Goal: Check status: Check status

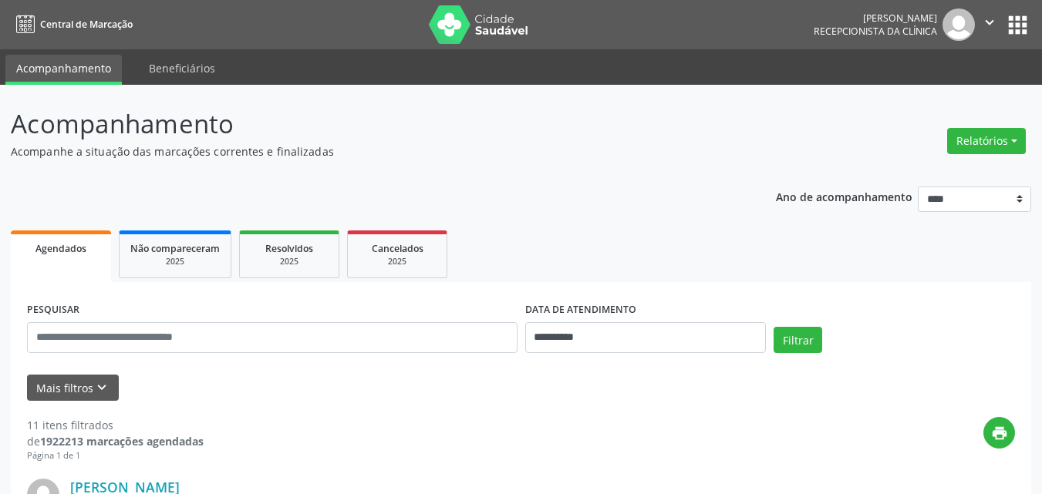
click at [553, 154] on p "Acompanhe a situação das marcações correntes e finalizadas" at bounding box center [368, 151] width 714 height 16
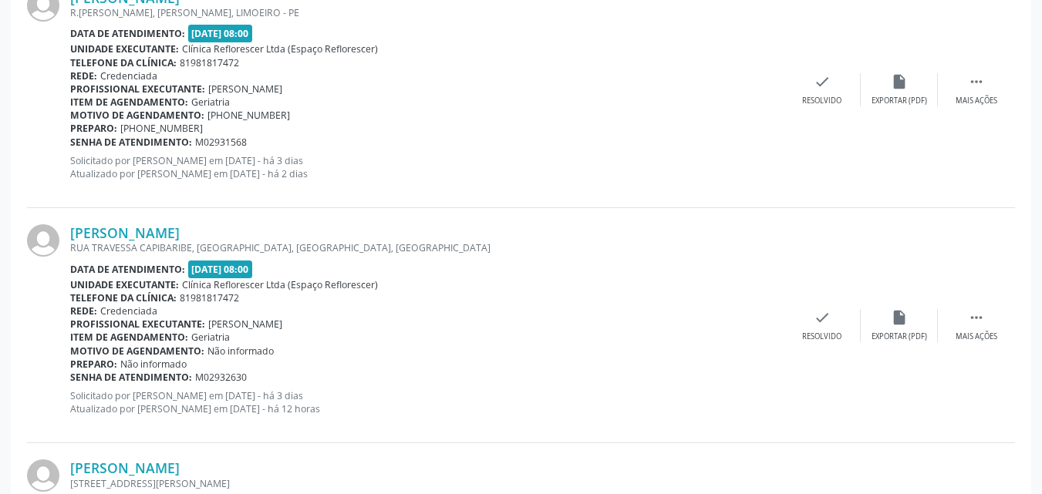
scroll to position [1928, 0]
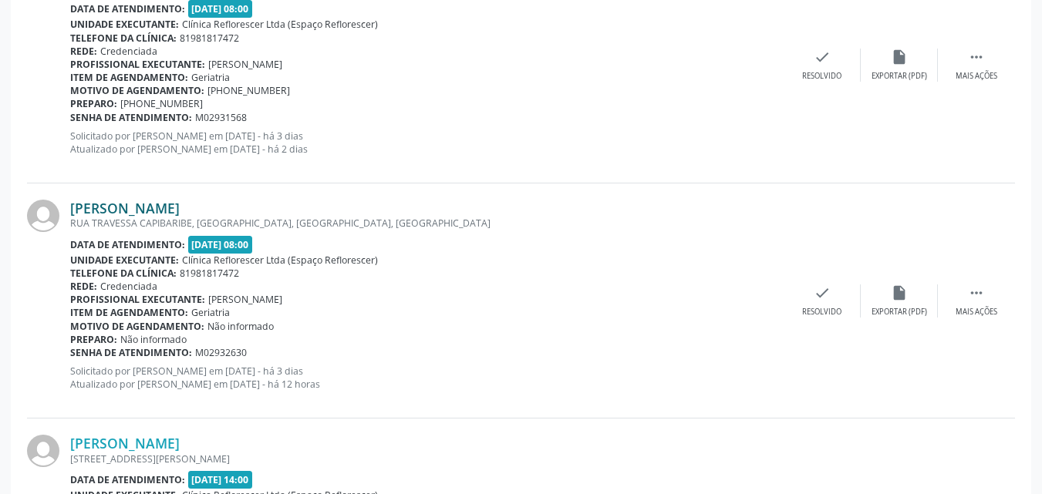
click at [155, 204] on link "Josefa da Souza Santos" at bounding box center [124, 208] width 109 height 17
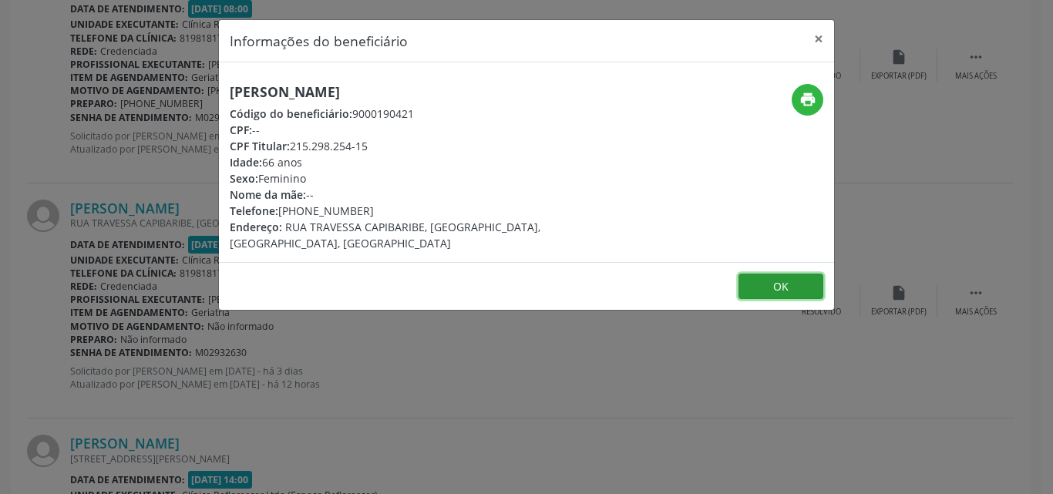
click at [769, 274] on button "OK" at bounding box center [781, 287] width 85 height 26
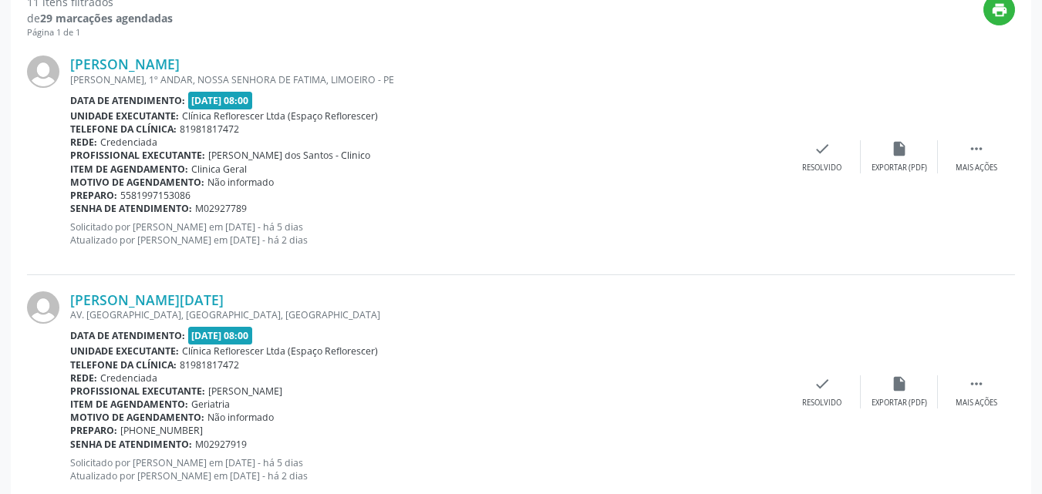
scroll to position [386, 0]
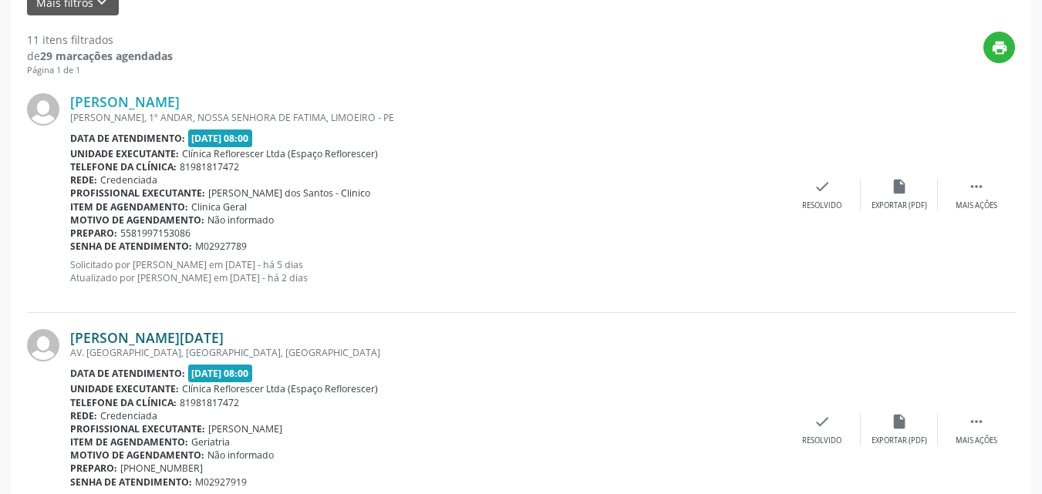
click at [172, 337] on link "Maria Lucia da Silveira Santos" at bounding box center [146, 337] width 153 height 17
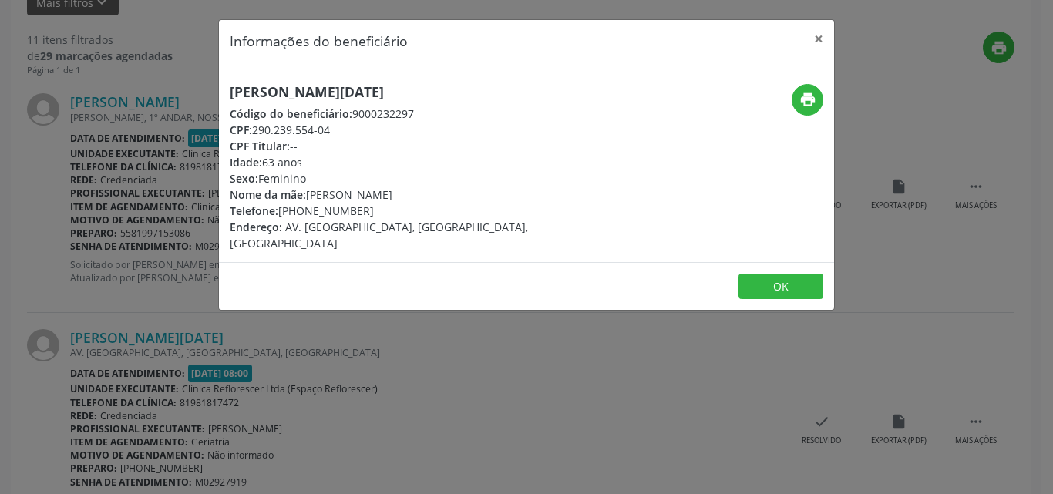
drag, startPoint x: 256, startPoint y: 127, endPoint x: 343, endPoint y: 130, distance: 87.2
click at [343, 130] on div "CPF: 290.239.554-04" at bounding box center [424, 130] width 389 height 16
copy div "290.239.554-04"
click at [803, 277] on button "OK" at bounding box center [781, 287] width 85 height 26
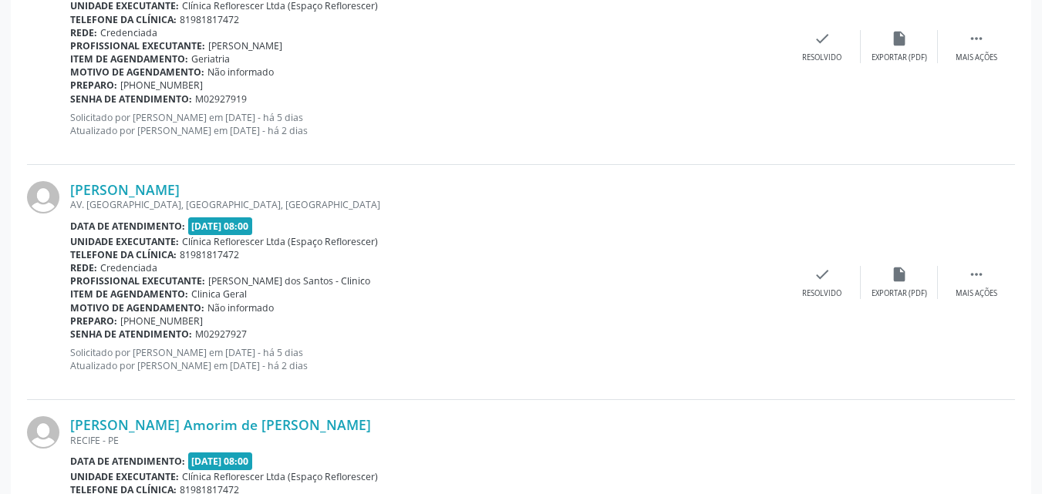
scroll to position [771, 0]
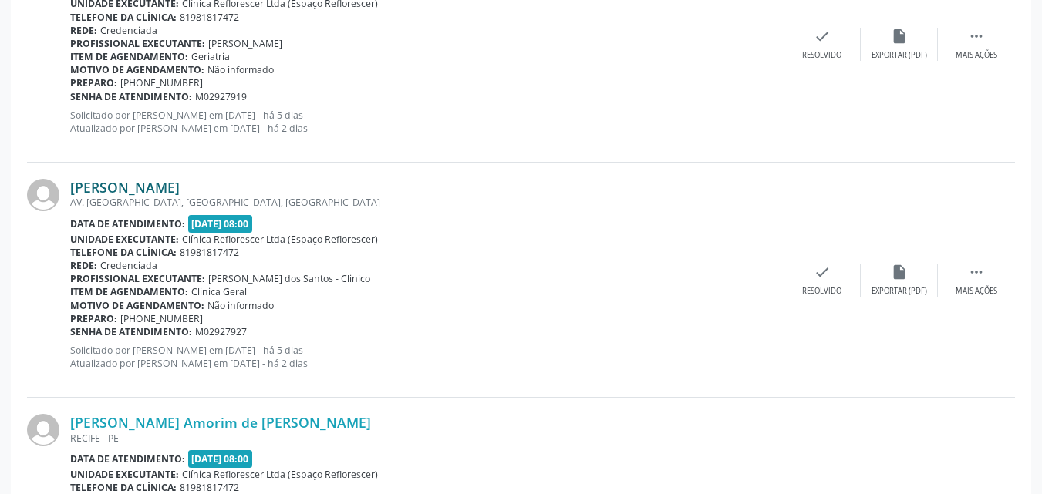
click at [180, 187] on link "Luiz Benone Silveira dos Santos" at bounding box center [124, 187] width 109 height 17
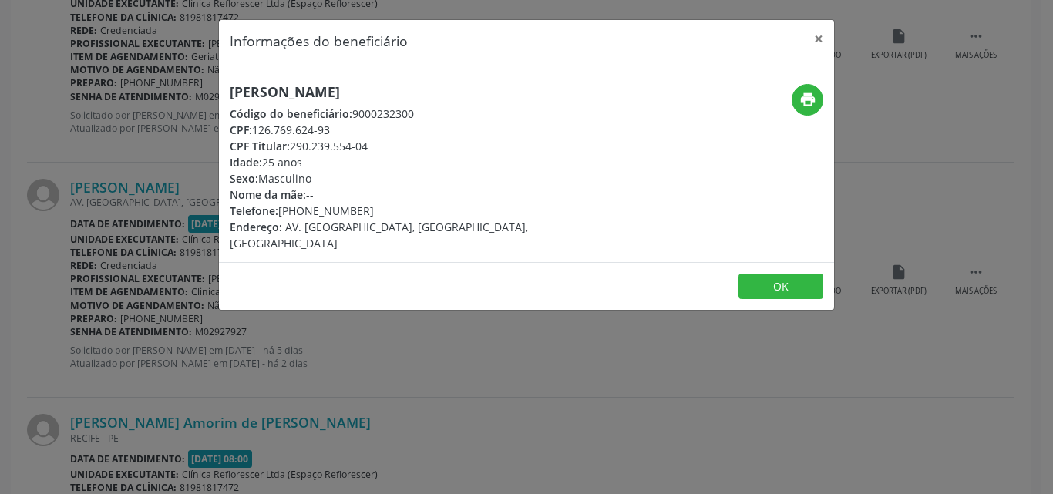
drag, startPoint x: 251, startPoint y: 132, endPoint x: 351, endPoint y: 132, distance: 99.5
click at [351, 132] on div "CPF: 126.769.624-93" at bounding box center [424, 130] width 389 height 16
copy div "126.769.624-93"
click at [807, 94] on icon "print" at bounding box center [808, 99] width 17 height 17
click at [790, 274] on button "OK" at bounding box center [781, 287] width 85 height 26
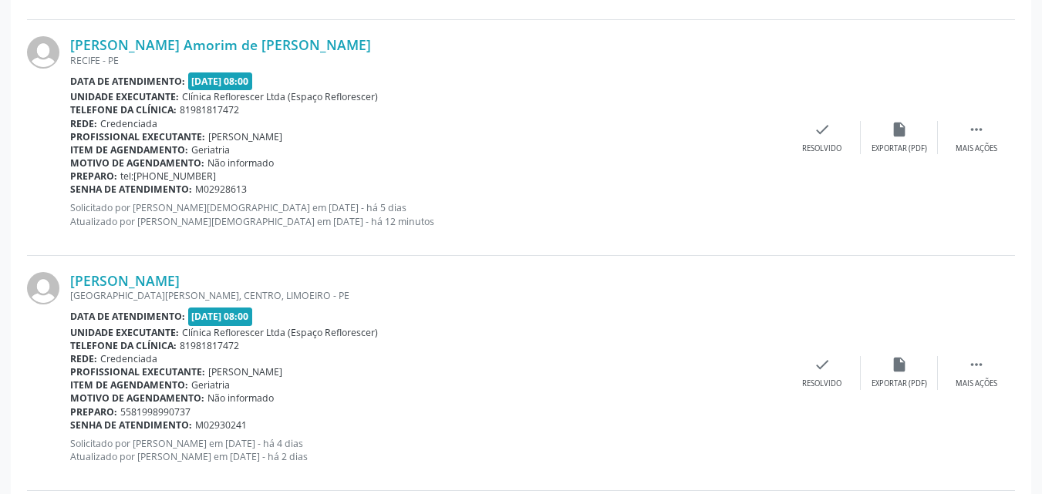
scroll to position [1311, 0]
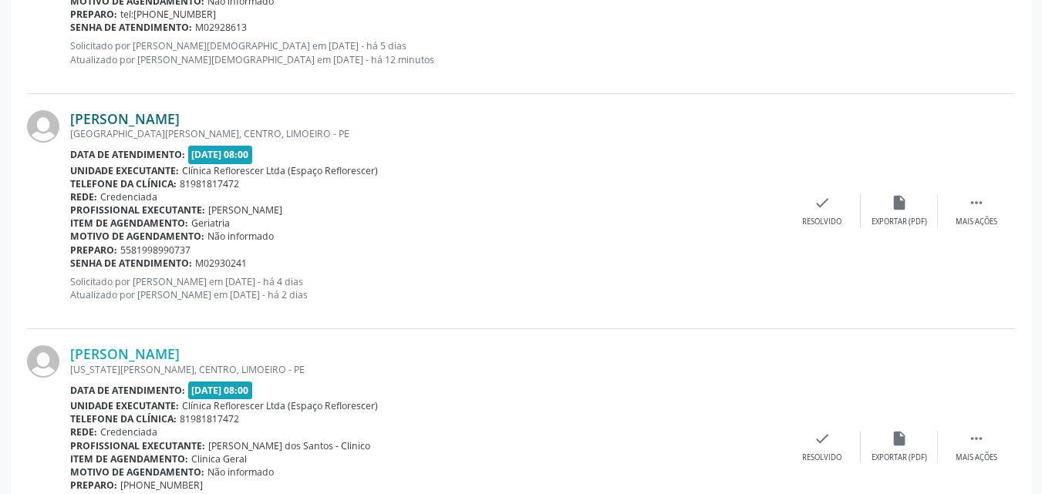
click at [180, 124] on link "Benedita Pereira de Oliveira" at bounding box center [124, 118] width 109 height 17
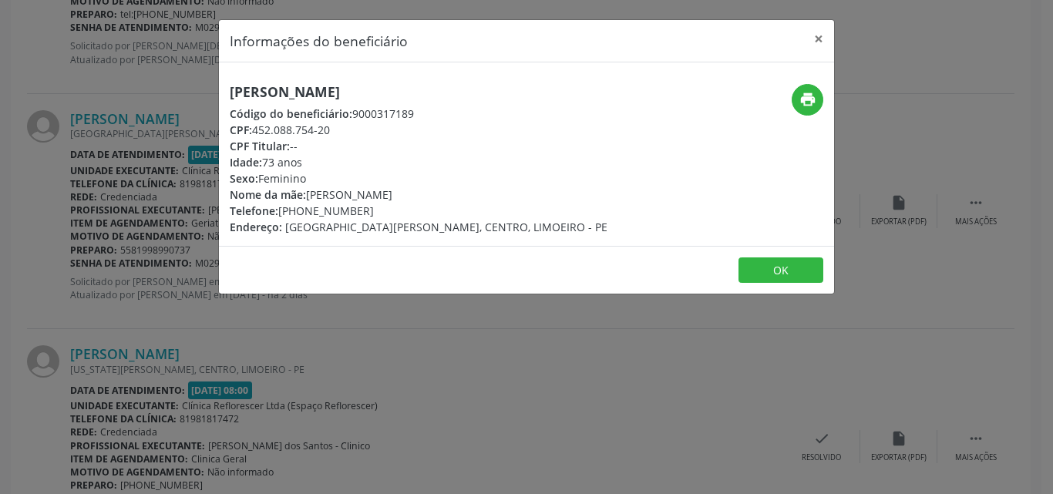
drag, startPoint x: 254, startPoint y: 130, endPoint x: 359, endPoint y: 136, distance: 105.0
click at [359, 136] on div "CPF: 452.088.754-20" at bounding box center [419, 130] width 378 height 16
copy div "452.088.754-20"
click at [773, 277] on button "OK" at bounding box center [781, 271] width 85 height 26
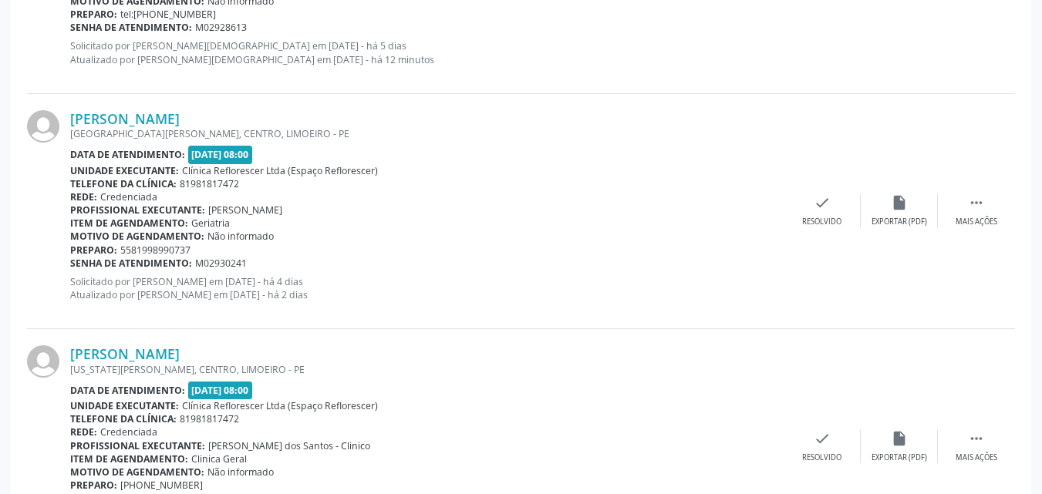
scroll to position [1388, 0]
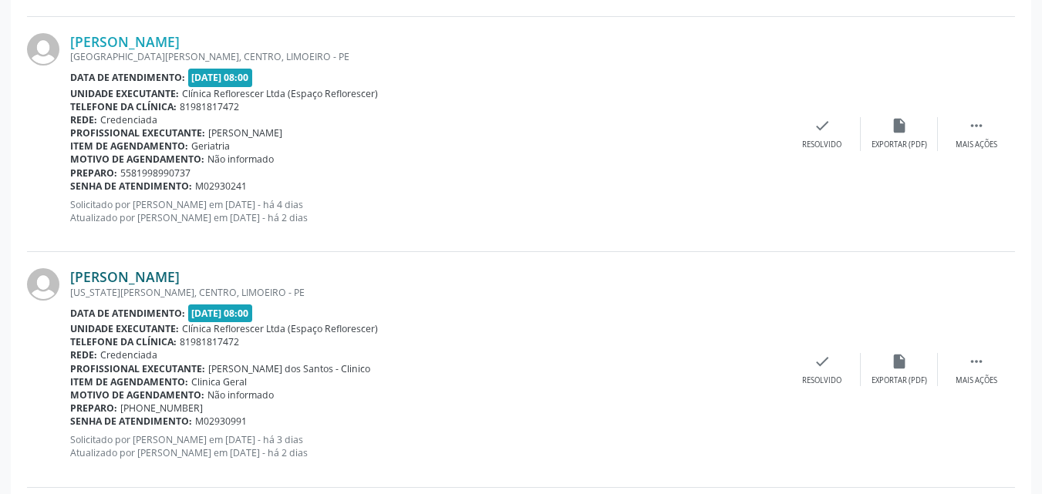
click at [143, 281] on link "Janaina de Souza Bione" at bounding box center [124, 276] width 109 height 17
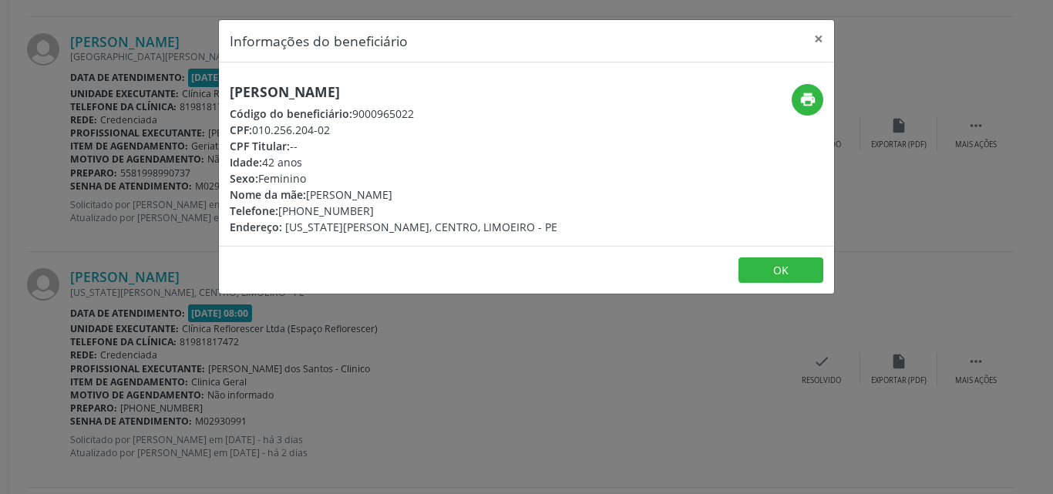
drag, startPoint x: 254, startPoint y: 131, endPoint x: 349, endPoint y: 134, distance: 95.7
click at [349, 134] on div "CPF: 010.256.204-02" at bounding box center [394, 130] width 328 height 16
copy div "010.256.204-02"
click at [795, 273] on button "OK" at bounding box center [781, 271] width 85 height 26
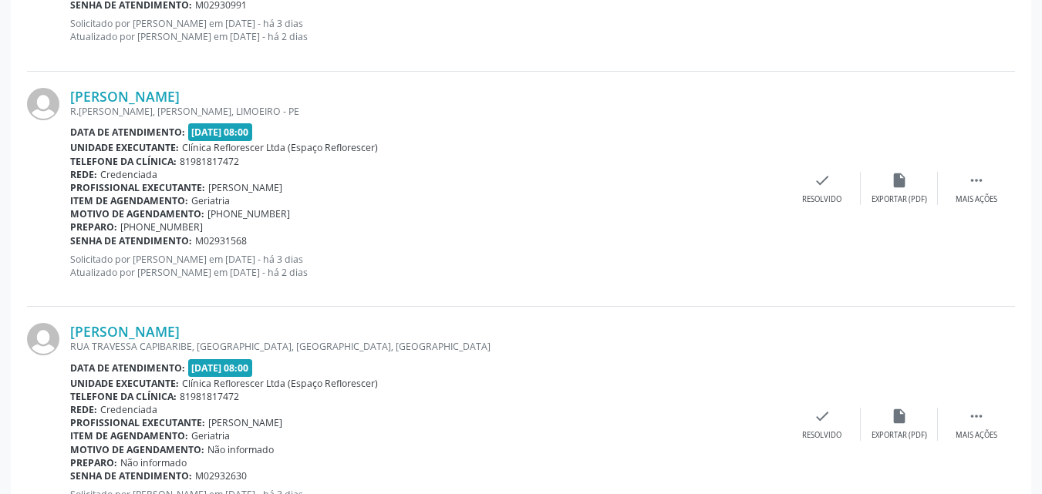
scroll to position [1851, 0]
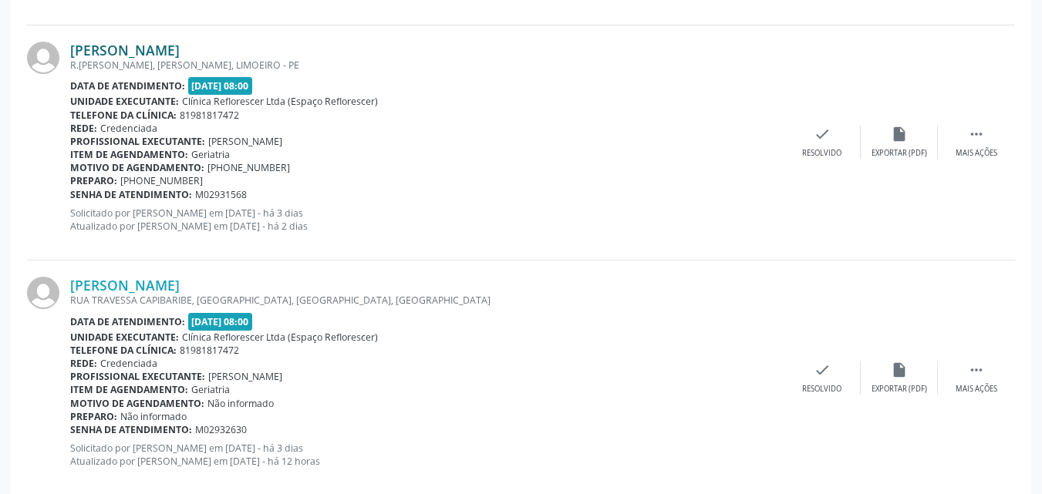
click at [157, 52] on link "Edinelza Maria do Nascimento" at bounding box center [124, 50] width 109 height 17
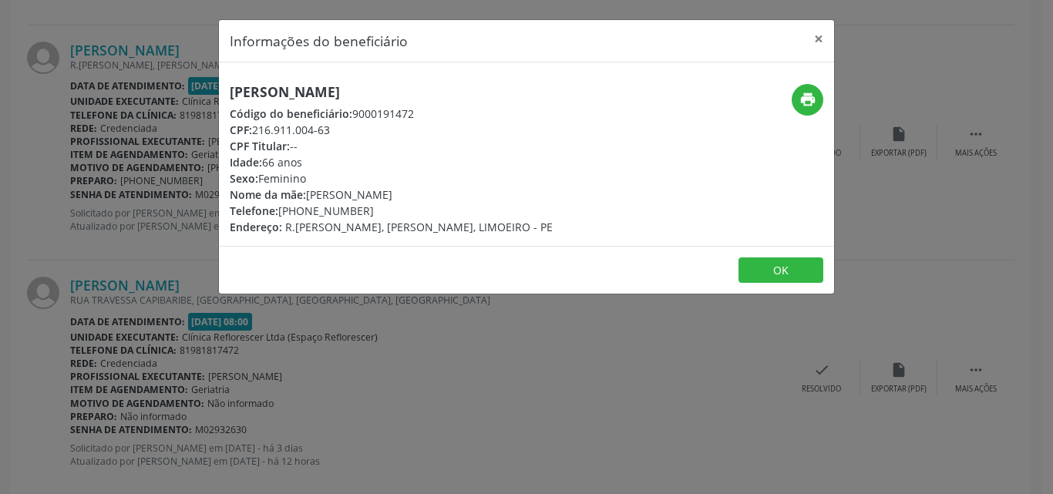
drag, startPoint x: 254, startPoint y: 127, endPoint x: 348, endPoint y: 132, distance: 93.4
click at [350, 130] on div "CPF: 216.911.004-63" at bounding box center [391, 130] width 323 height 16
copy div "216.911.004-63"
click at [760, 284] on button "OK" at bounding box center [781, 271] width 85 height 26
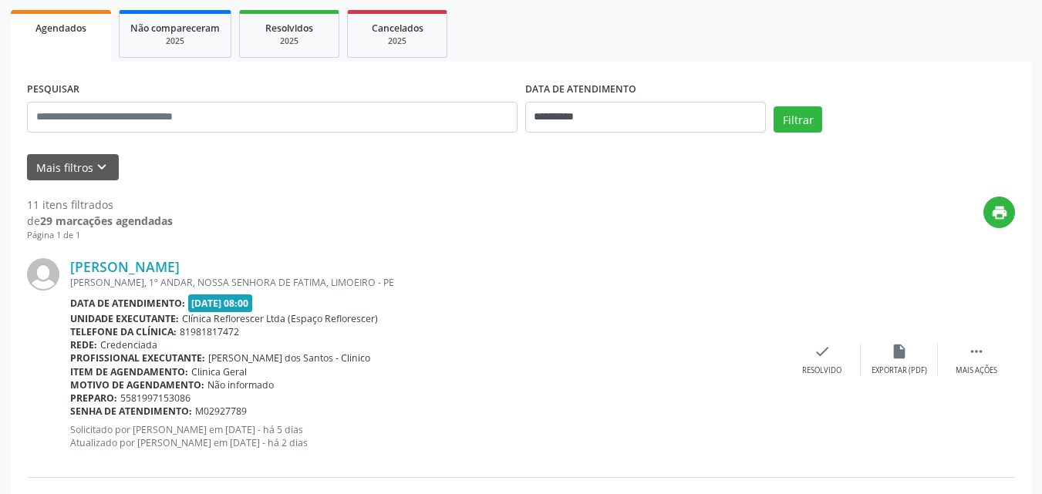
scroll to position [195, 0]
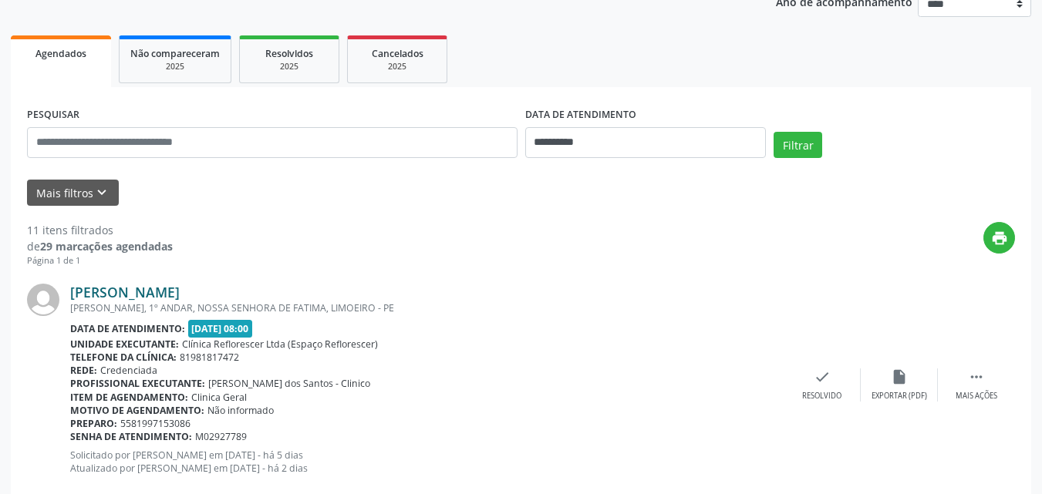
click at [173, 294] on link "Roseane Felix de Oliveira" at bounding box center [124, 292] width 109 height 17
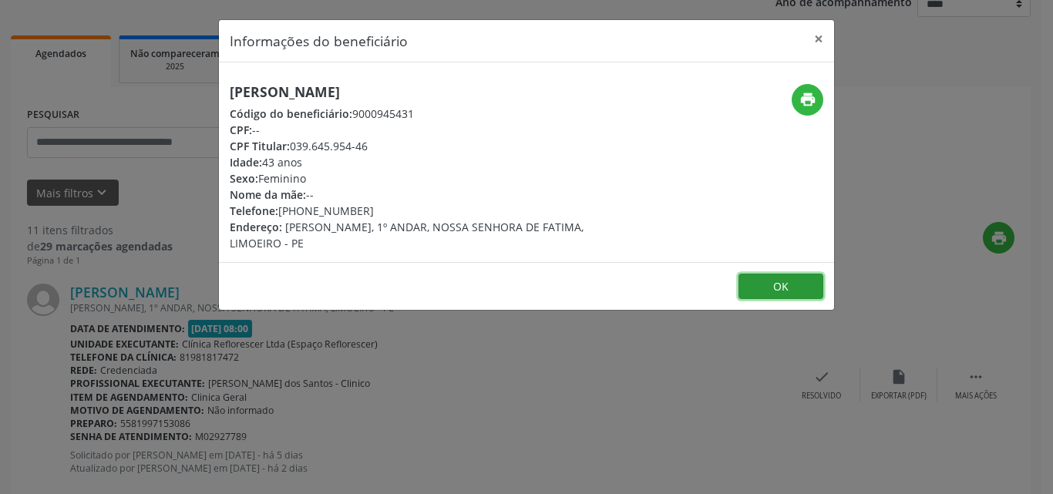
click at [765, 290] on button "OK" at bounding box center [781, 287] width 85 height 26
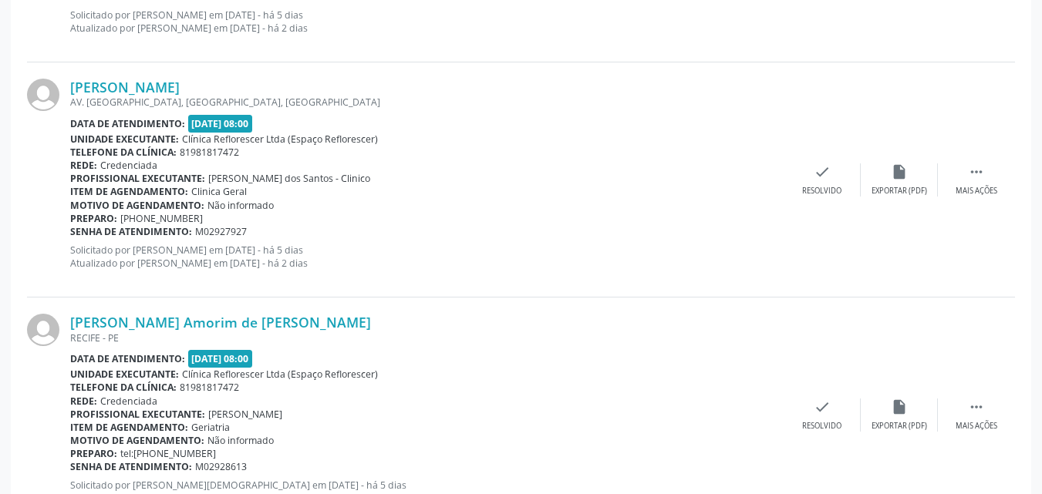
scroll to position [889, 0]
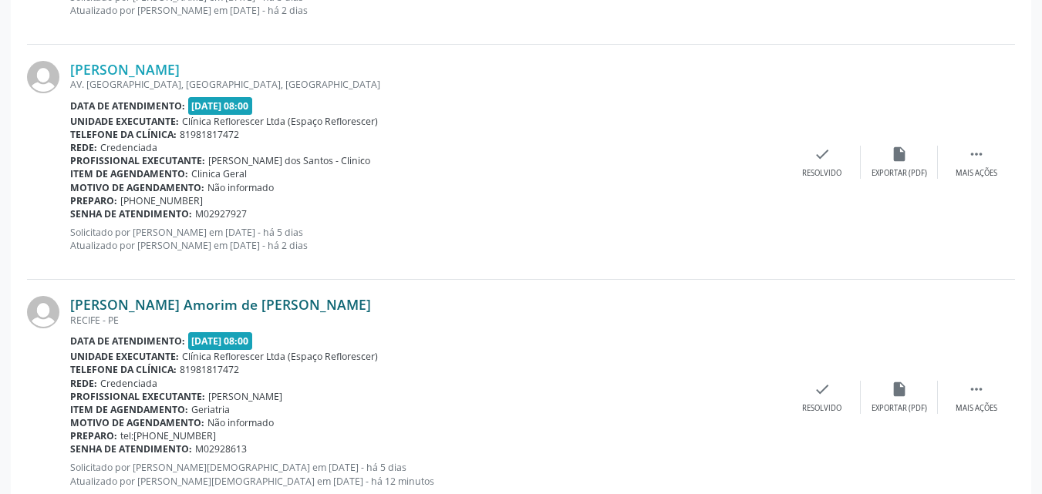
click at [253, 303] on link "Maria Gorethy Amorim de Arruda" at bounding box center [220, 304] width 301 height 17
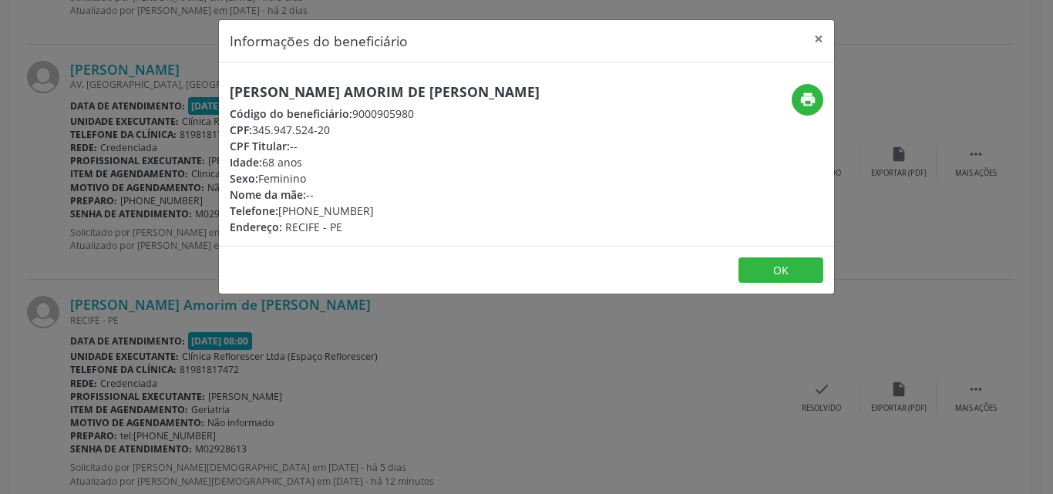
drag, startPoint x: 256, startPoint y: 129, endPoint x: 365, endPoint y: 140, distance: 109.3
click at [365, 140] on div "Maria Gorethy Amorim de Arruda Código do beneficiário: 9000905980 CPF: 345.947.…" at bounding box center [385, 159] width 310 height 151
drag, startPoint x: 312, startPoint y: 127, endPoint x: 392, endPoint y: 119, distance: 79.9
click at [500, 116] on div "Maria Gorethy Amorim de Arruda Código do beneficiário: 9000905980 CPF: 345.947.…" at bounding box center [424, 159] width 410 height 151
drag, startPoint x: 256, startPoint y: 127, endPoint x: 365, endPoint y: 127, distance: 108.7
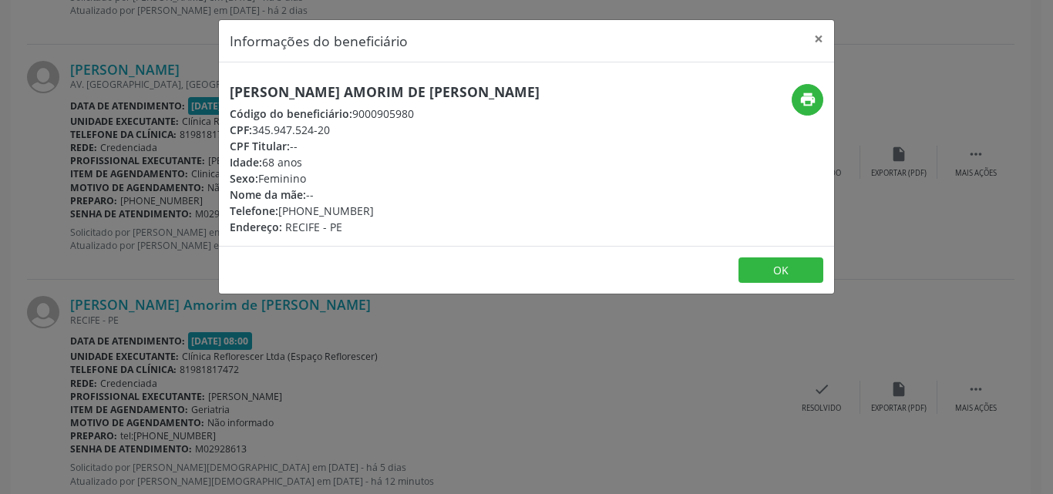
click at [365, 127] on div "CPF: 345.947.524-20" at bounding box center [385, 130] width 310 height 16
copy div "345.947.524-20"
click at [770, 274] on button "OK" at bounding box center [781, 271] width 85 height 26
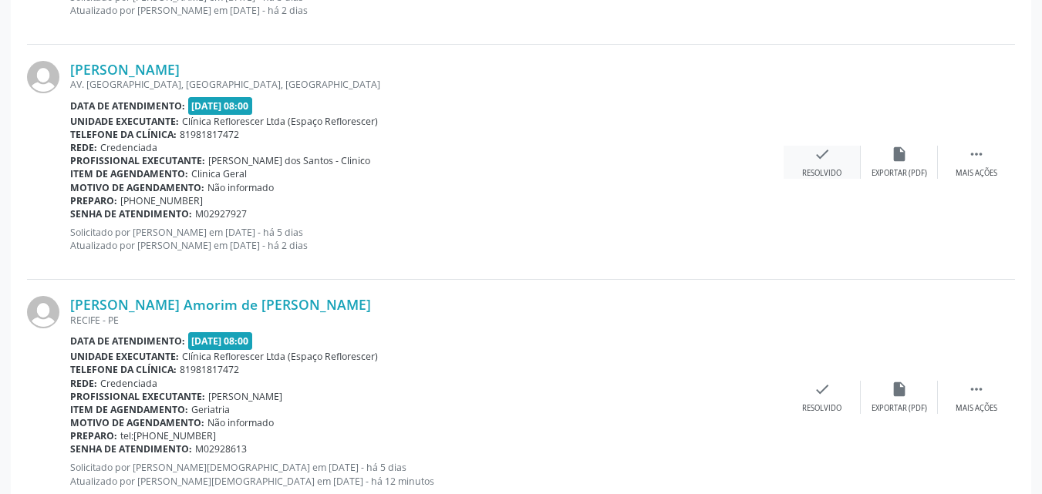
click at [817, 171] on div "Resolvido" at bounding box center [821, 173] width 39 height 11
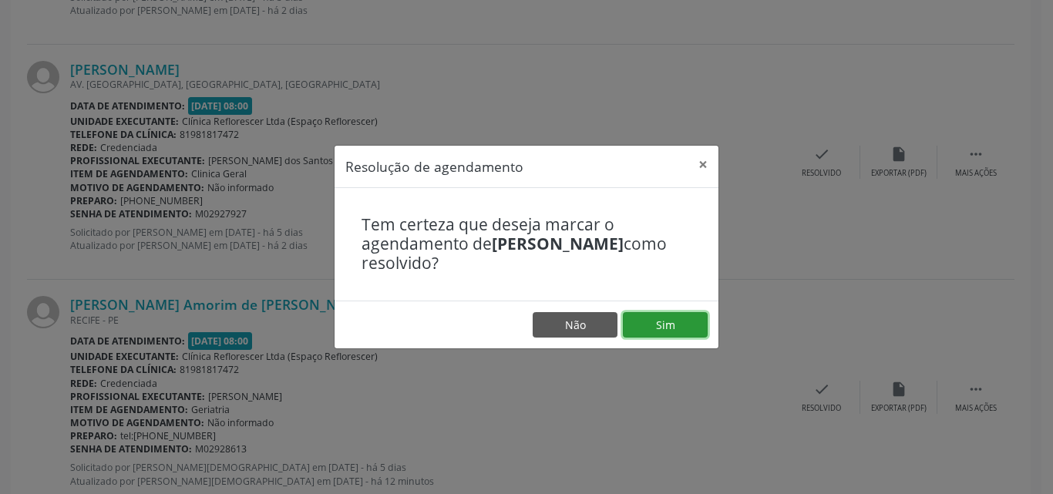
click at [658, 322] on button "Sim" at bounding box center [665, 325] width 85 height 26
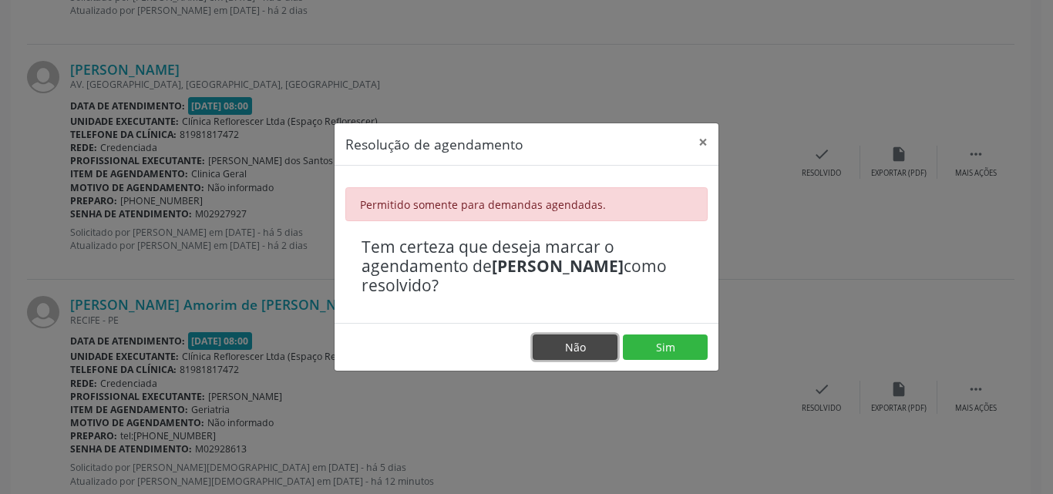
click at [597, 349] on button "Não" at bounding box center [575, 348] width 85 height 26
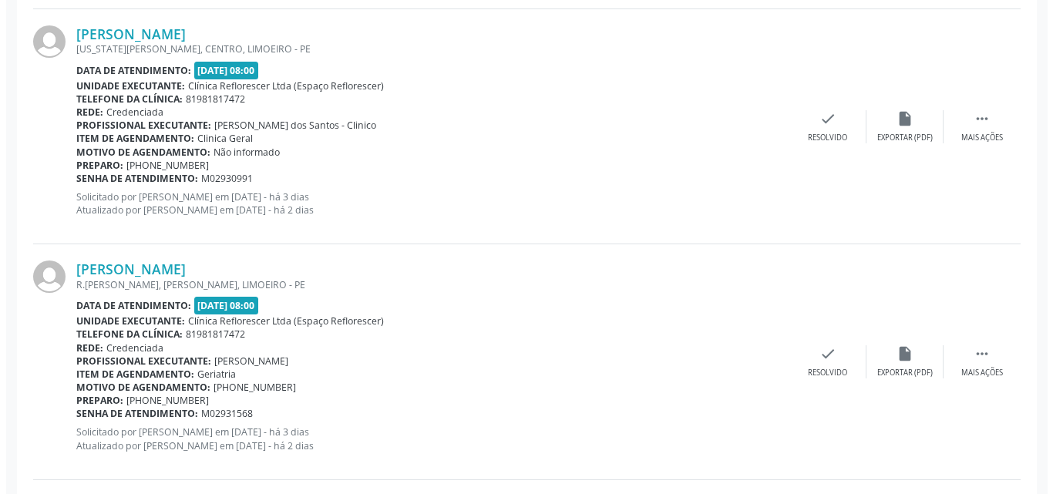
scroll to position [925, 0]
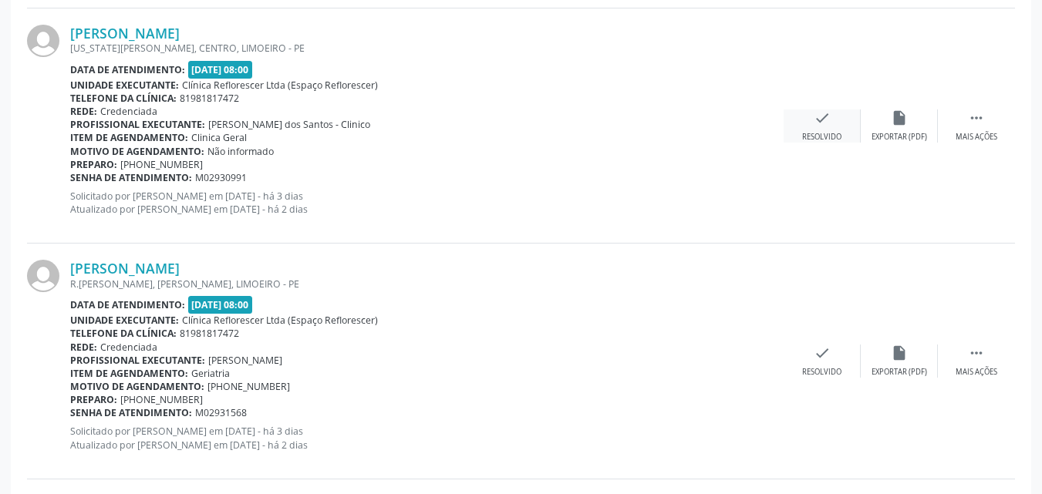
click at [824, 125] on icon "check" at bounding box center [821, 117] width 17 height 17
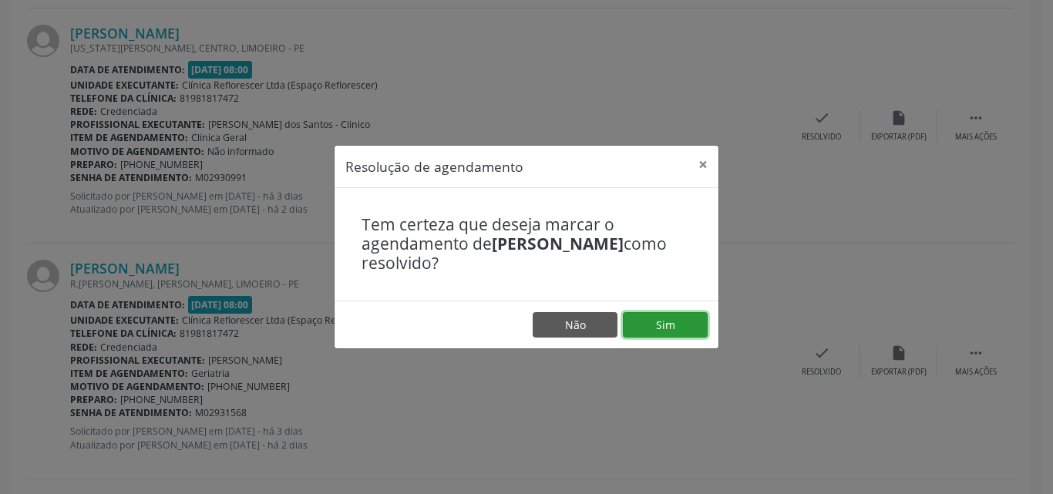
click at [676, 331] on button "Sim" at bounding box center [665, 325] width 85 height 26
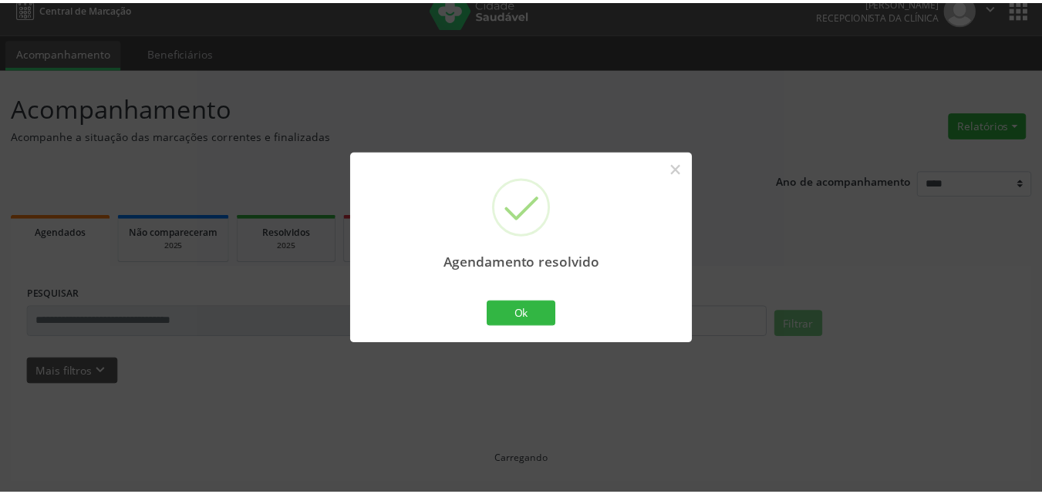
scroll to position [16, 0]
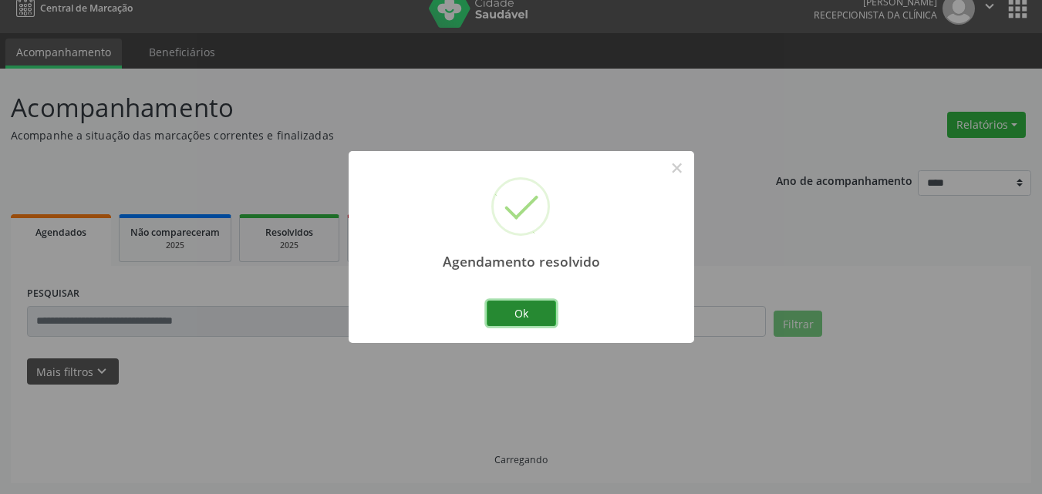
click at [527, 302] on button "Ok" at bounding box center [521, 314] width 69 height 26
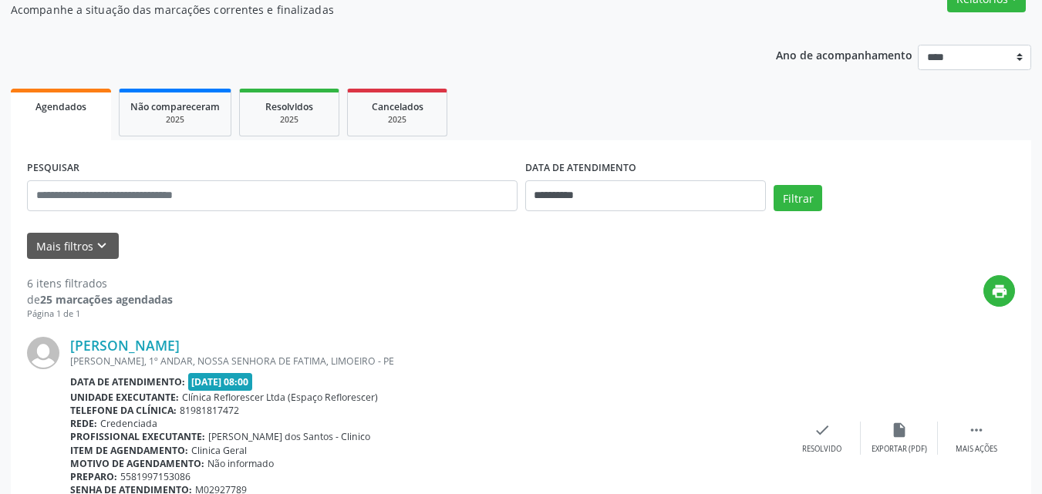
scroll to position [97, 0]
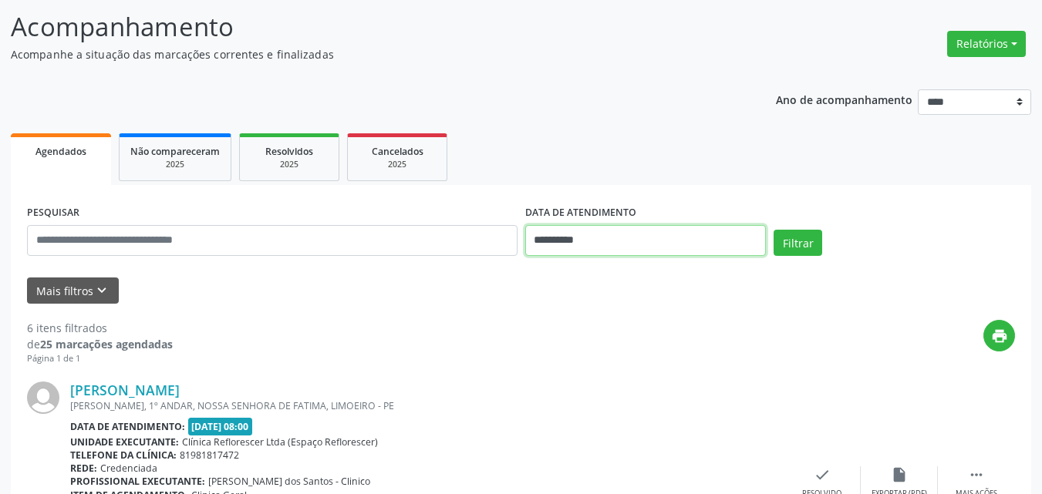
click at [561, 237] on input "**********" at bounding box center [645, 240] width 241 height 31
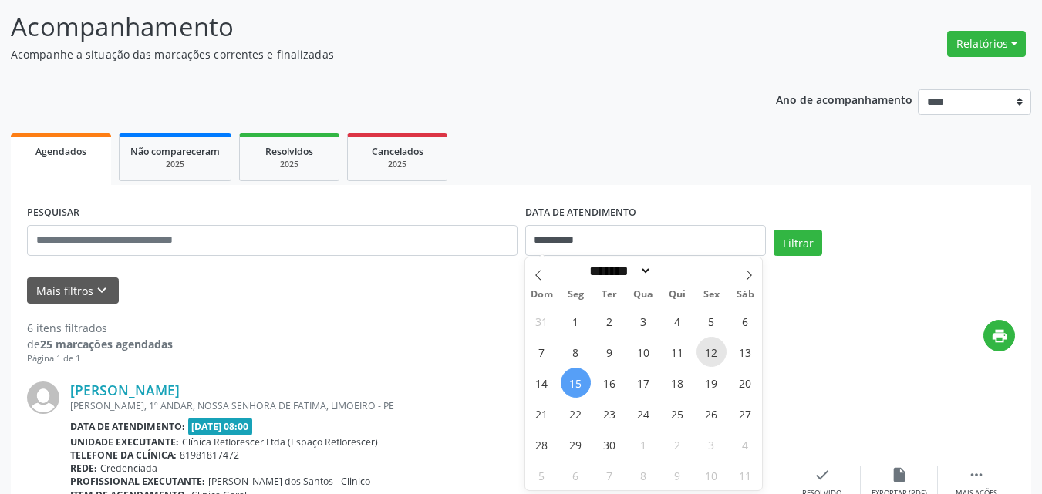
click at [712, 355] on span "12" at bounding box center [711, 352] width 30 height 30
type input "**********"
click at [714, 355] on span "12" at bounding box center [711, 352] width 30 height 30
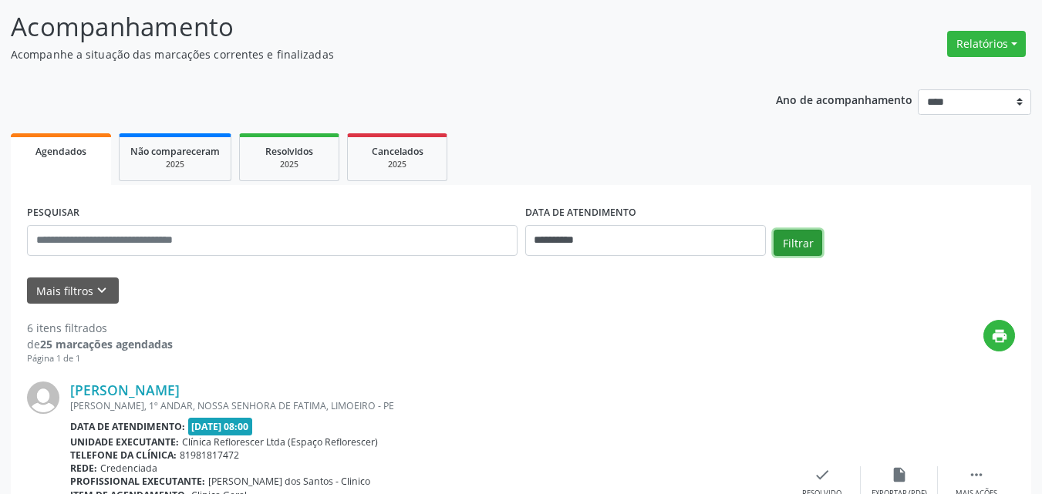
click at [795, 241] on button "Filtrar" at bounding box center [797, 243] width 49 height 26
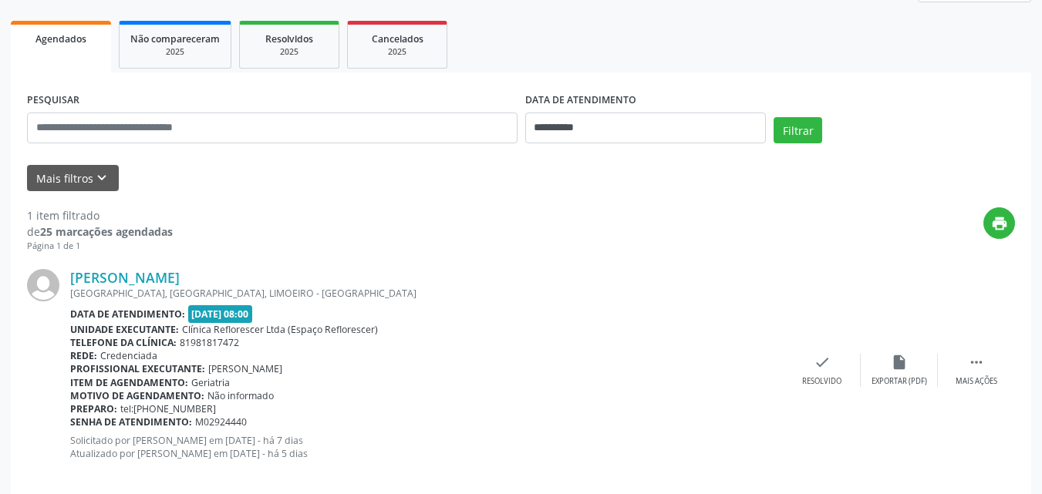
scroll to position [231, 0]
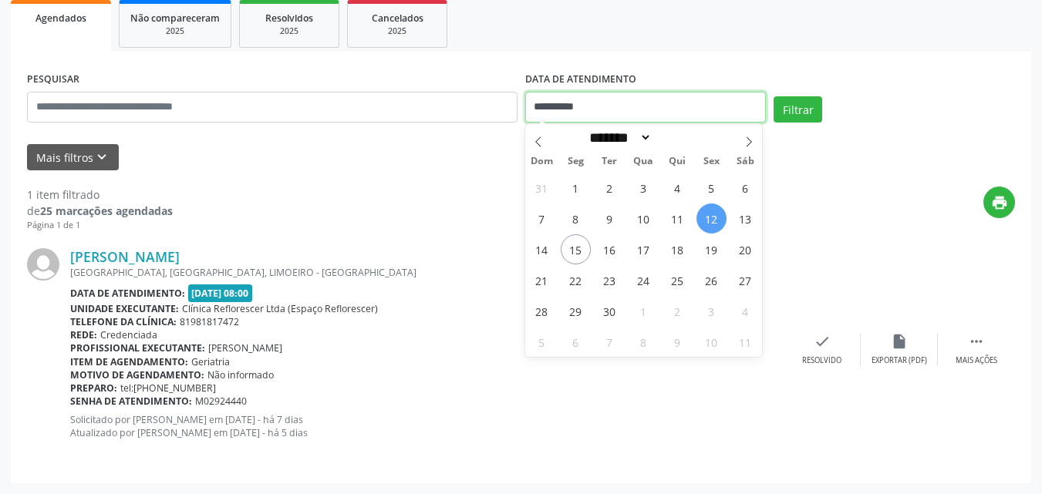
click at [578, 113] on input "**********" at bounding box center [645, 107] width 241 height 31
click at [578, 258] on span "15" at bounding box center [576, 249] width 30 height 30
type input "**********"
click at [578, 258] on span "15" at bounding box center [576, 249] width 30 height 30
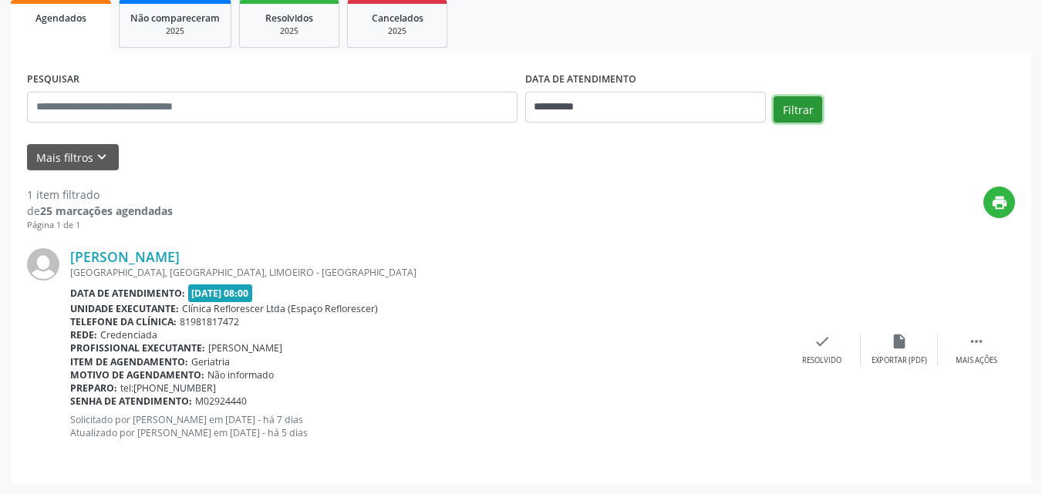
click at [801, 102] on button "Filtrar" at bounding box center [797, 109] width 49 height 26
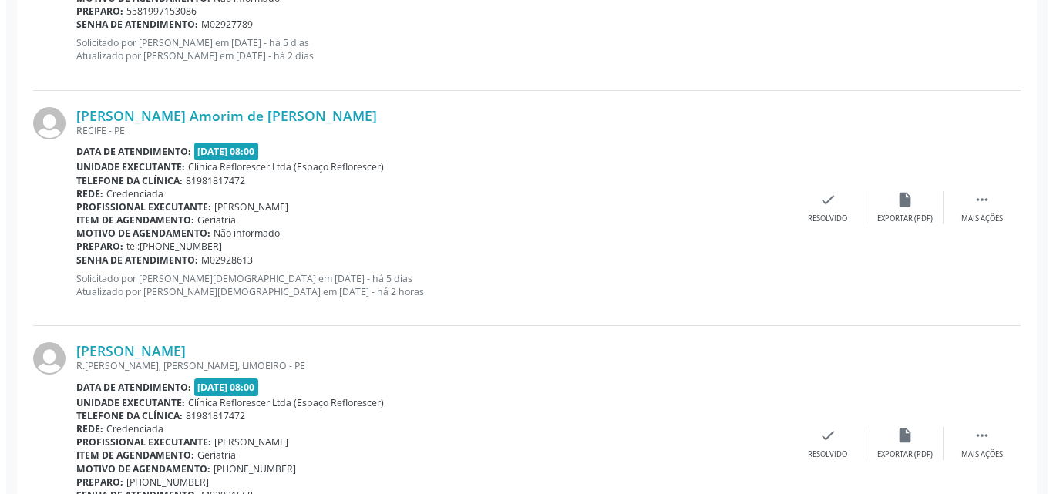
scroll to position [791, 0]
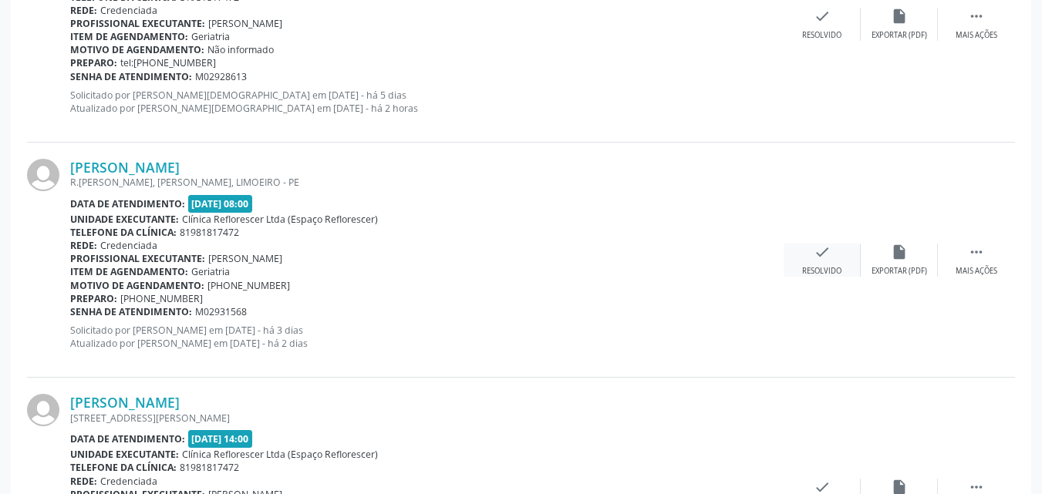
click at [825, 263] on div "check Resolvido" at bounding box center [821, 260] width 77 height 33
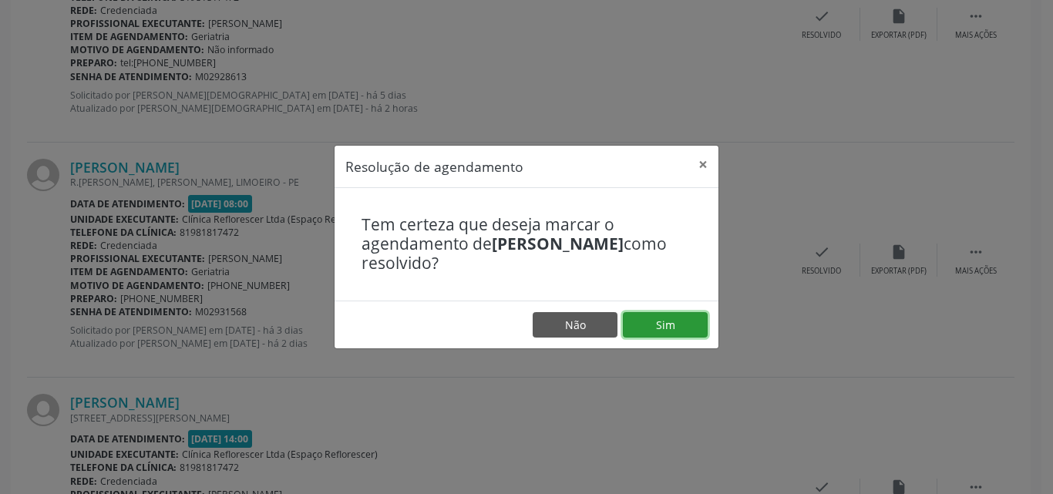
click at [654, 332] on button "Sim" at bounding box center [665, 325] width 85 height 26
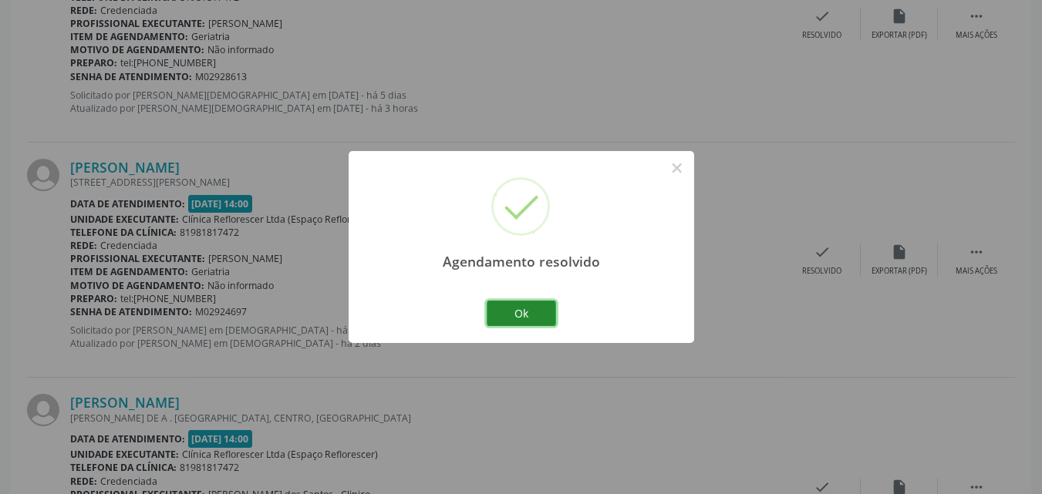
click at [524, 318] on button "Ok" at bounding box center [521, 314] width 69 height 26
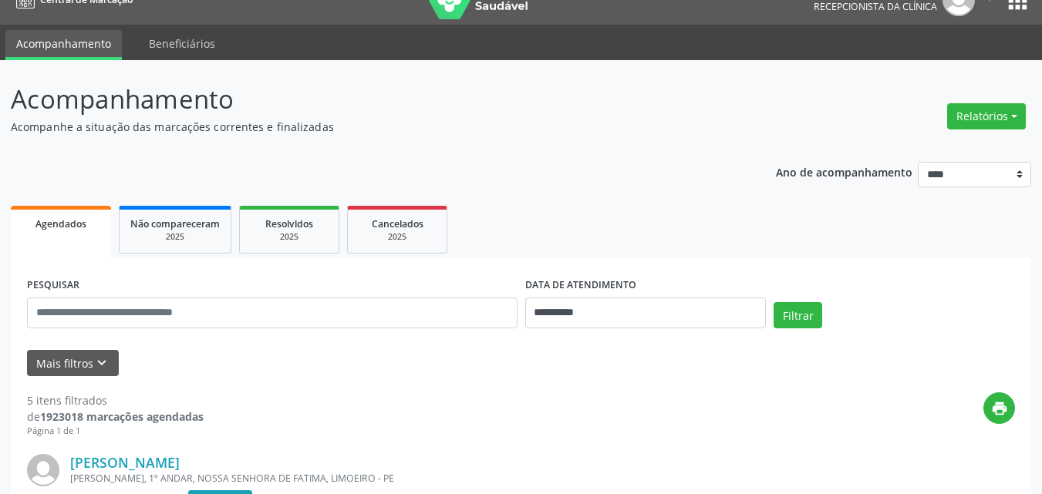
scroll to position [20, 0]
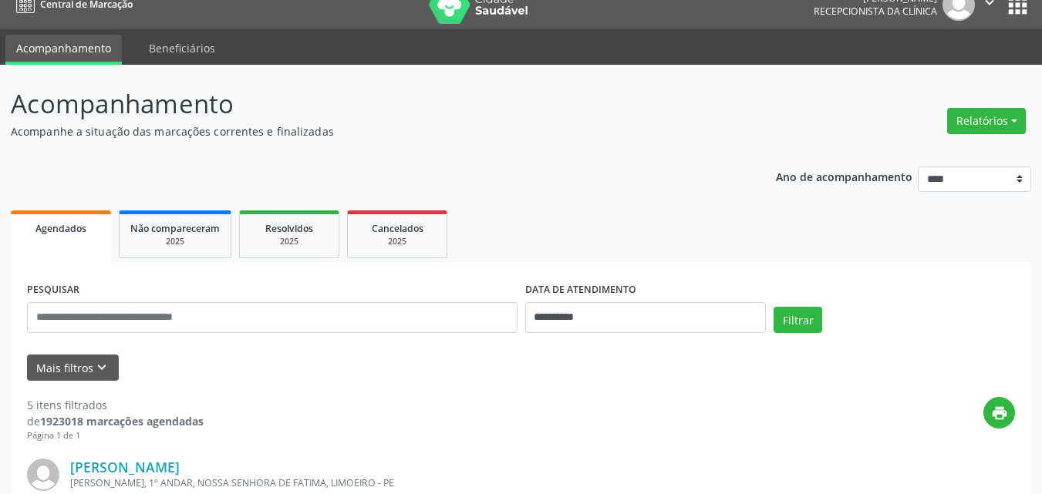
click at [572, 122] on p "Acompanhamento" at bounding box center [368, 104] width 714 height 39
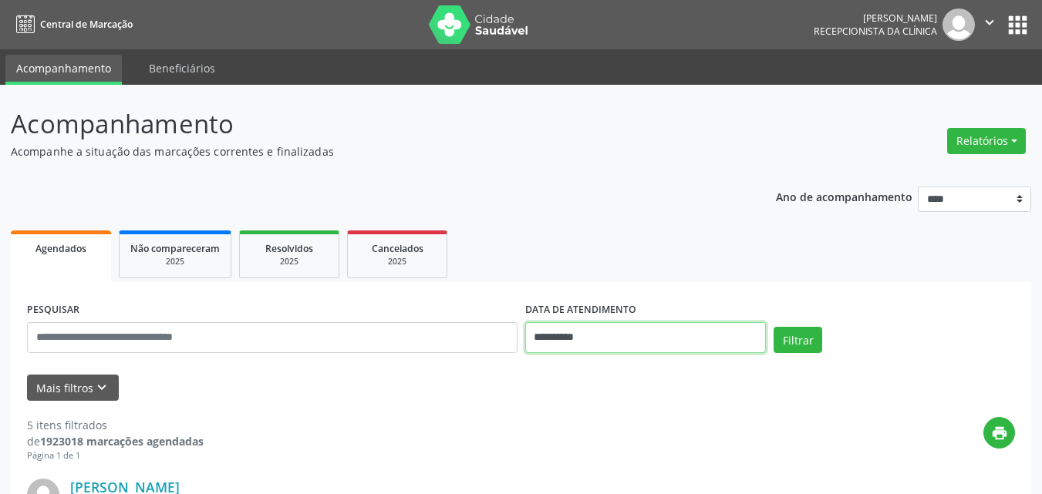
click at [601, 330] on input "**********" at bounding box center [645, 337] width 241 height 31
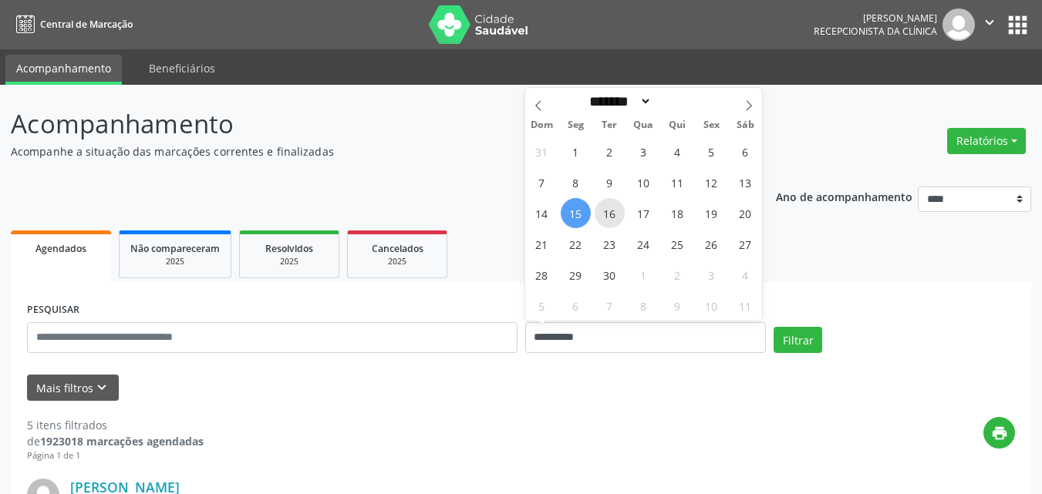
click at [610, 220] on span "16" at bounding box center [609, 213] width 30 height 30
type input "**********"
click at [611, 220] on span "16" at bounding box center [609, 213] width 30 height 30
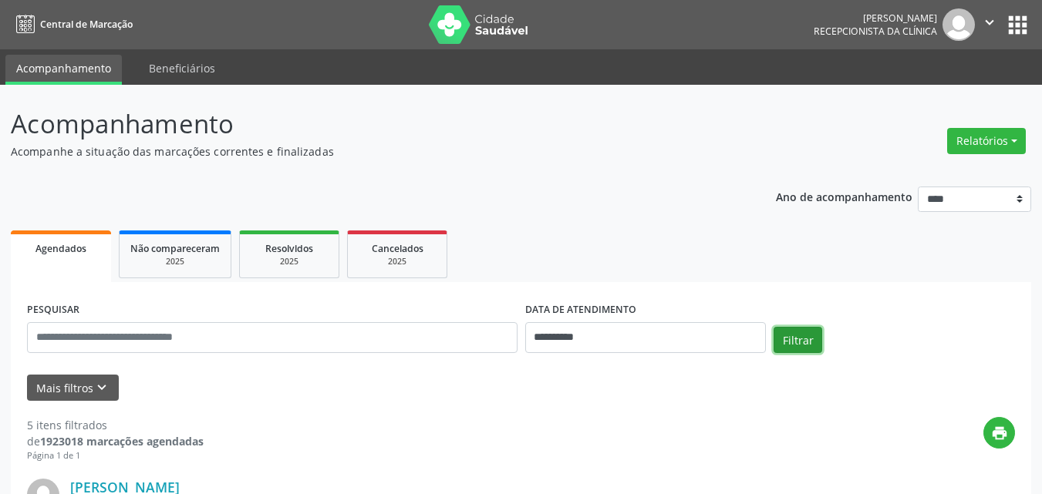
click at [812, 330] on button "Filtrar" at bounding box center [797, 340] width 49 height 26
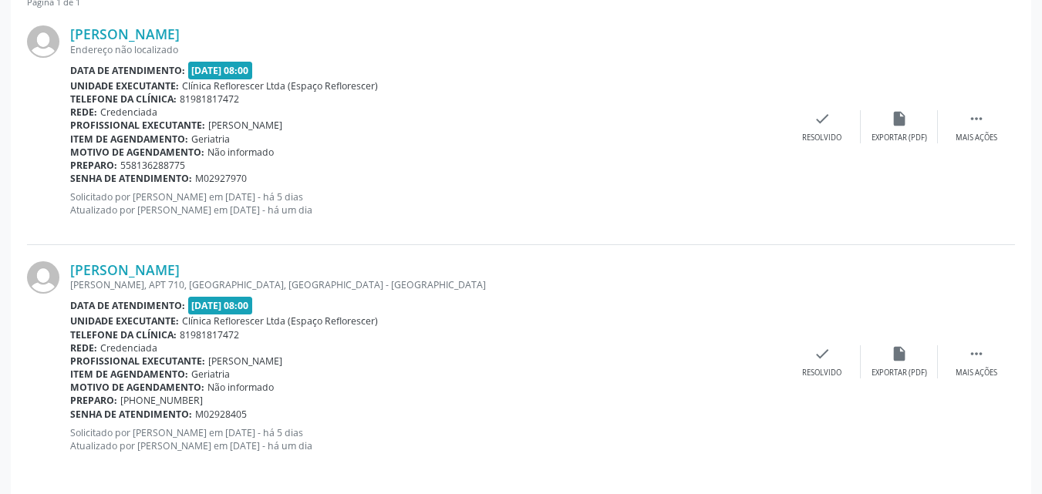
scroll to position [463, 0]
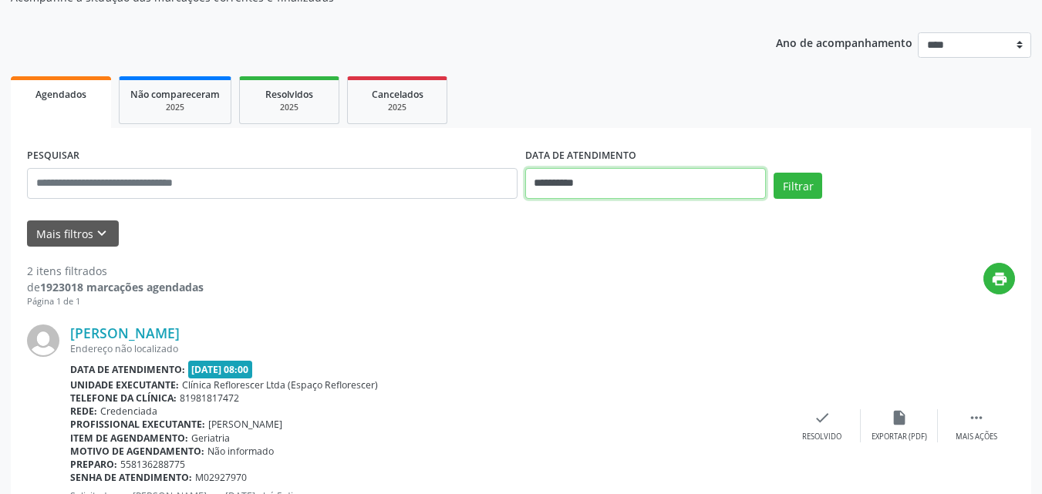
click at [655, 189] on input "**********" at bounding box center [645, 183] width 241 height 31
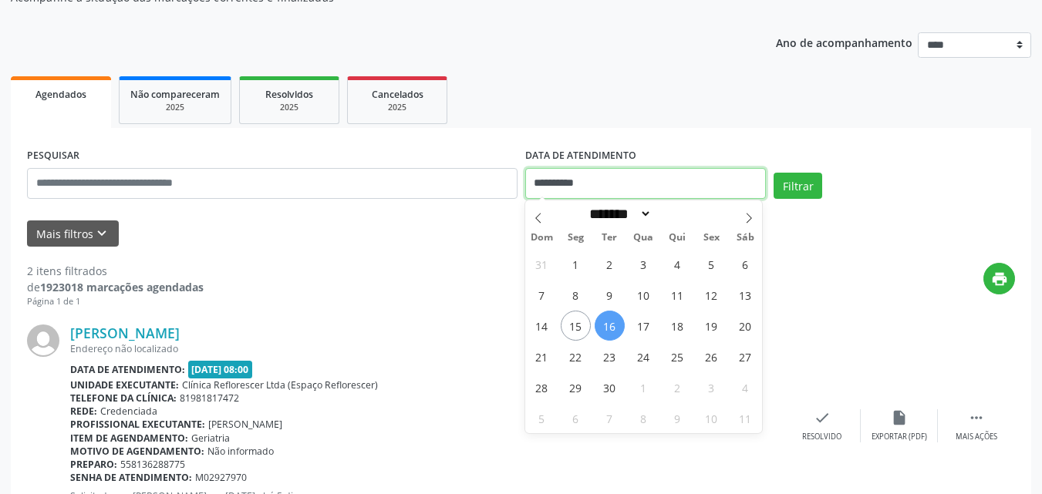
scroll to position [77, 0]
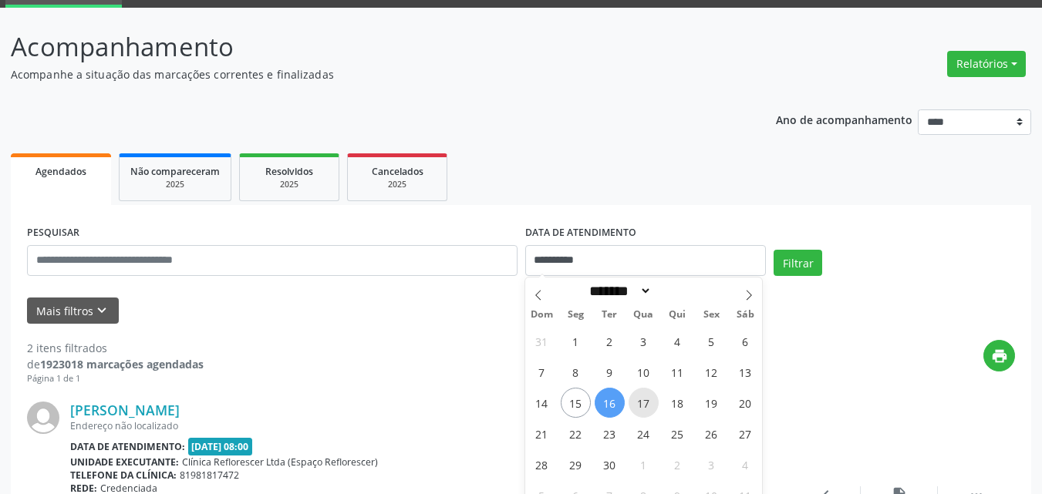
click at [646, 404] on span "17" at bounding box center [643, 403] width 30 height 30
type input "**********"
click at [646, 402] on span "17" at bounding box center [643, 403] width 30 height 30
click at [646, 402] on div "Maria do Socorro de Freitas Silva" at bounding box center [426, 410] width 713 height 17
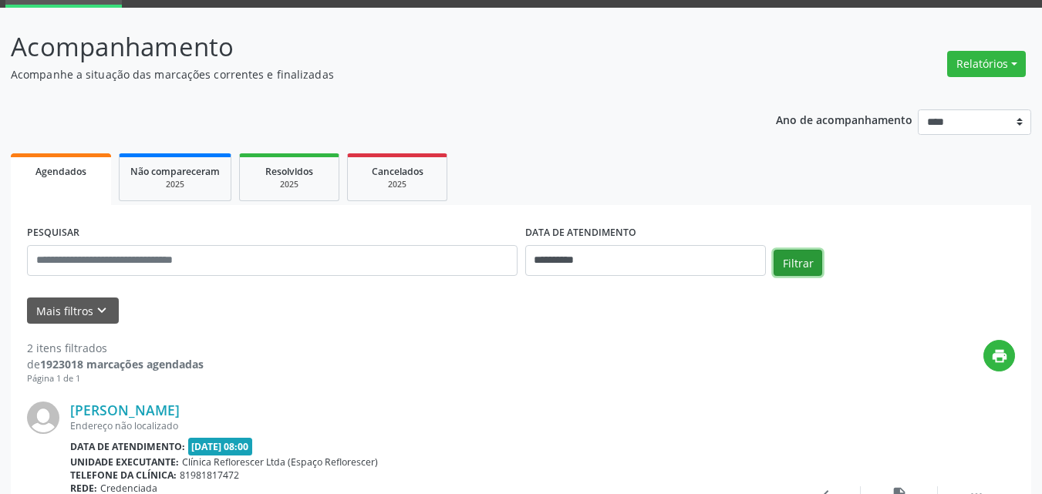
click at [793, 261] on button "Filtrar" at bounding box center [797, 263] width 49 height 26
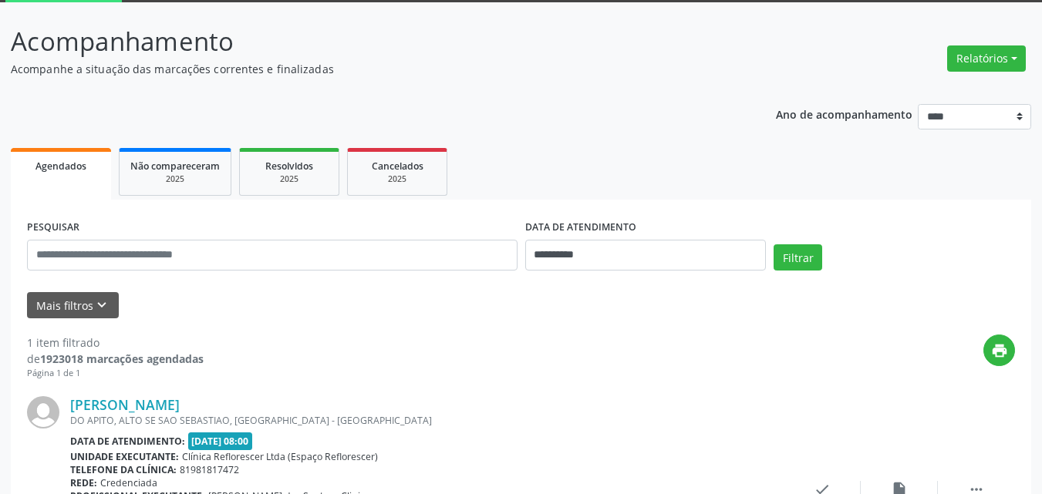
scroll to position [76, 0]
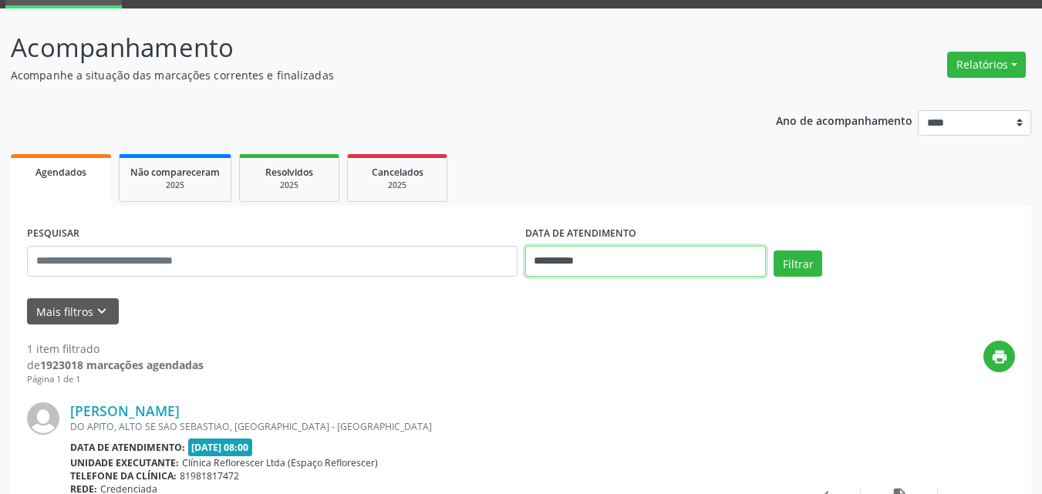
click at [681, 273] on input "**********" at bounding box center [645, 261] width 241 height 31
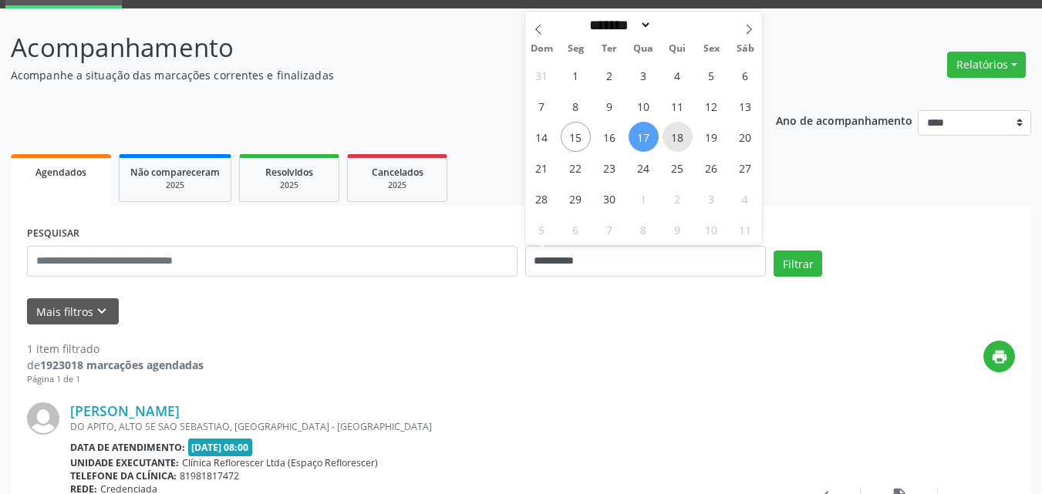
click at [678, 143] on span "18" at bounding box center [677, 137] width 30 height 30
type input "**********"
click at [678, 143] on span "18" at bounding box center [677, 137] width 30 height 30
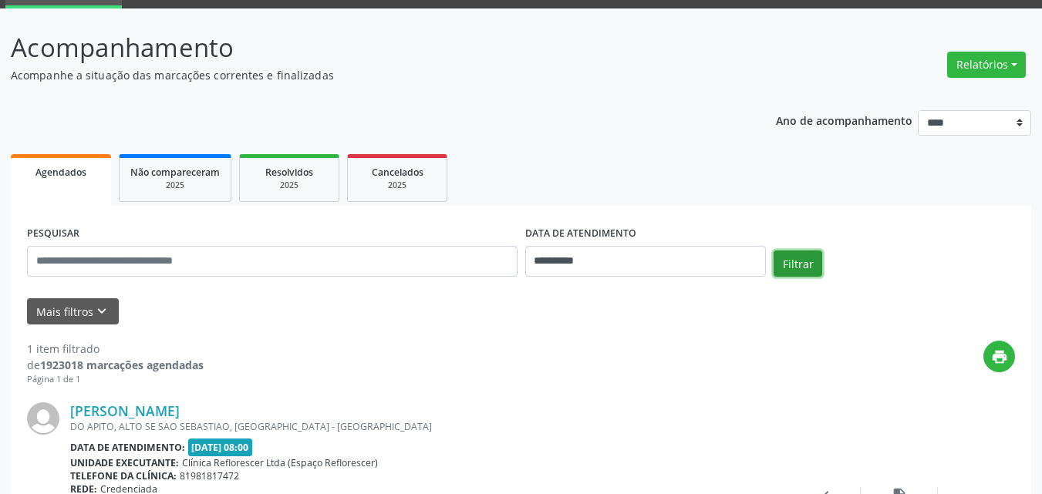
click at [777, 261] on button "Filtrar" at bounding box center [797, 264] width 49 height 26
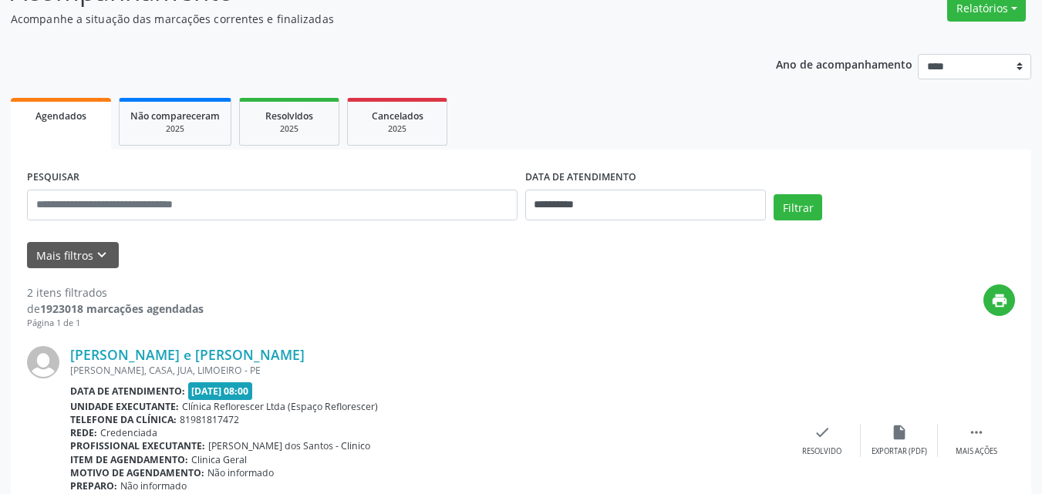
scroll to position [131, 0]
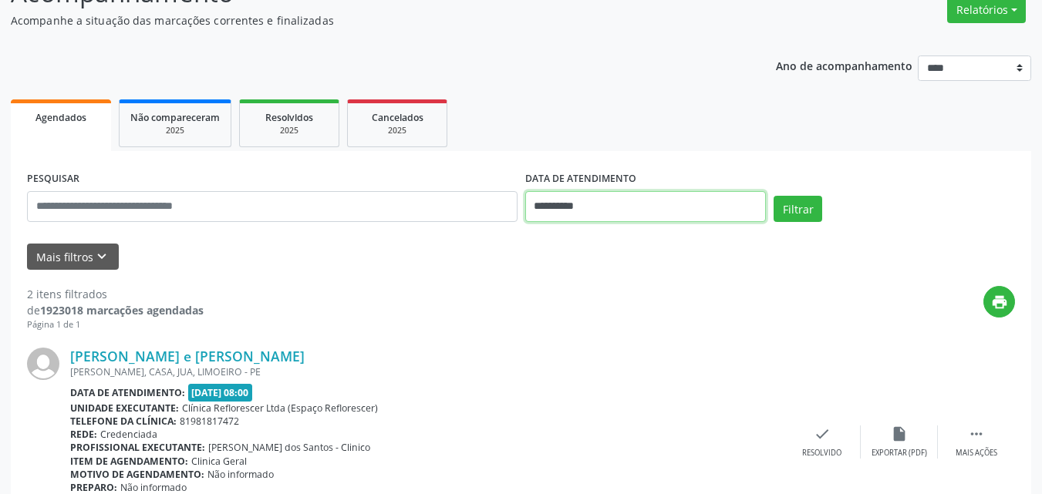
click at [602, 207] on input "**********" at bounding box center [645, 206] width 241 height 31
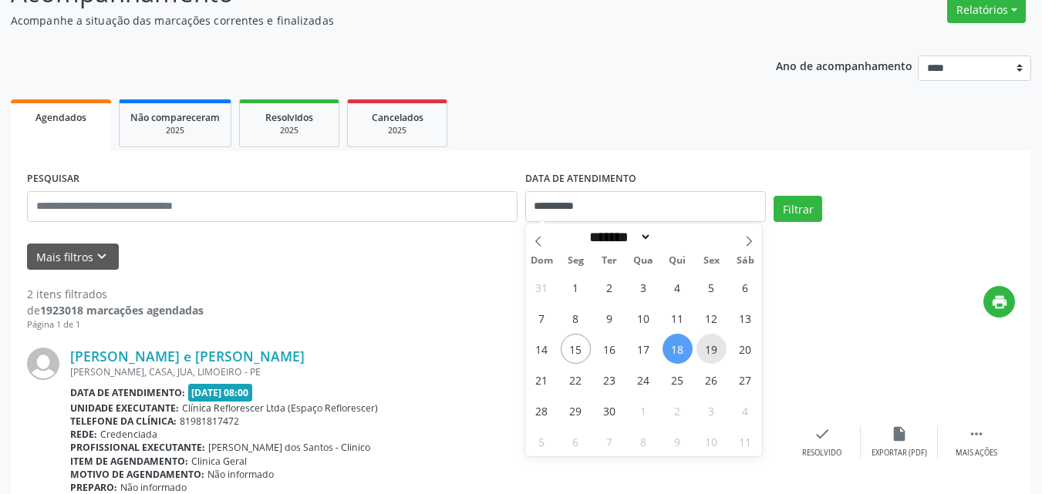
click at [709, 349] on span "19" at bounding box center [711, 349] width 30 height 30
type input "**********"
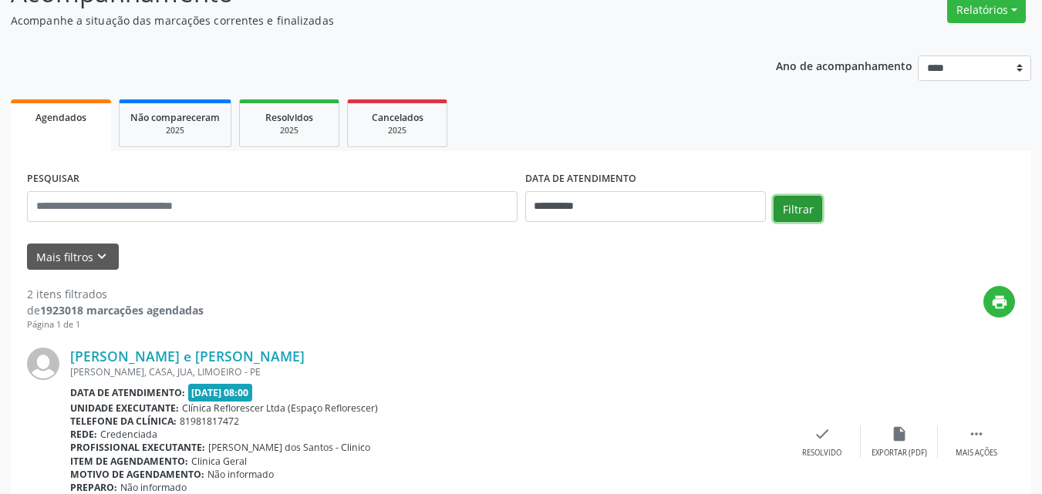
click at [816, 217] on button "Filtrar" at bounding box center [797, 209] width 49 height 26
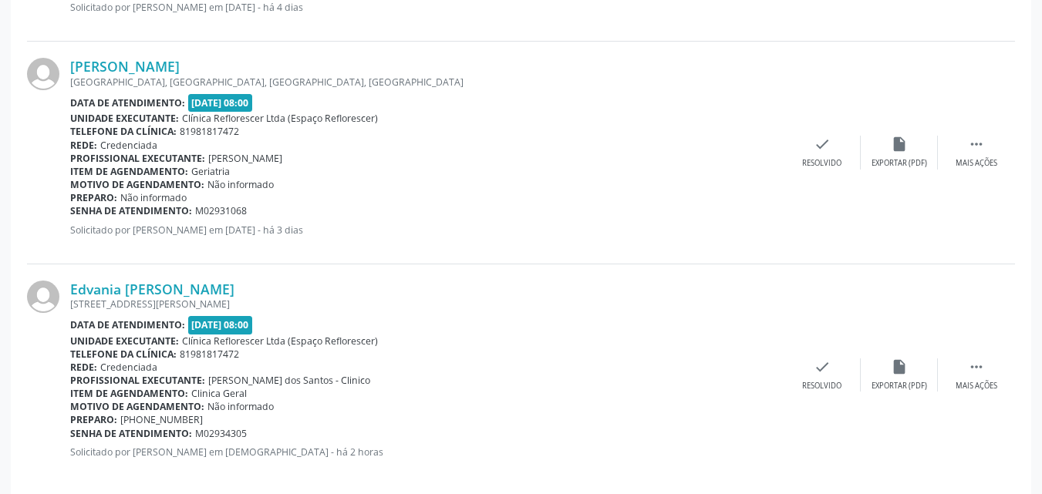
scroll to position [662, 0]
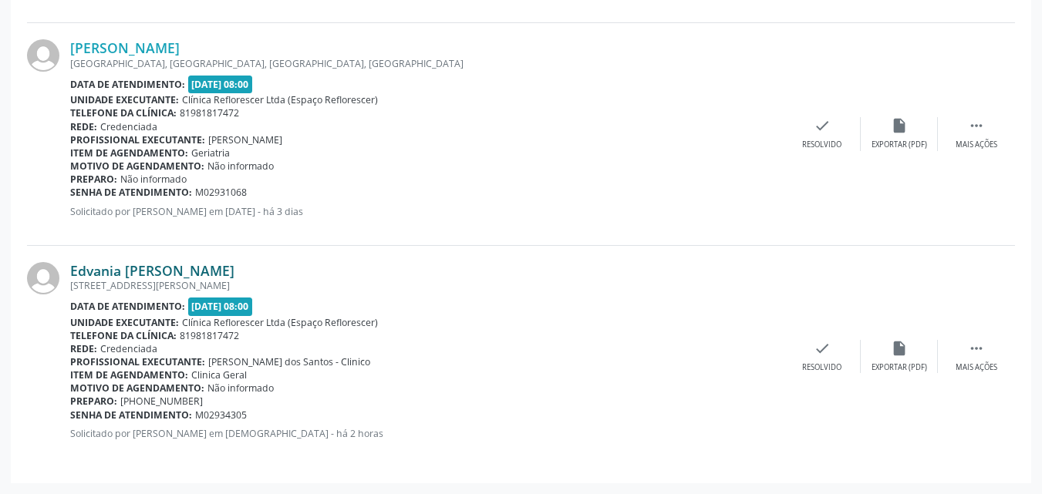
click at [109, 264] on link "Edvania Bezerra de Oliveira" at bounding box center [152, 270] width 164 height 17
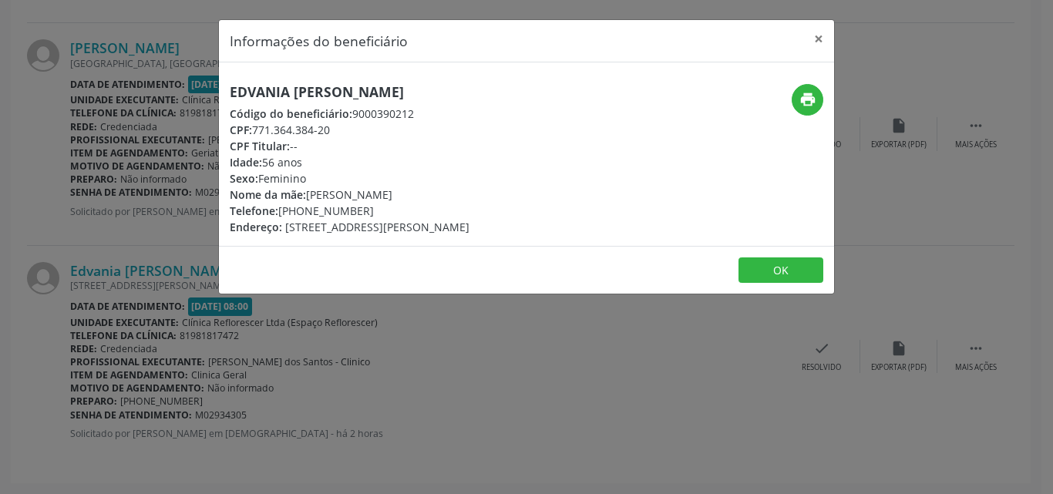
drag, startPoint x: 254, startPoint y: 128, endPoint x: 336, endPoint y: 130, distance: 81.8
click at [336, 130] on div "CPF: 771.364.384-20" at bounding box center [350, 130] width 240 height 16
copy div "771.364.384-20"
click at [767, 284] on button "OK" at bounding box center [781, 271] width 85 height 26
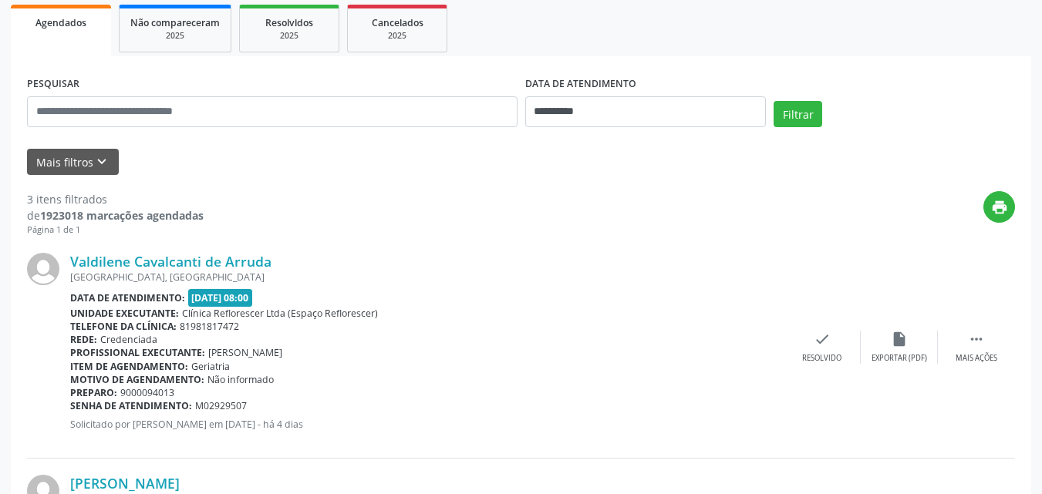
scroll to position [199, 0]
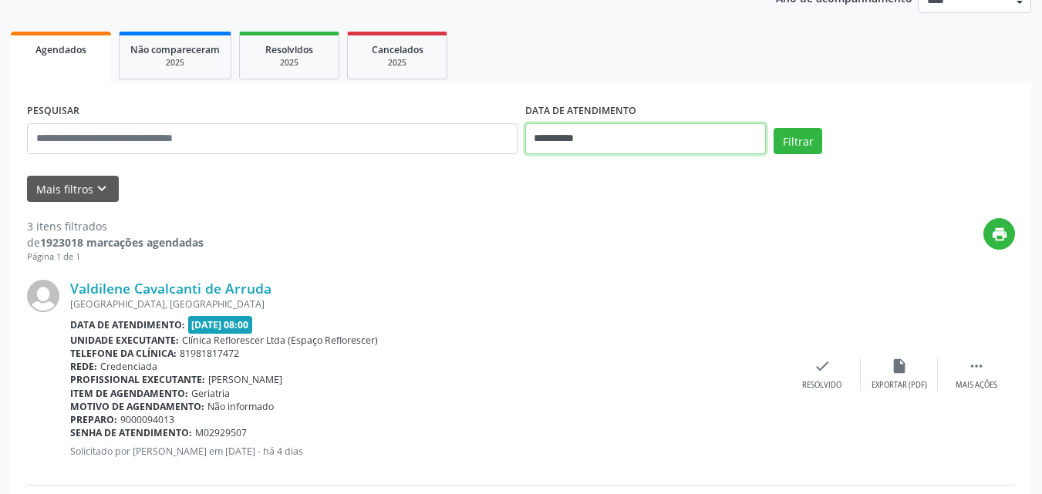
click at [608, 139] on input "**********" at bounding box center [645, 138] width 241 height 31
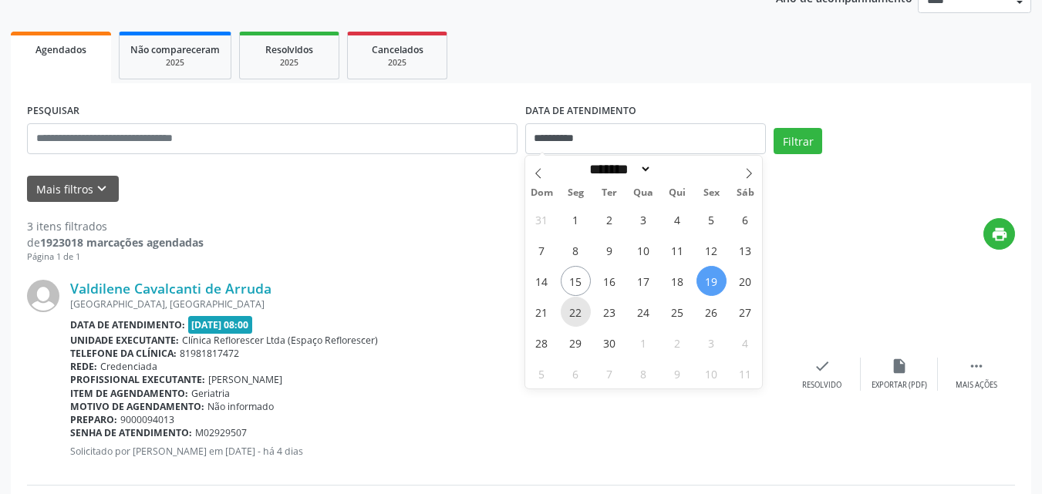
click at [580, 312] on span "22" at bounding box center [576, 312] width 30 height 30
type input "**********"
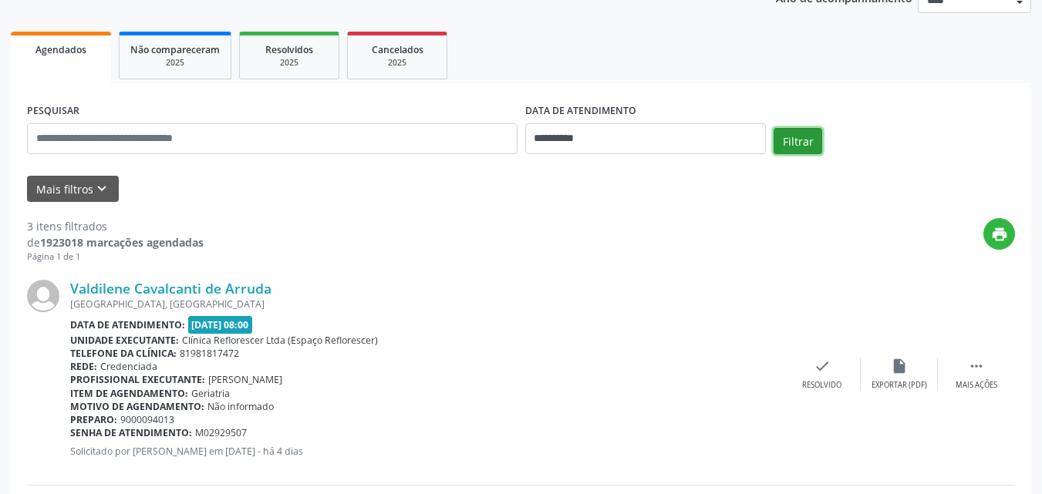
click at [792, 143] on button "Filtrar" at bounding box center [797, 141] width 49 height 26
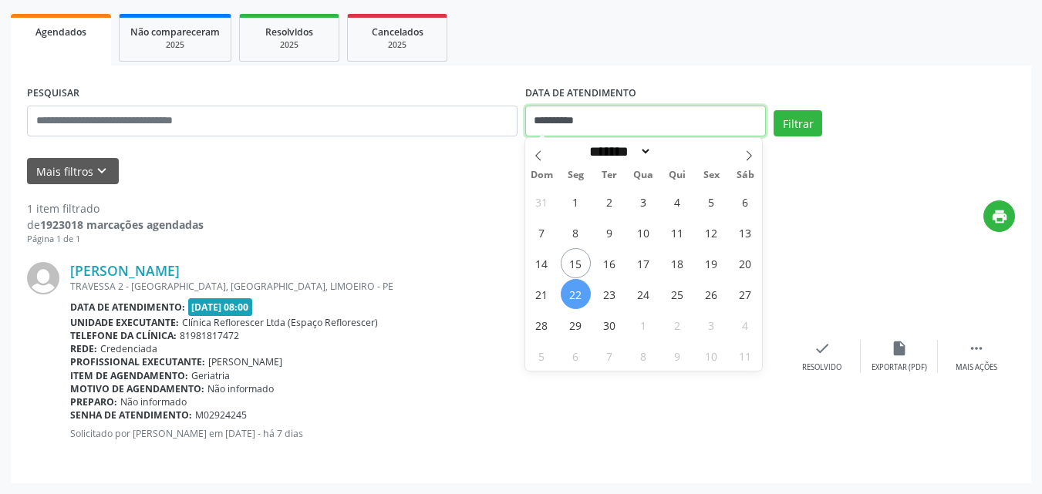
click at [682, 119] on input "**********" at bounding box center [645, 121] width 241 height 31
click at [617, 305] on span "23" at bounding box center [609, 294] width 30 height 30
type input "**********"
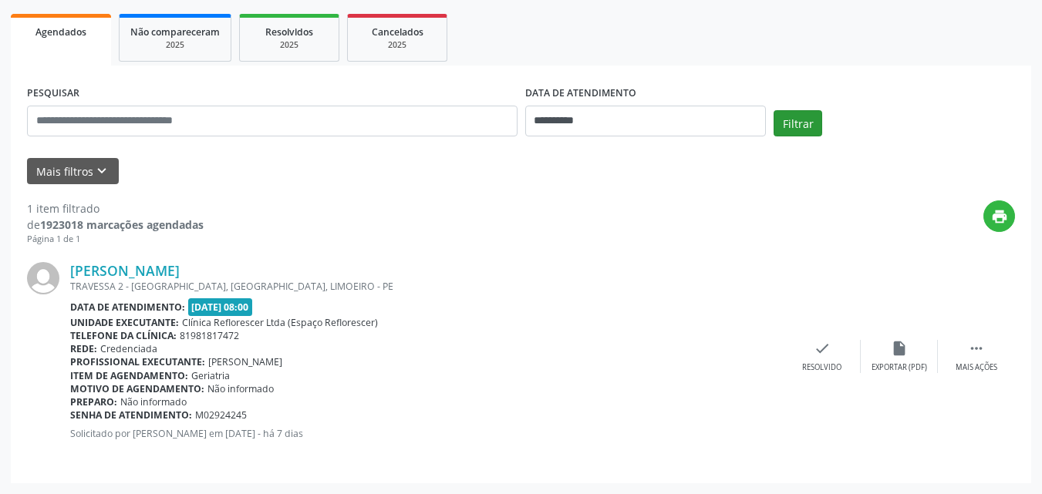
drag, startPoint x: 828, startPoint y: 113, endPoint x: 807, endPoint y: 124, distance: 23.5
click at [828, 116] on div "Filtrar" at bounding box center [894, 128] width 249 height 37
click at [807, 124] on button "Filtrar" at bounding box center [797, 123] width 49 height 26
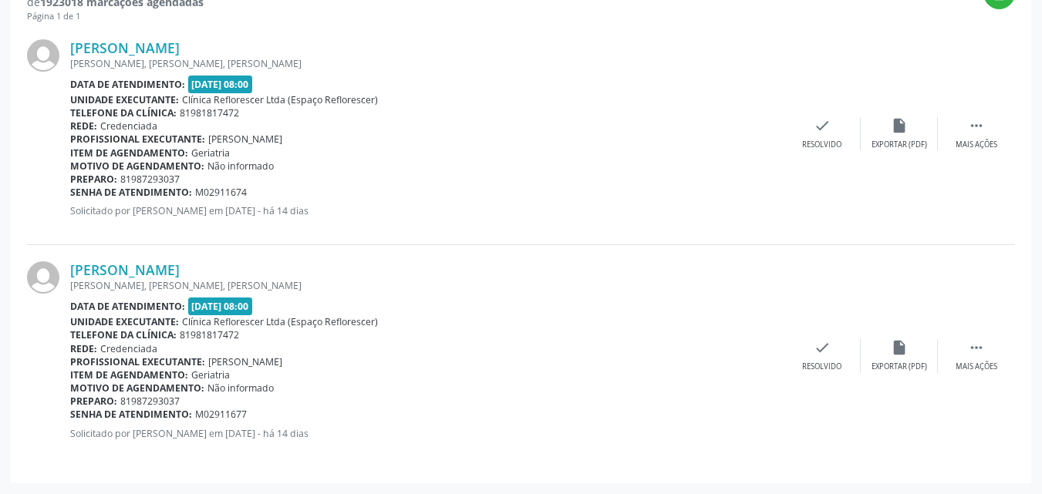
scroll to position [131, 0]
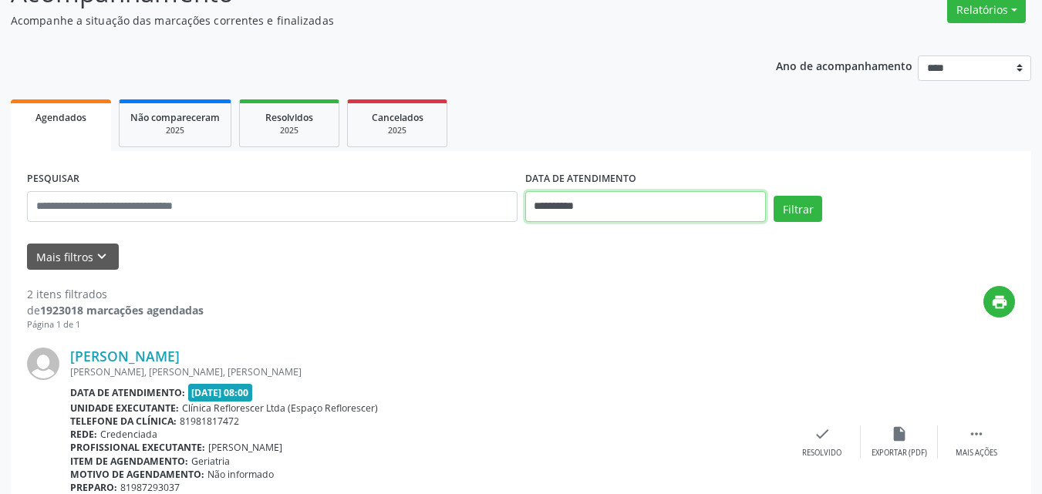
click at [635, 207] on input "**********" at bounding box center [645, 206] width 241 height 31
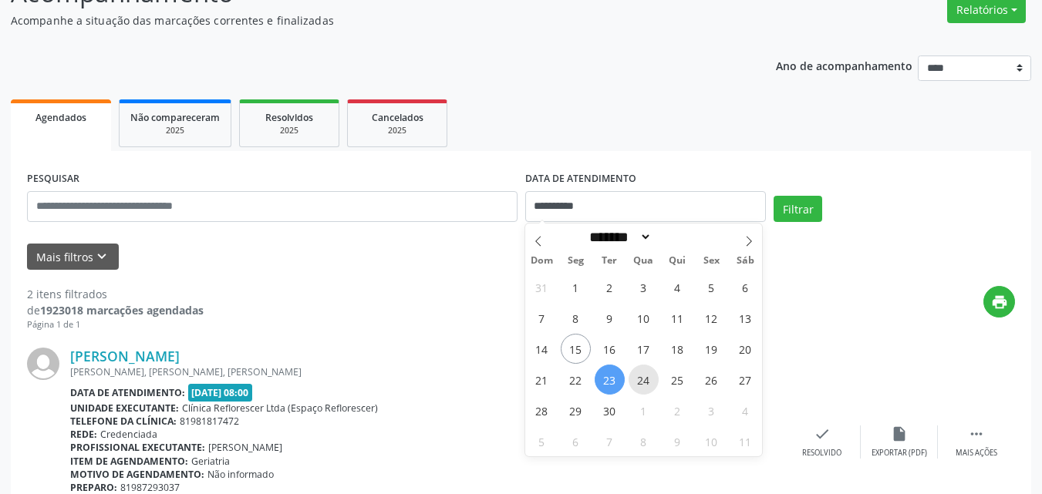
click at [649, 386] on span "24" at bounding box center [643, 380] width 30 height 30
type input "**********"
click at [649, 386] on span "24" at bounding box center [643, 380] width 30 height 30
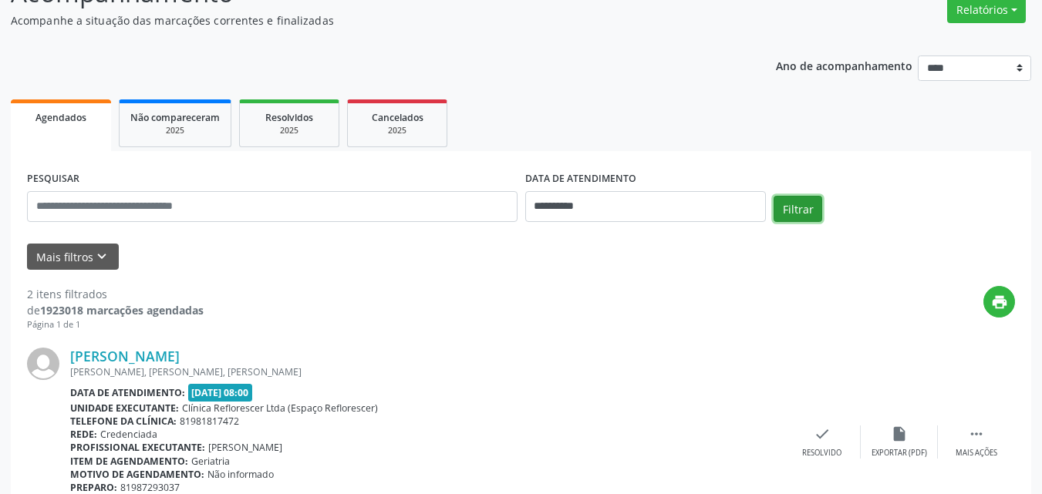
click at [799, 217] on button "Filtrar" at bounding box center [797, 209] width 49 height 26
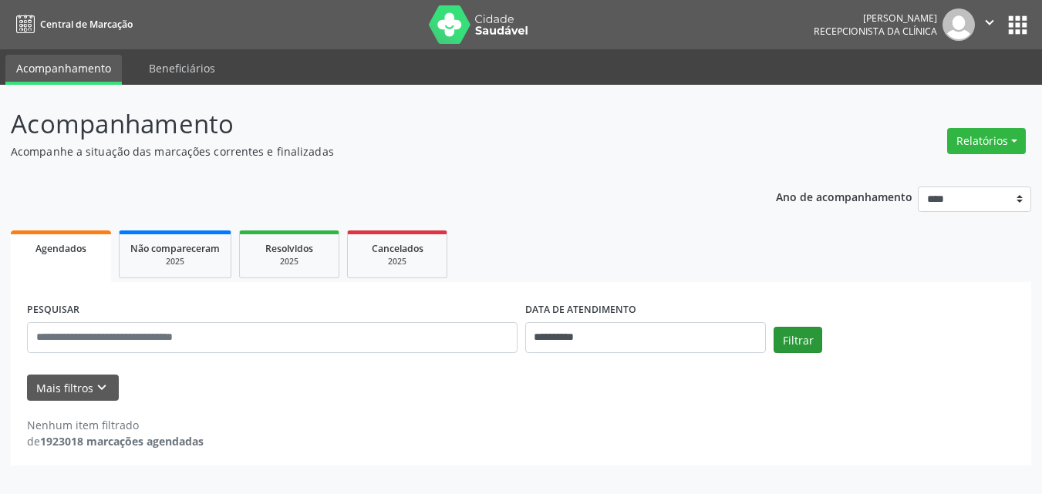
scroll to position [0, 0]
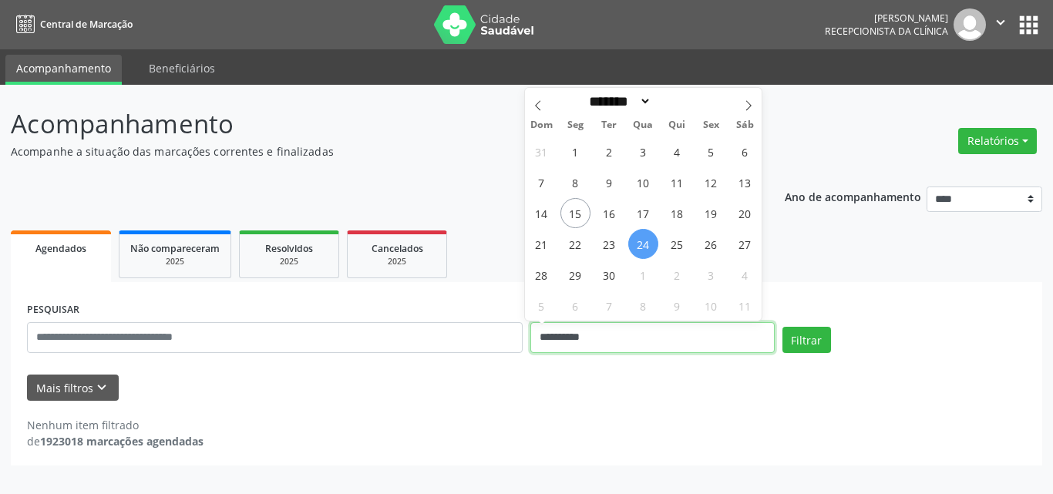
click at [661, 342] on input "**********" at bounding box center [652, 337] width 244 height 31
click at [682, 244] on span "25" at bounding box center [677, 244] width 30 height 30
type input "**********"
click at [682, 244] on span "25" at bounding box center [677, 244] width 30 height 30
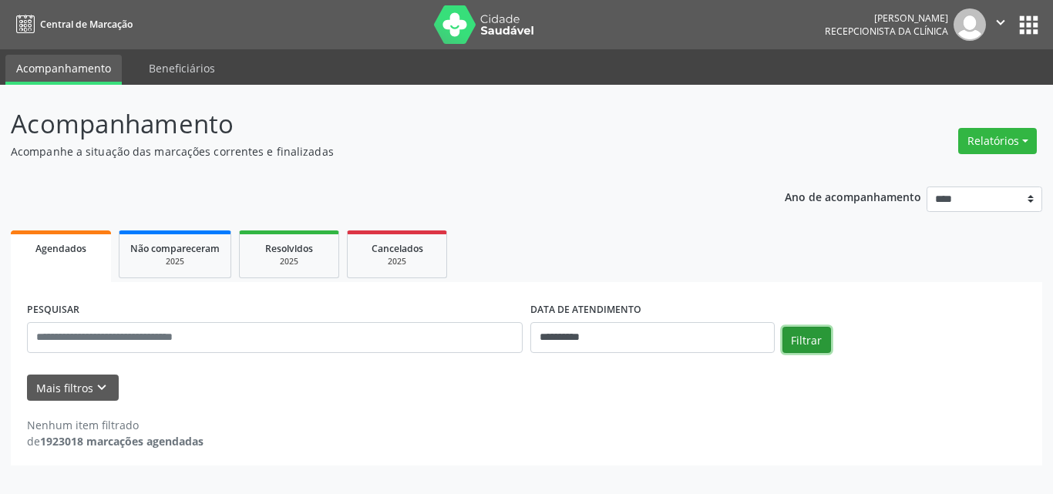
click at [809, 342] on button "Filtrar" at bounding box center [807, 340] width 49 height 26
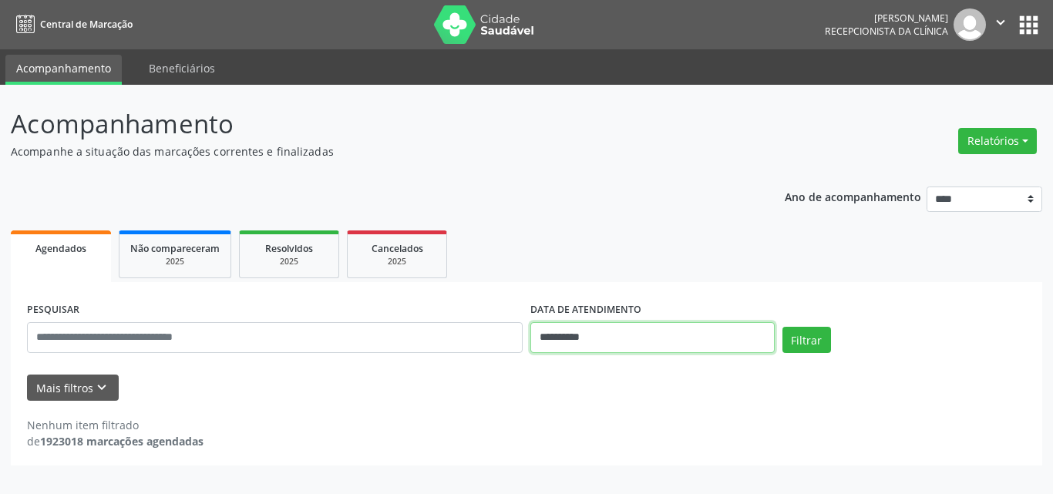
click at [702, 339] on input "**********" at bounding box center [652, 337] width 244 height 31
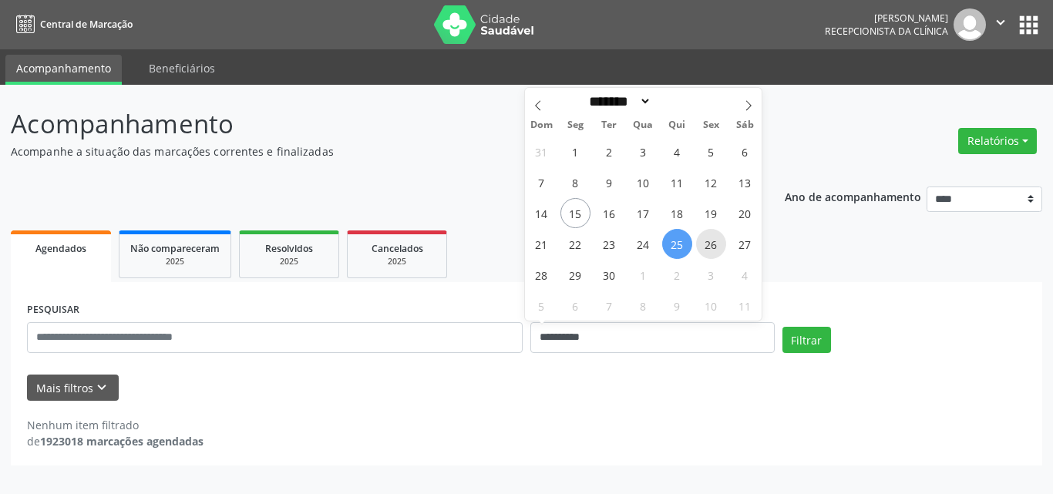
click at [716, 253] on span "26" at bounding box center [711, 244] width 30 height 30
type input "**********"
click at [716, 252] on span "26" at bounding box center [711, 244] width 30 height 30
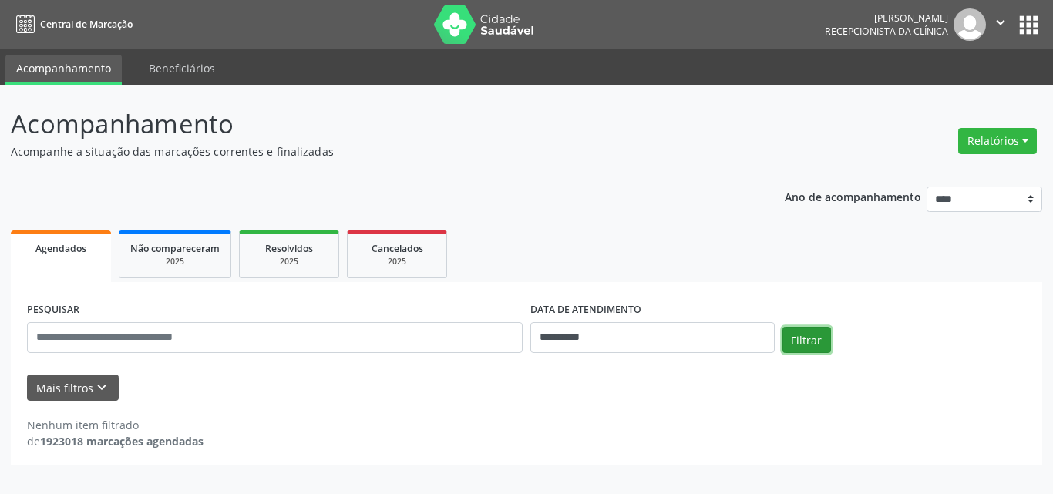
click at [806, 340] on button "Filtrar" at bounding box center [807, 340] width 49 height 26
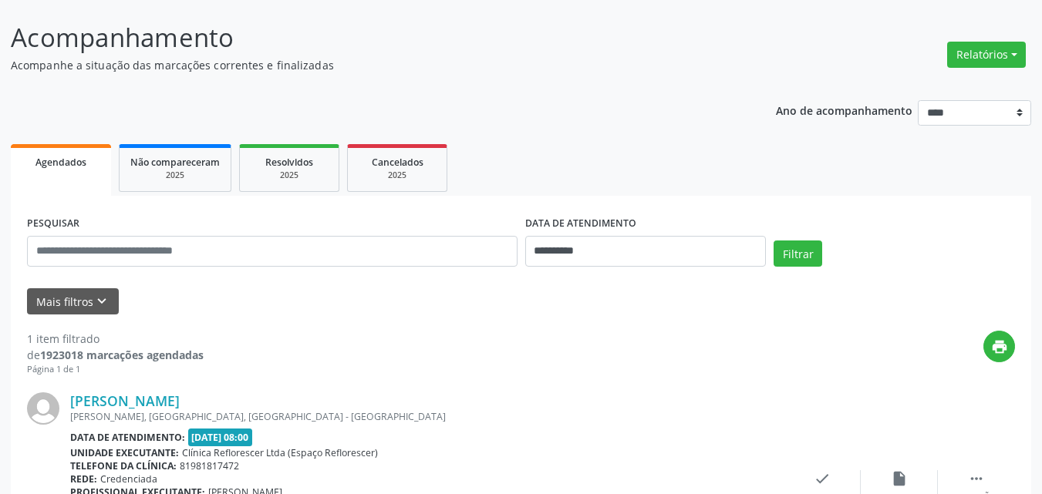
scroll to position [217, 0]
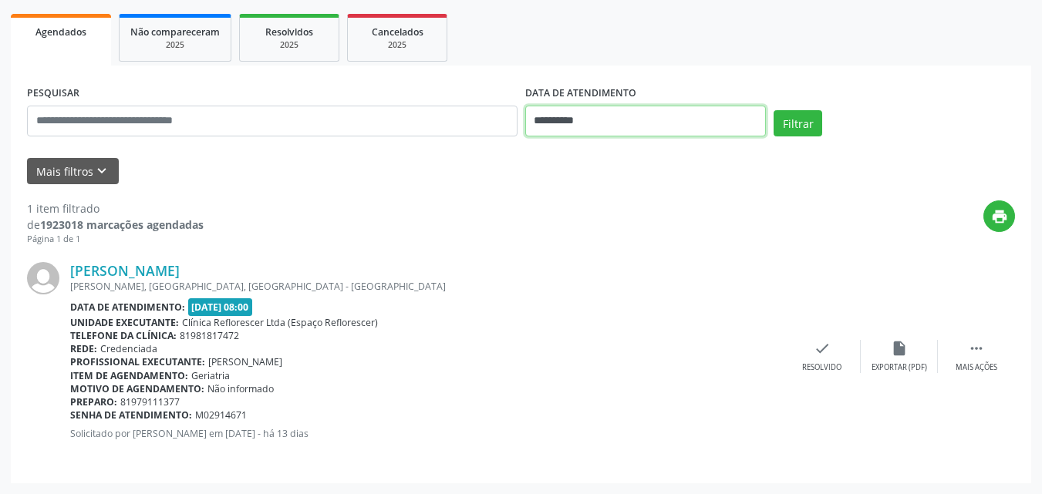
click at [648, 121] on input "**********" at bounding box center [645, 121] width 241 height 31
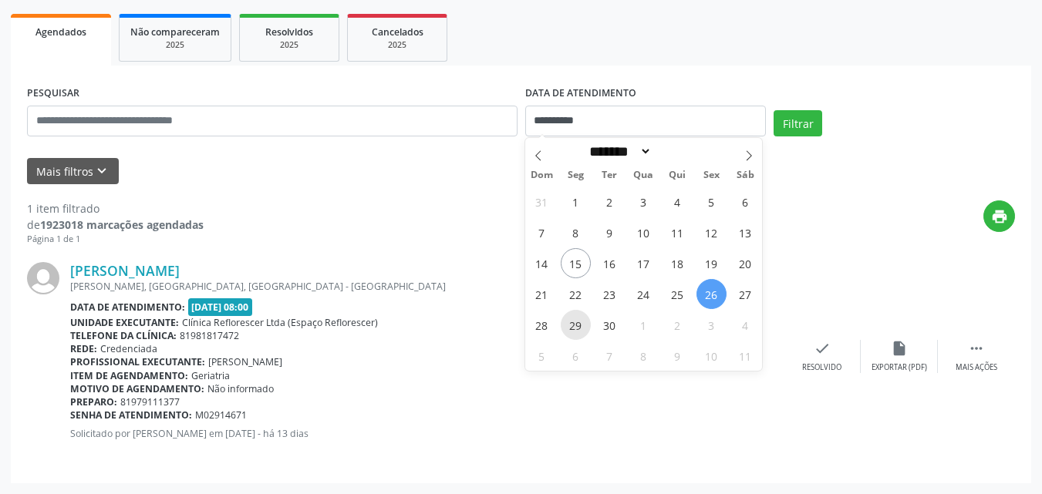
click at [571, 332] on span "29" at bounding box center [576, 325] width 30 height 30
type input "**********"
click at [604, 332] on span "30" at bounding box center [609, 325] width 30 height 30
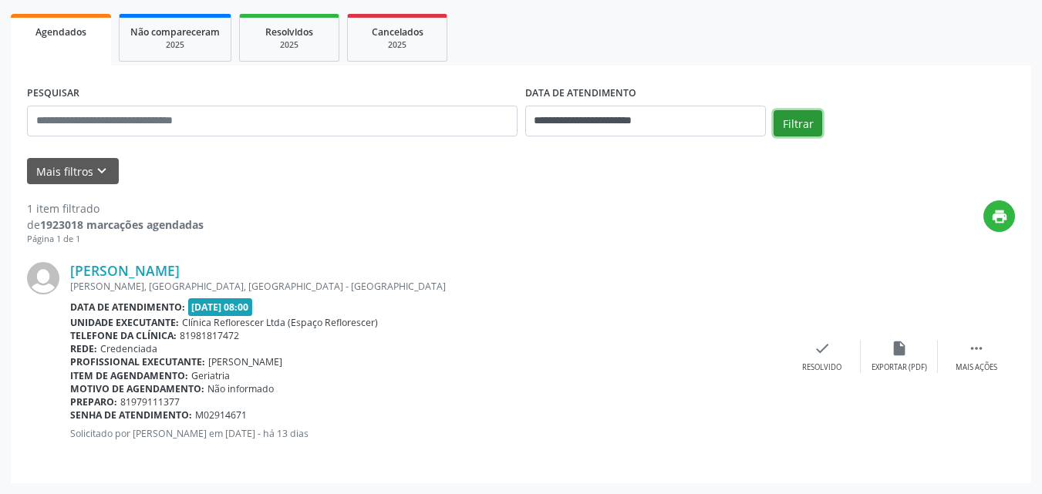
click at [807, 130] on button "Filtrar" at bounding box center [797, 123] width 49 height 26
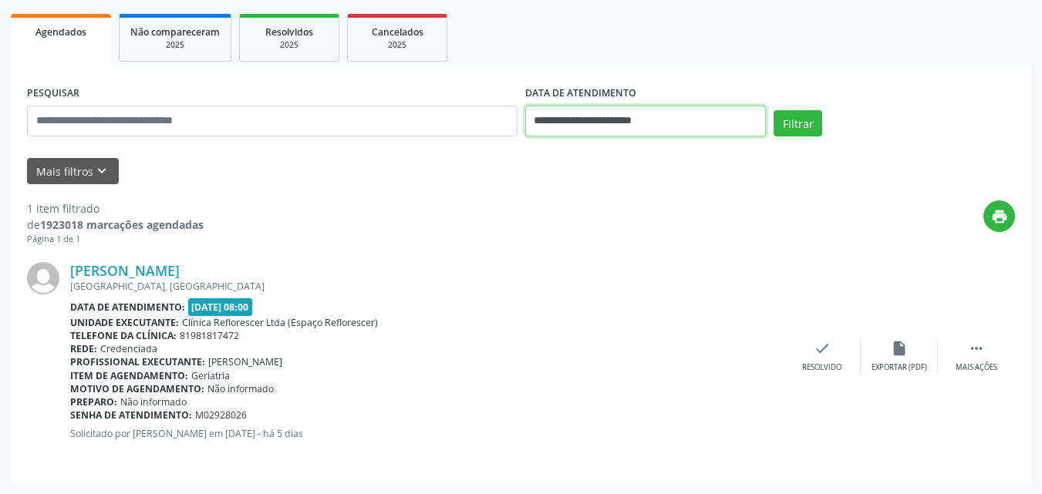
click at [574, 122] on input "**********" at bounding box center [645, 121] width 241 height 31
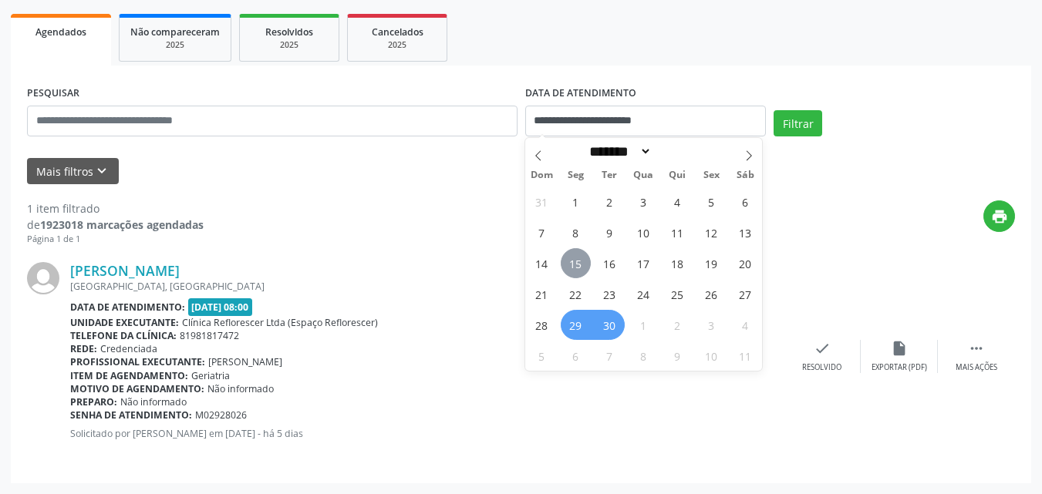
click at [585, 267] on span "15" at bounding box center [576, 263] width 30 height 30
type input "**********"
click at [585, 267] on span "15" at bounding box center [576, 263] width 30 height 30
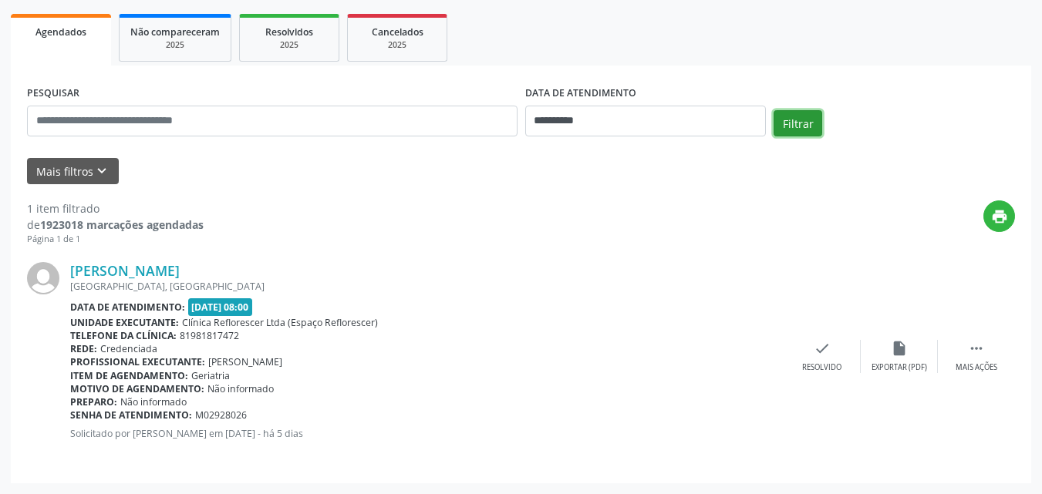
click at [793, 113] on button "Filtrar" at bounding box center [797, 123] width 49 height 26
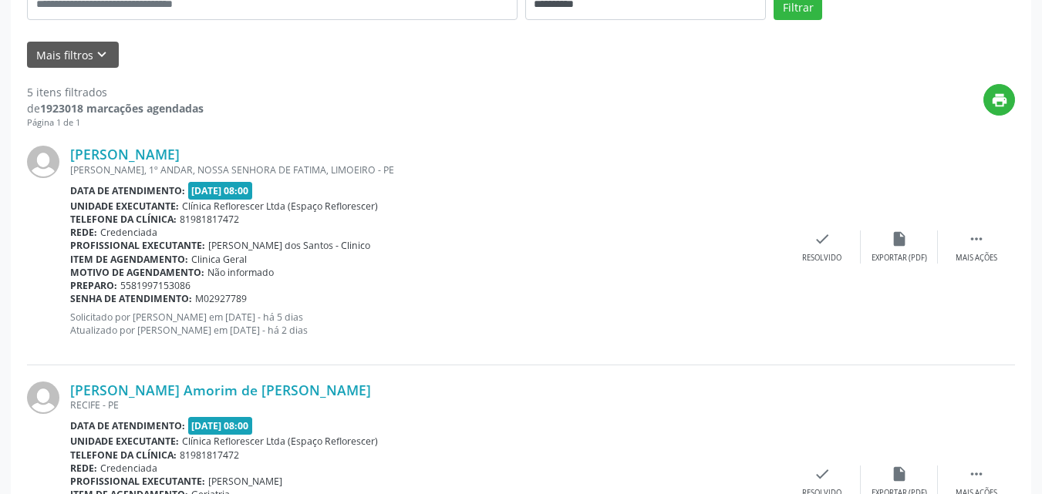
scroll to position [294, 0]
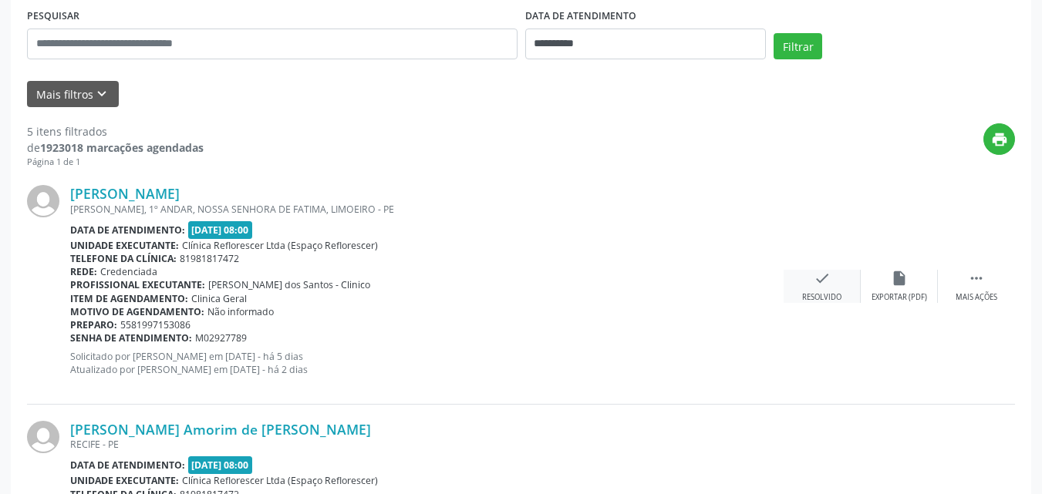
click at [815, 288] on div "check Resolvido" at bounding box center [821, 286] width 77 height 33
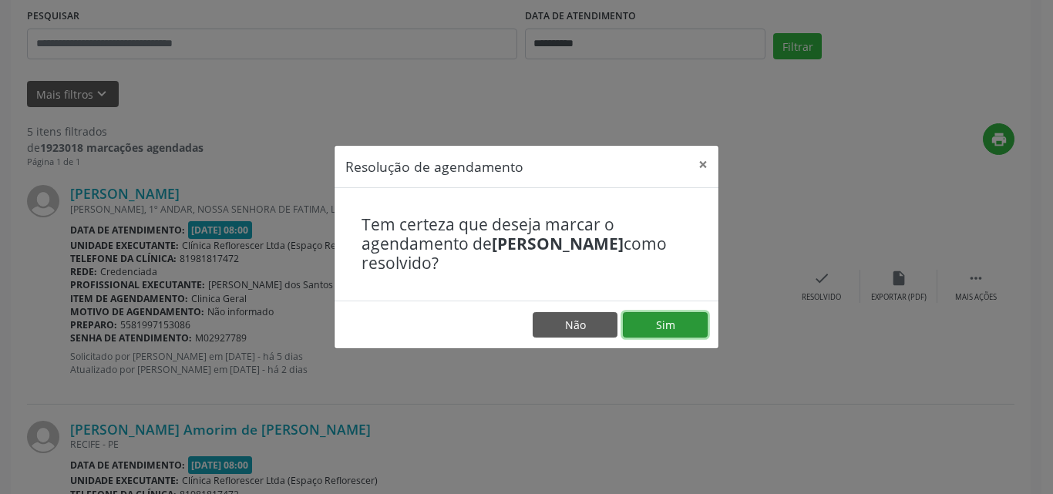
click at [672, 315] on button "Sim" at bounding box center [665, 325] width 85 height 26
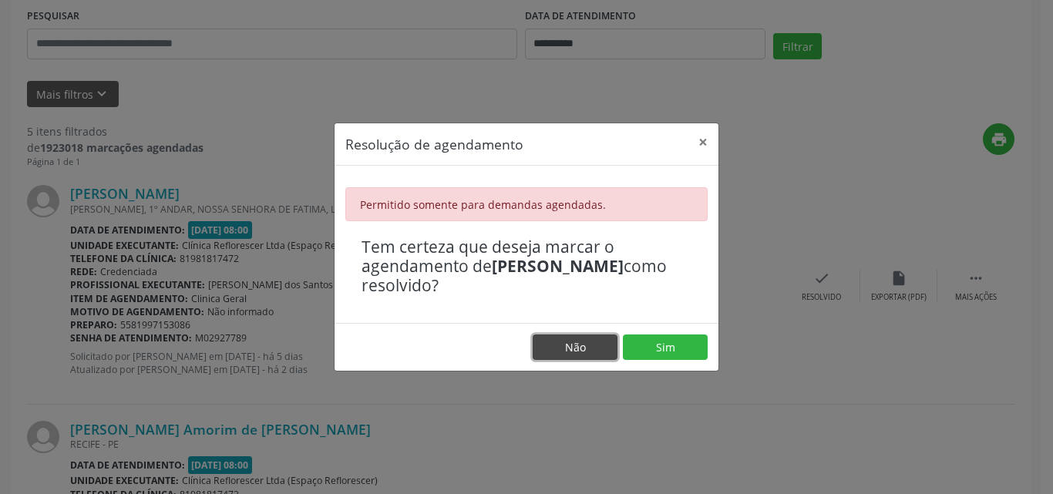
click at [558, 361] on footer "Não Sim" at bounding box center [527, 347] width 384 height 49
click at [561, 359] on button "Não" at bounding box center [575, 348] width 85 height 26
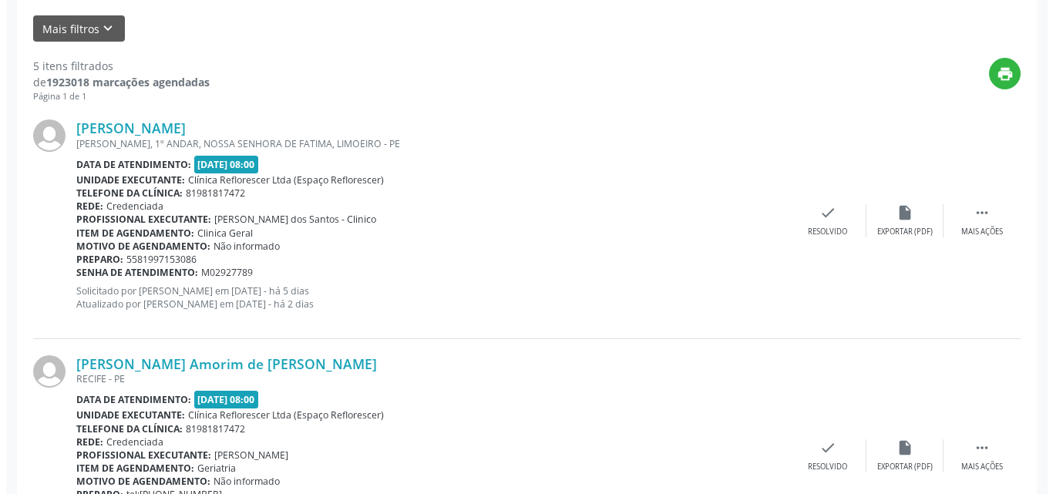
scroll to position [448, 0]
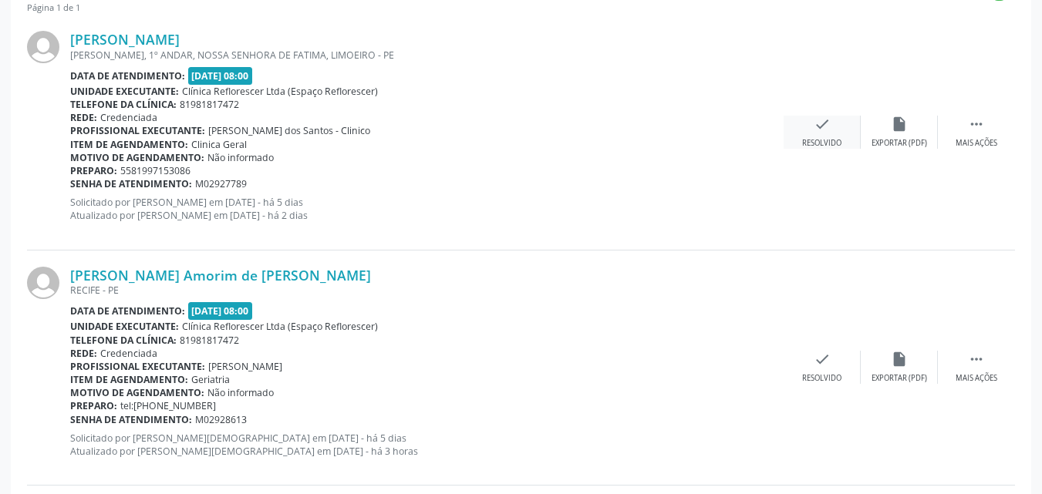
click at [814, 131] on icon "check" at bounding box center [821, 124] width 17 height 17
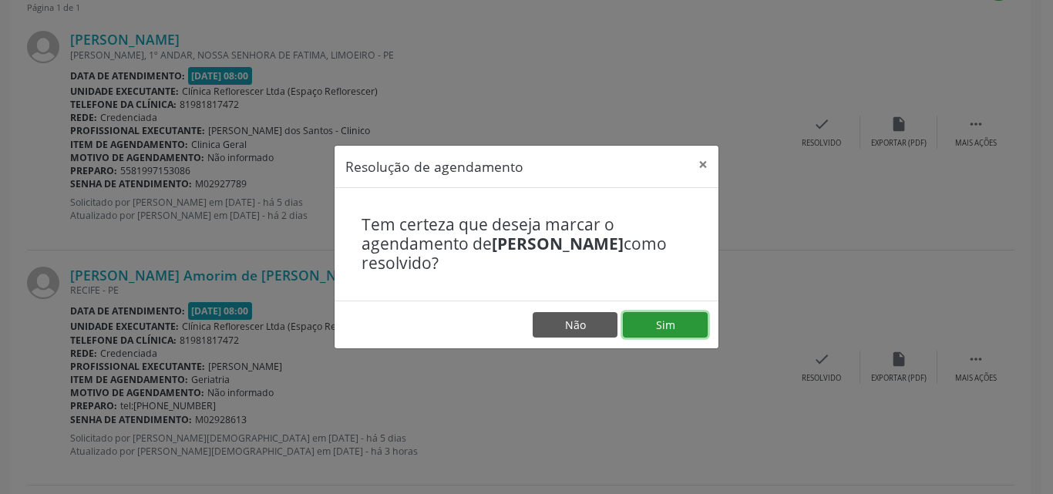
click at [675, 332] on button "Sim" at bounding box center [665, 325] width 85 height 26
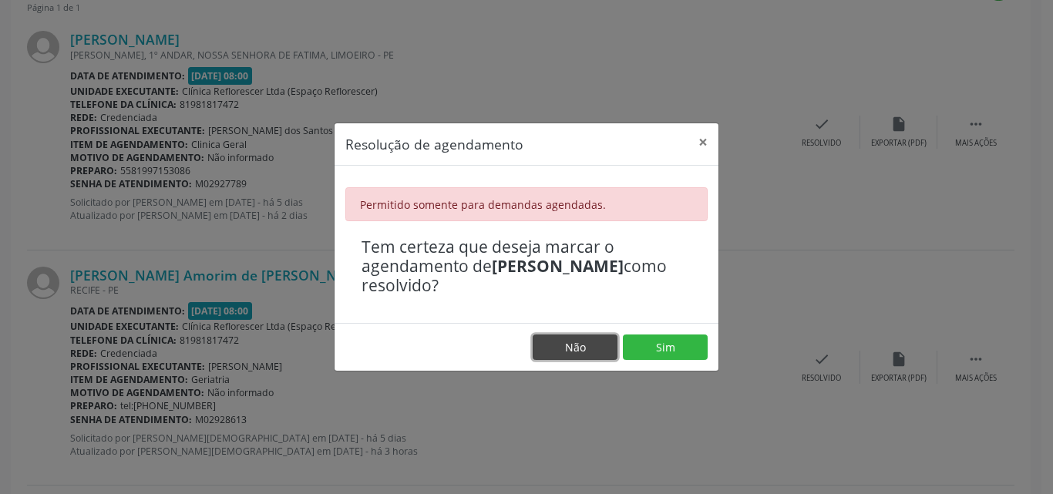
click at [583, 347] on button "Não" at bounding box center [575, 348] width 85 height 26
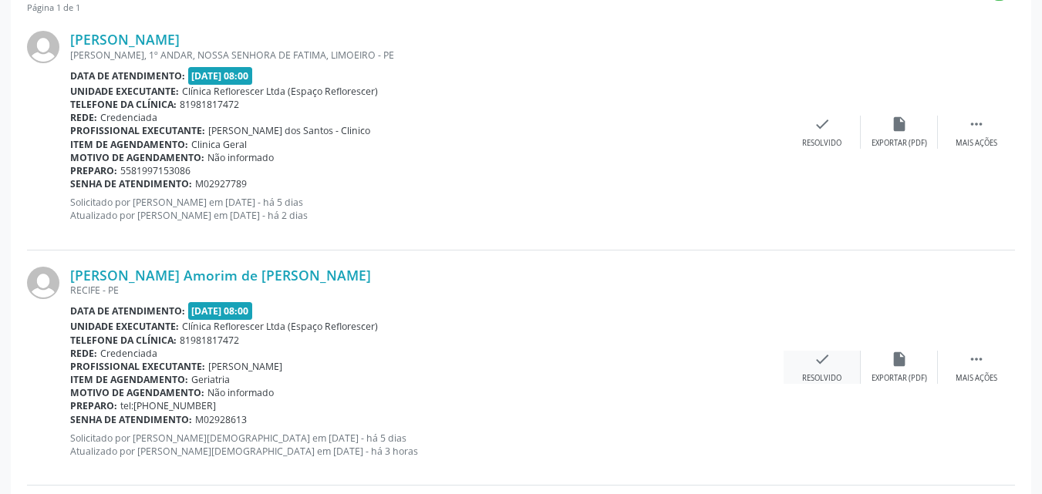
click at [830, 355] on div "check Resolvido" at bounding box center [821, 367] width 77 height 33
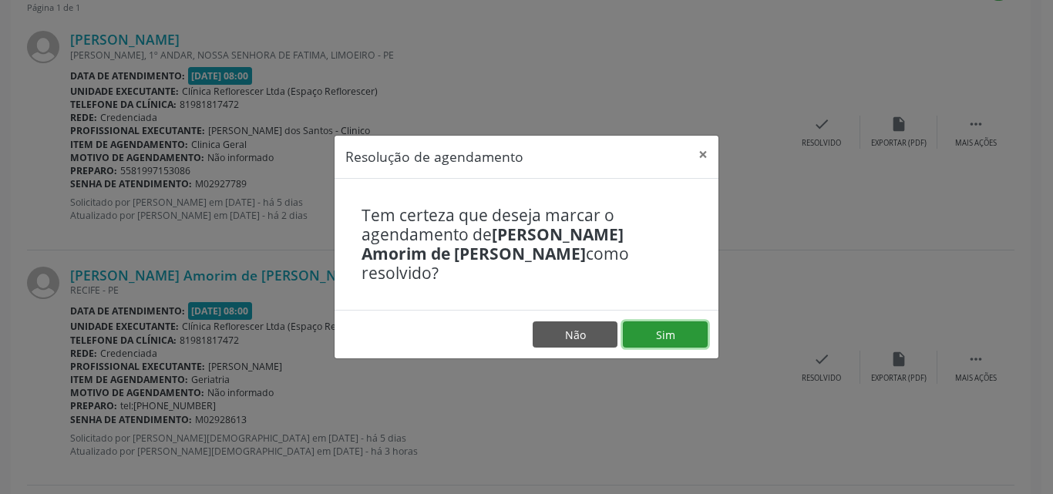
click at [676, 329] on button "Sim" at bounding box center [665, 335] width 85 height 26
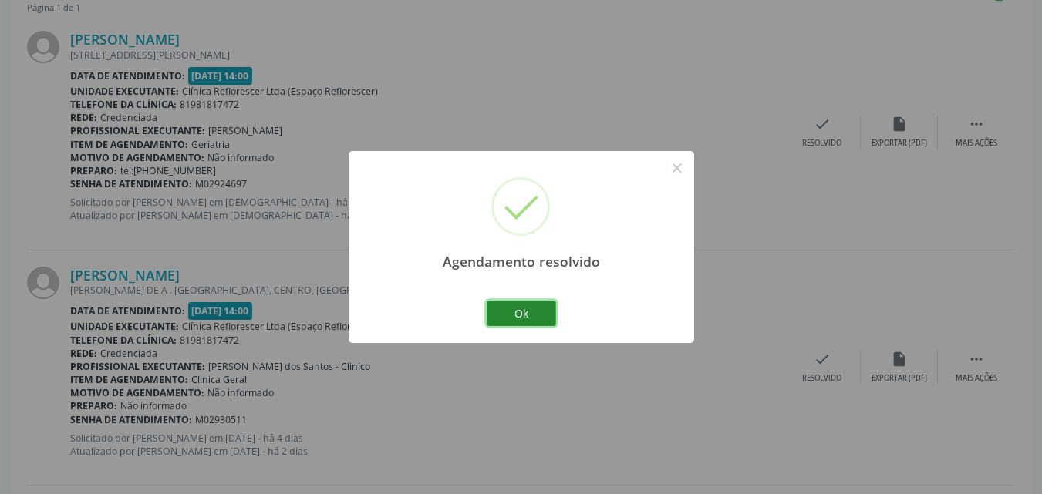
click at [517, 311] on button "Ok" at bounding box center [521, 314] width 69 height 26
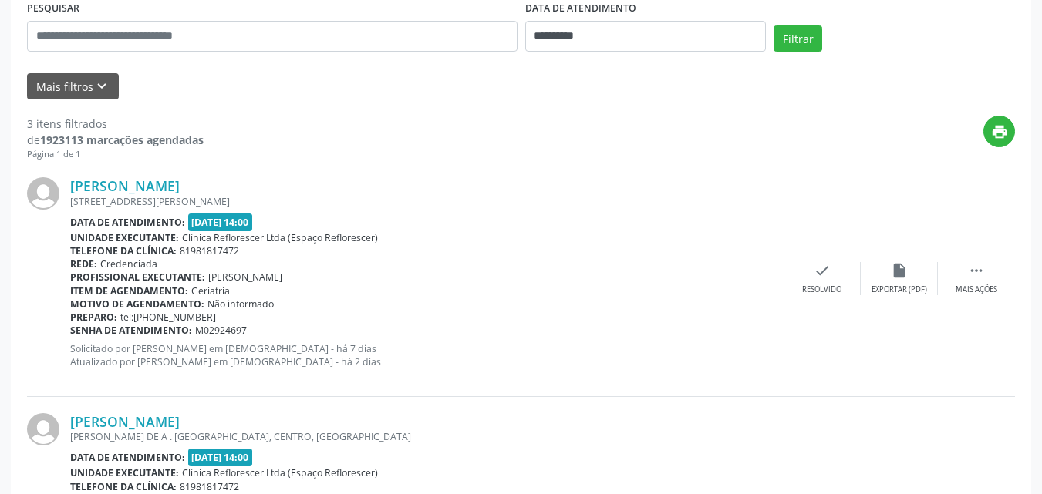
scroll to position [231, 0]
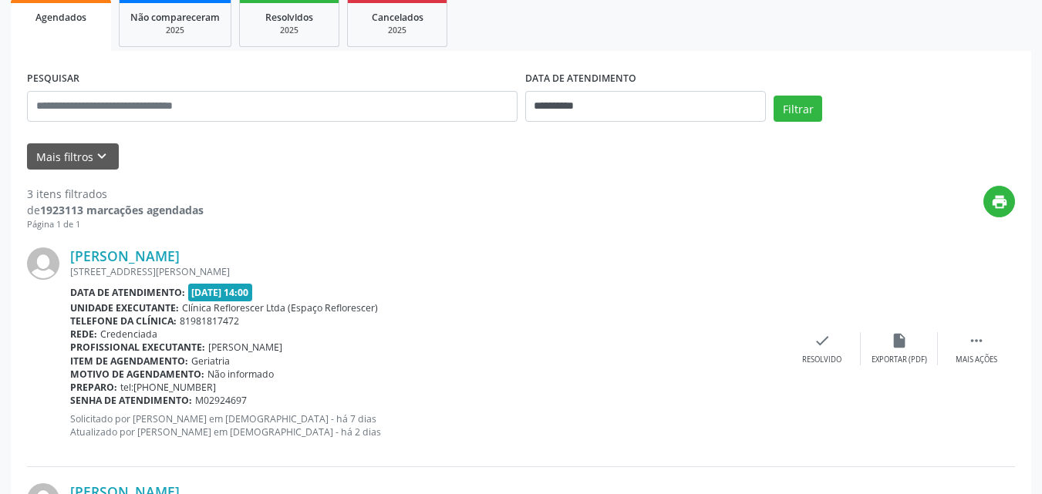
click at [217, 269] on div "[STREET_ADDRESS][PERSON_NAME]" at bounding box center [426, 271] width 713 height 13
click at [180, 254] on link "[PERSON_NAME]" at bounding box center [124, 256] width 109 height 17
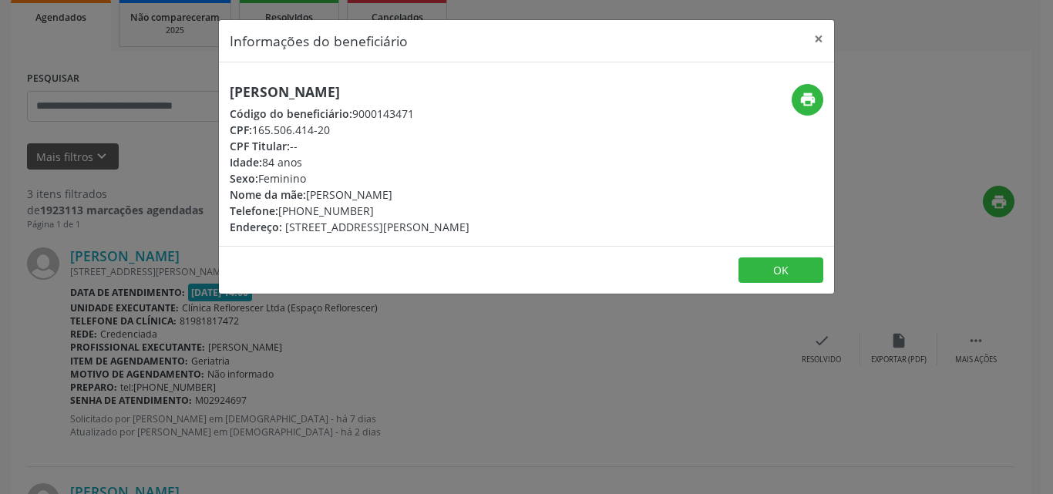
drag, startPoint x: 256, startPoint y: 126, endPoint x: 346, endPoint y: 126, distance: 90.2
click at [348, 126] on div "CPF: 165.506.414-20" at bounding box center [350, 130] width 240 height 16
copy div "165.506.414-20"
click at [783, 258] on button "OK" at bounding box center [781, 271] width 85 height 26
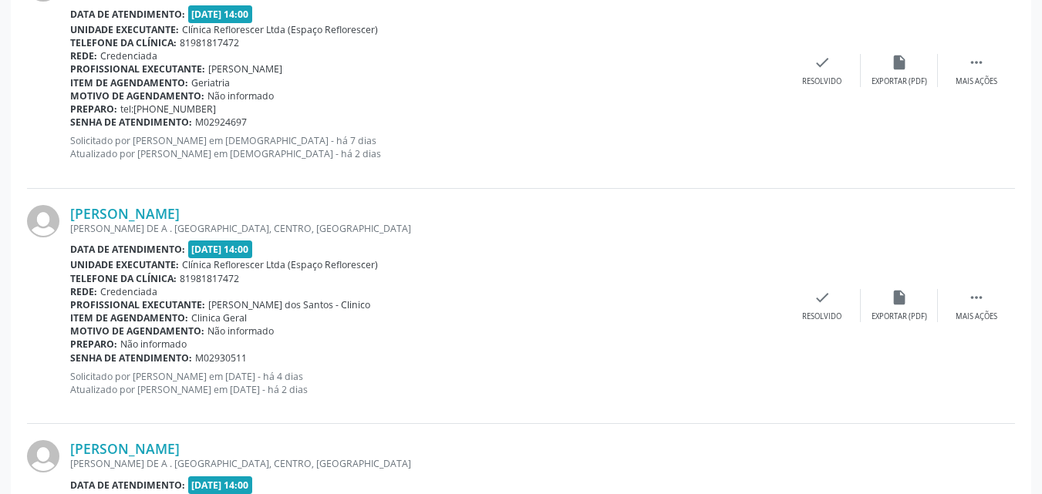
scroll to position [540, 0]
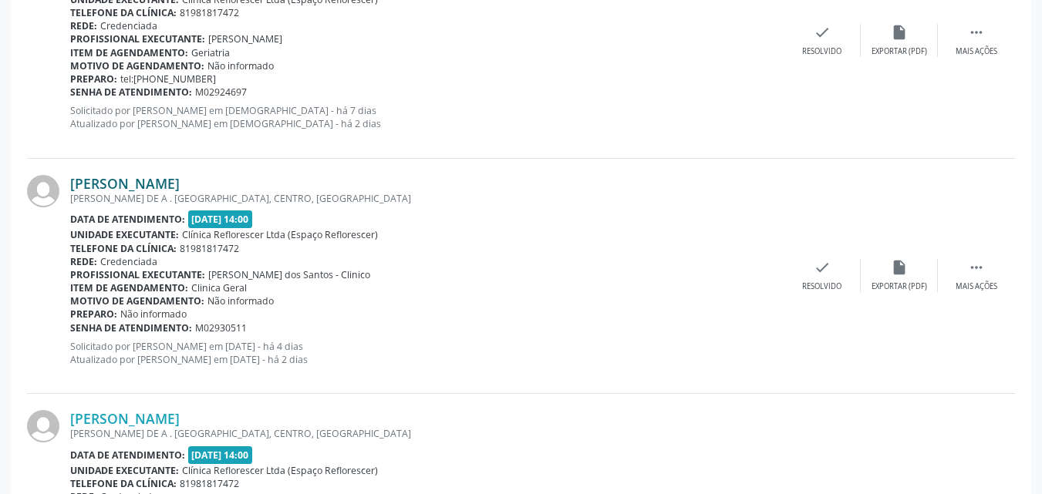
click at [180, 187] on link "[PERSON_NAME]" at bounding box center [124, 183] width 109 height 17
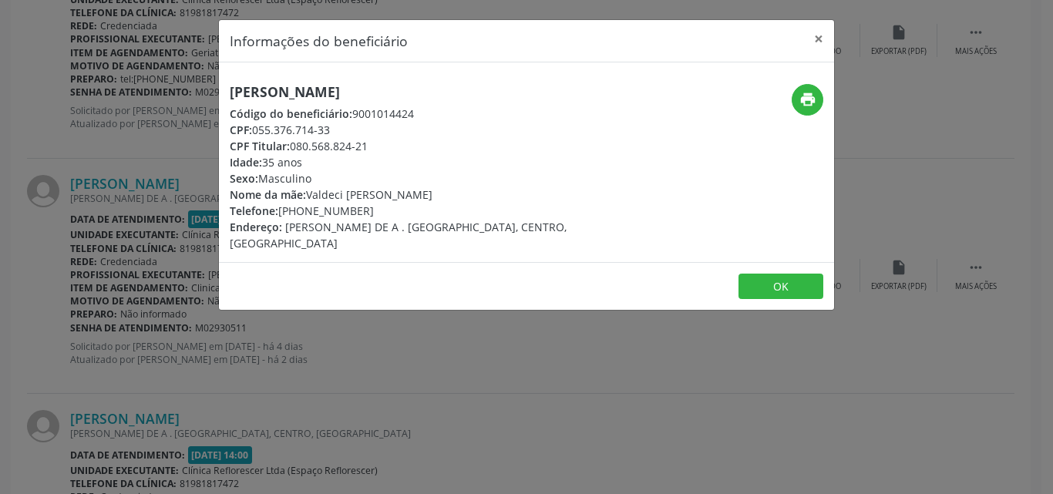
drag, startPoint x: 256, startPoint y: 133, endPoint x: 340, endPoint y: 132, distance: 84.1
click at [340, 132] on div "CPF: 055.376.714-33" at bounding box center [424, 130] width 389 height 16
copy div "055.376.714-33"
click at [760, 274] on button "OK" at bounding box center [781, 287] width 85 height 26
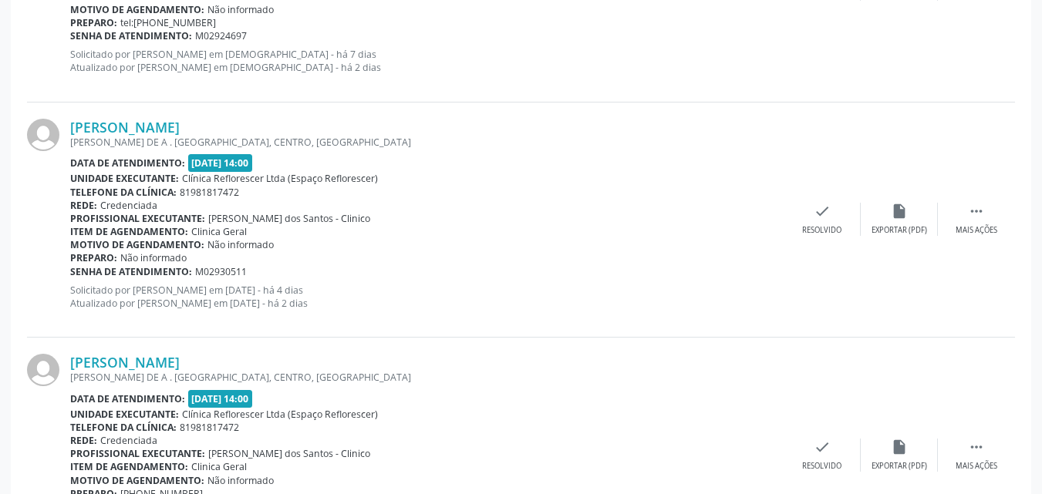
scroll to position [701, 0]
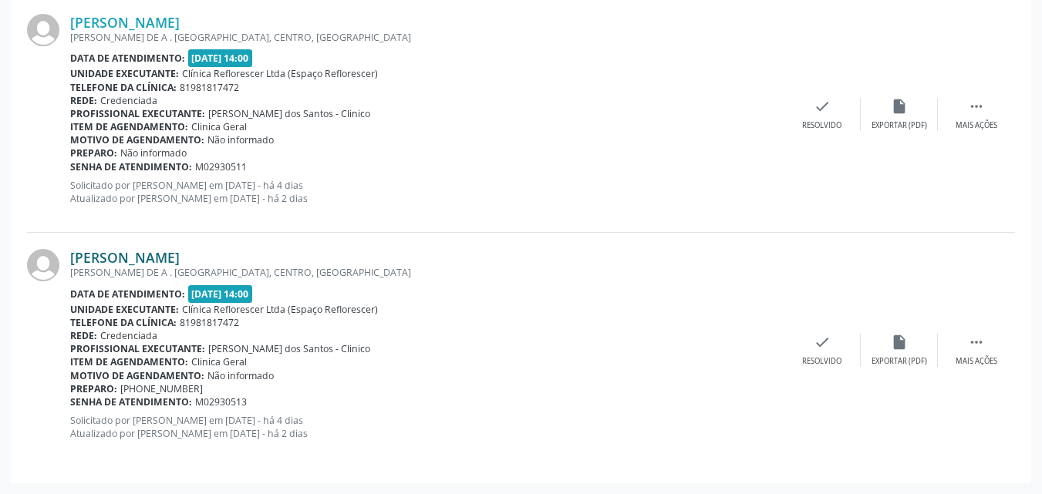
click at [180, 259] on link "[PERSON_NAME]" at bounding box center [124, 257] width 109 height 17
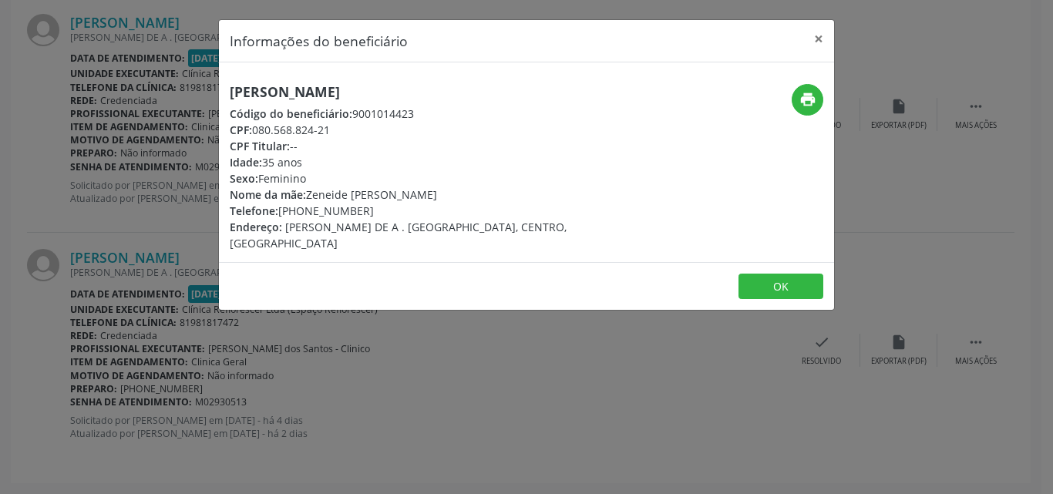
drag, startPoint x: 252, startPoint y: 126, endPoint x: 362, endPoint y: 128, distance: 109.5
click at [362, 128] on div "CPF: 080.568.824-21" at bounding box center [424, 130] width 389 height 16
copy div "080.568.824-21"
click at [817, 96] on button "print" at bounding box center [808, 100] width 32 height 32
click at [780, 274] on button "OK" at bounding box center [781, 287] width 85 height 26
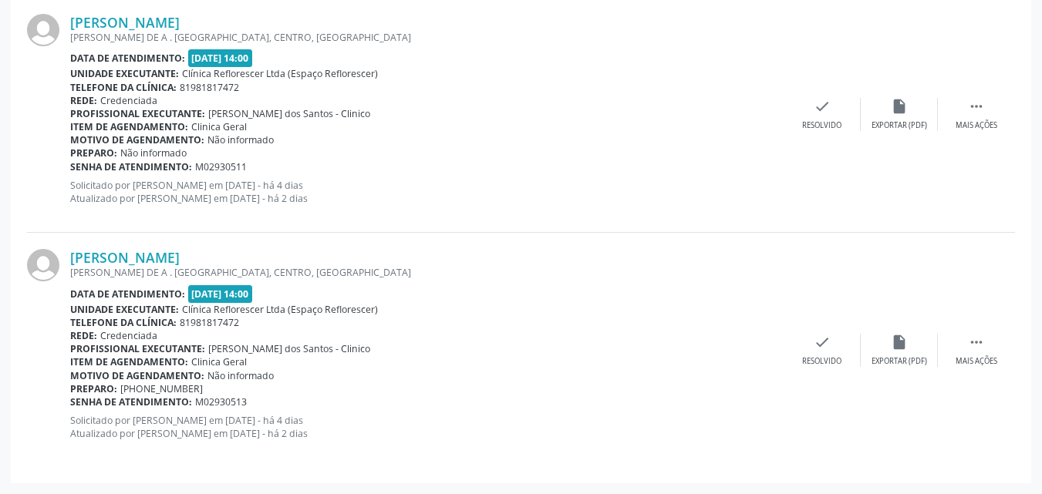
click at [611, 271] on div "[PERSON_NAME] DE A . [GEOGRAPHIC_DATA], CENTRO, [GEOGRAPHIC_DATA]" at bounding box center [426, 272] width 713 height 13
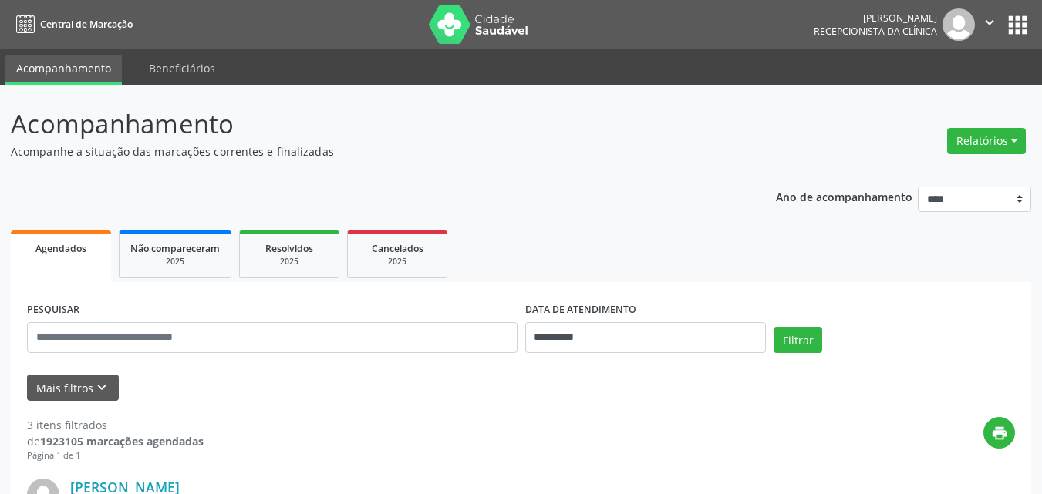
click at [594, 342] on input "**********" at bounding box center [645, 337] width 241 height 31
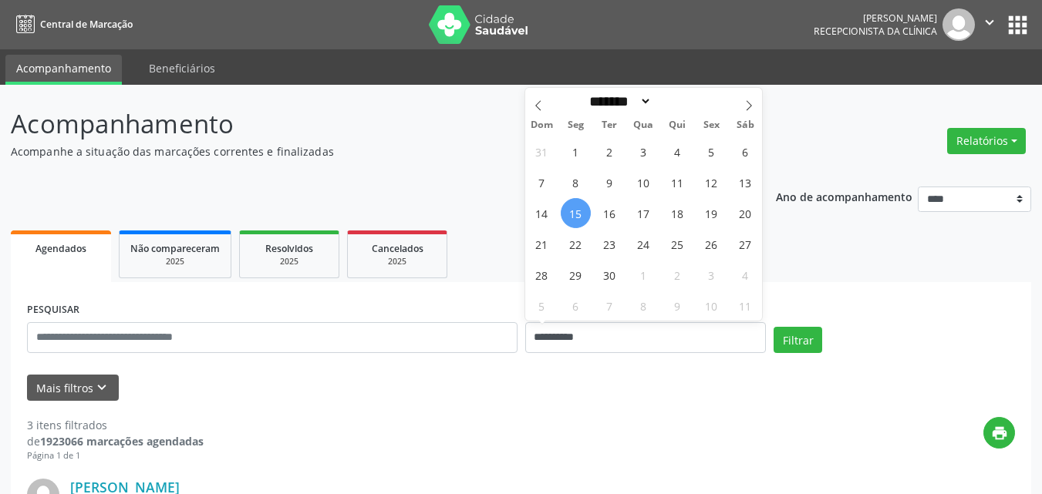
click at [578, 215] on span "15" at bounding box center [576, 213] width 30 height 30
type input "**********"
click at [561, 200] on div "31 1 2 3 4 5 6 7 8 9 10 11 12 13 14 15 16 17 18 19 20 21 22 23 24 25 26 27 28 2…" at bounding box center [643, 228] width 237 height 185
click at [572, 218] on span "15" at bounding box center [576, 213] width 30 height 30
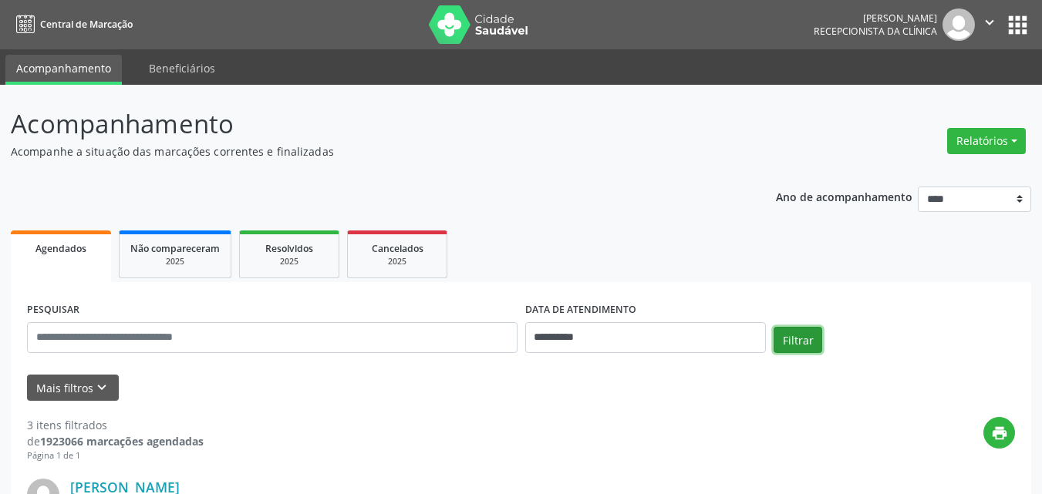
click at [796, 338] on button "Filtrar" at bounding box center [797, 340] width 49 height 26
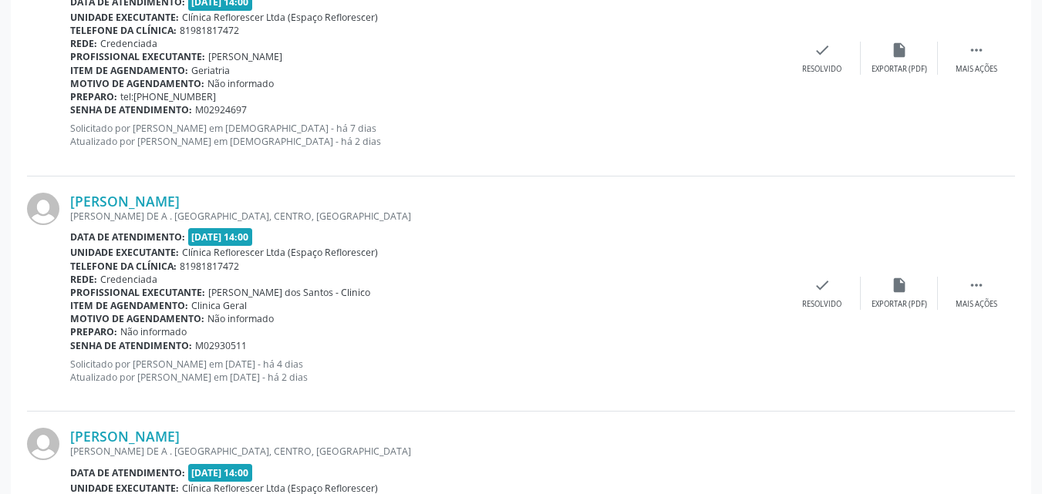
scroll to position [694, 0]
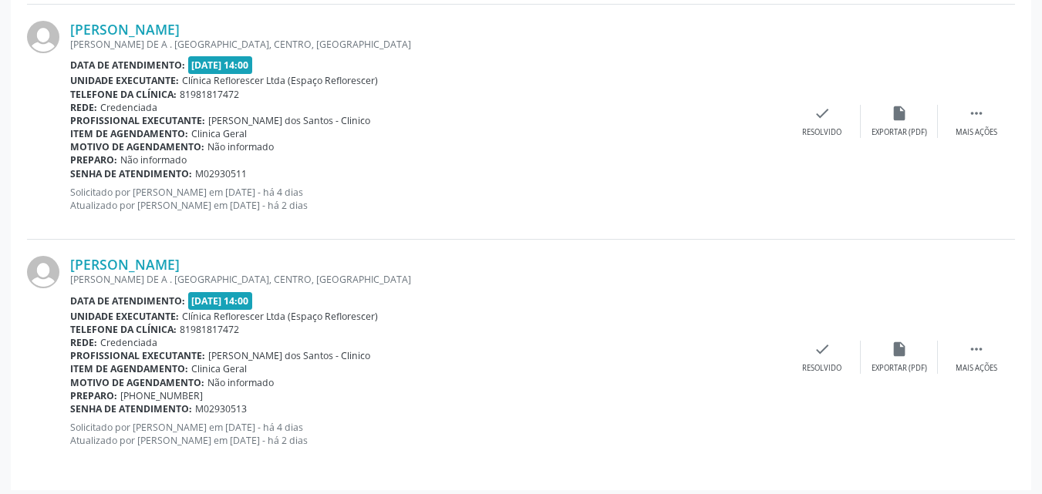
drag, startPoint x: 446, startPoint y: 201, endPoint x: 449, endPoint y: 215, distance: 14.2
click at [449, 204] on p "Solicitado por Valmir Araujo da Silva em 11/09/2025 - há 4 dias Atualizado por …" at bounding box center [426, 199] width 713 height 26
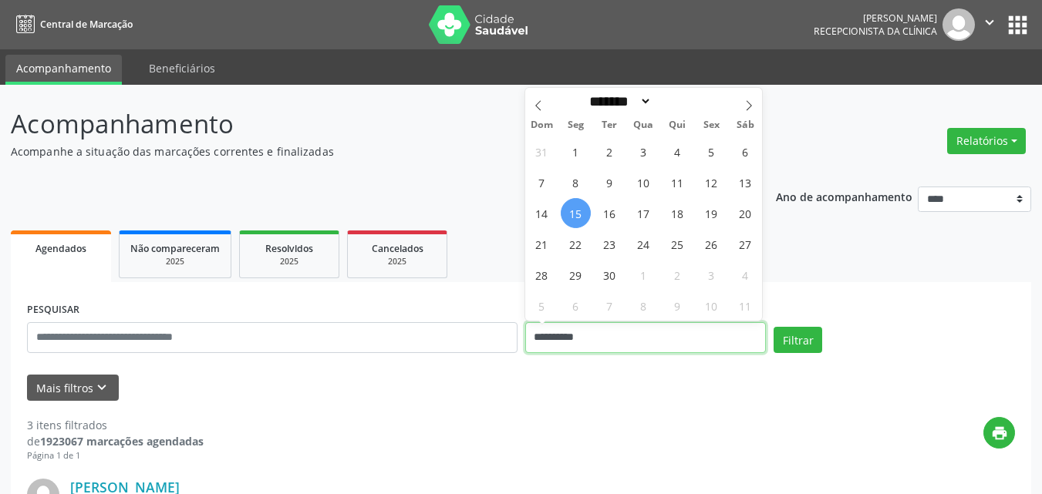
click at [584, 347] on input "**********" at bounding box center [645, 337] width 241 height 31
click at [603, 209] on span "16" at bounding box center [609, 213] width 30 height 30
type input "**********"
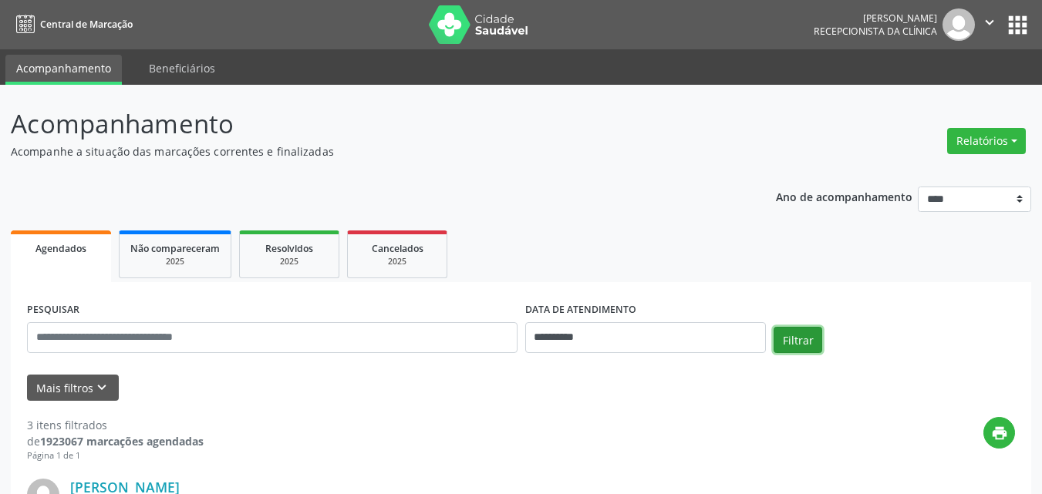
click at [780, 338] on button "Filtrar" at bounding box center [797, 340] width 49 height 26
click at [698, 337] on input "**********" at bounding box center [645, 337] width 241 height 31
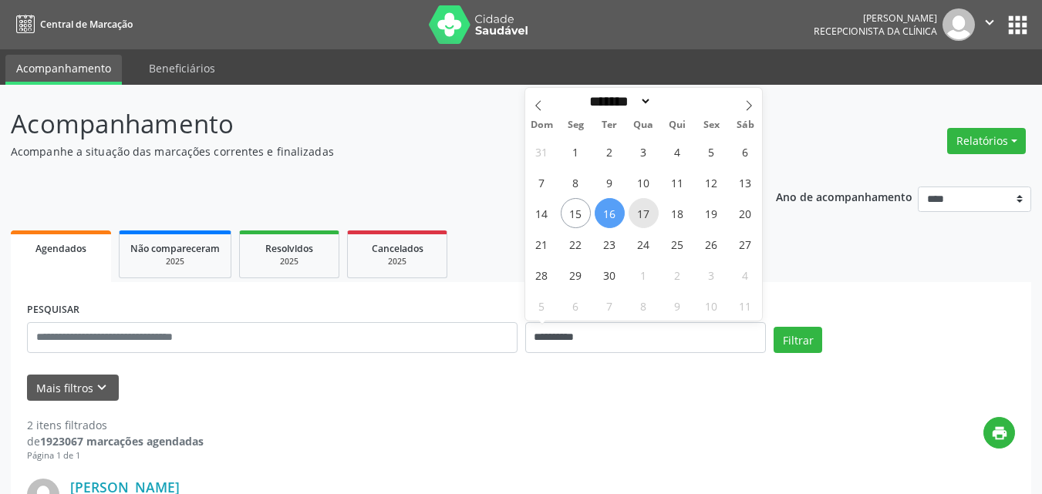
click at [641, 217] on span "17" at bounding box center [643, 213] width 30 height 30
type input "**********"
click at [641, 217] on span "17" at bounding box center [643, 213] width 30 height 30
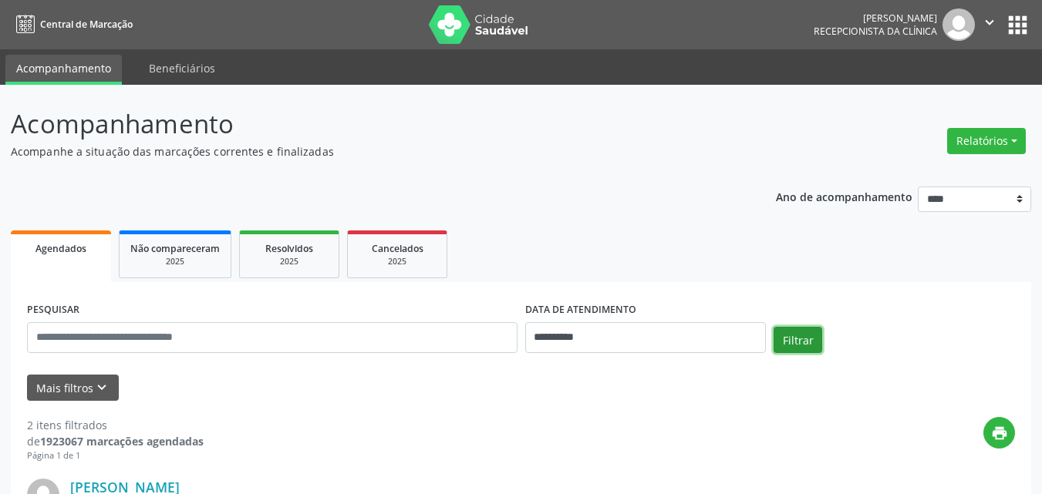
click at [803, 351] on button "Filtrar" at bounding box center [797, 340] width 49 height 26
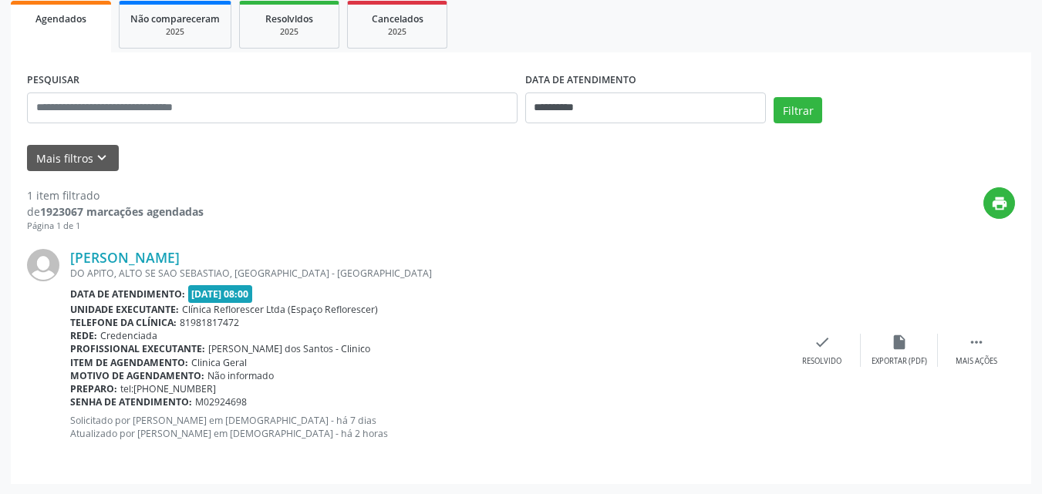
scroll to position [231, 0]
click at [699, 279] on div "Anna Fernanda Dutra de Barros DO APITO, ALTO SE SAO SEBASTIAO, RECIFE - PE Data…" at bounding box center [426, 349] width 713 height 202
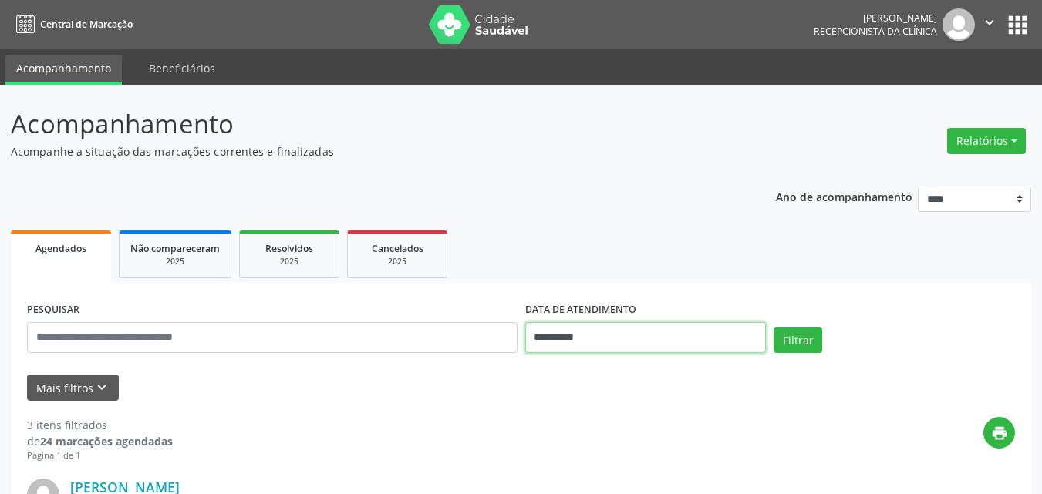
click at [557, 342] on input "**********" at bounding box center [645, 337] width 241 height 31
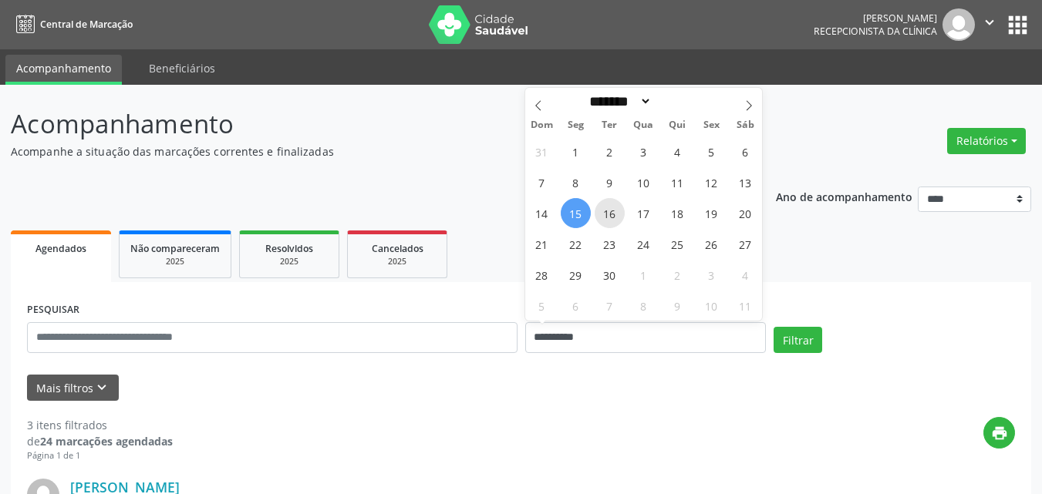
click at [608, 217] on span "16" at bounding box center [609, 213] width 30 height 30
type input "**********"
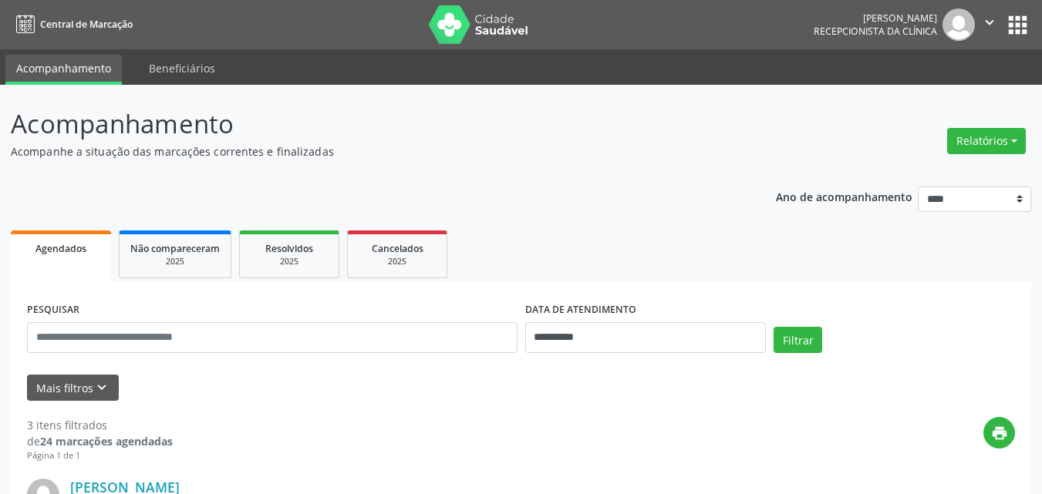
click at [802, 354] on div "Filtrar" at bounding box center [894, 345] width 249 height 37
click at [786, 342] on button "Filtrar" at bounding box center [797, 340] width 49 height 26
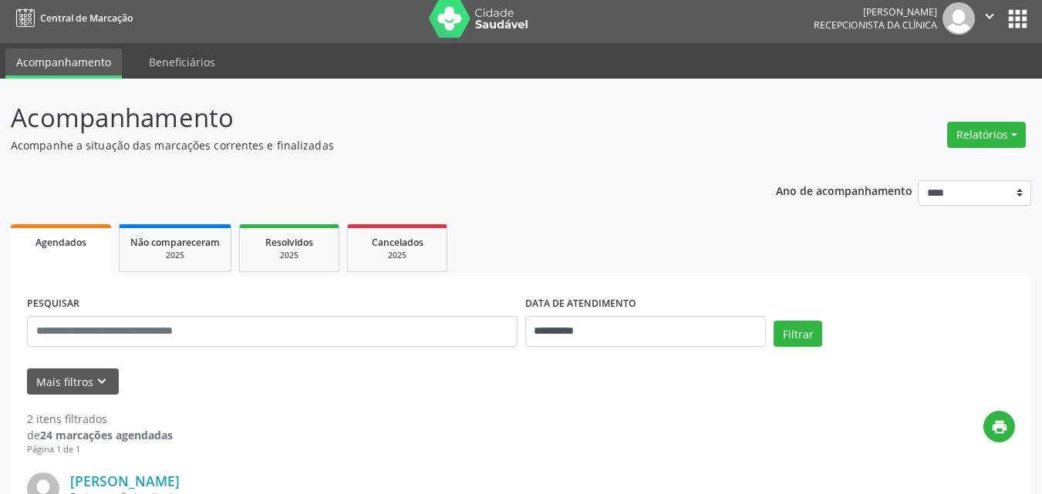
scroll to position [3, 0]
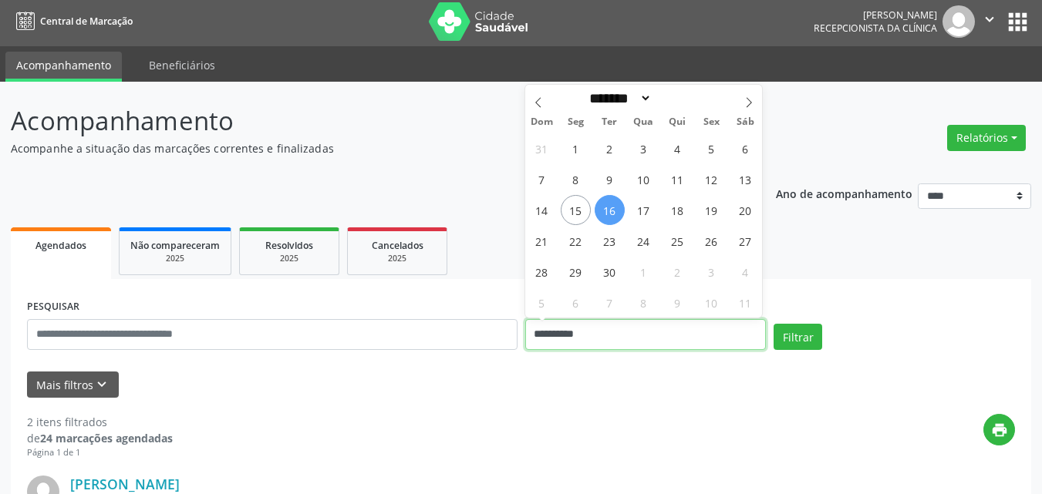
click at [652, 333] on input "**********" at bounding box center [645, 334] width 241 height 31
click at [650, 211] on span "17" at bounding box center [643, 210] width 30 height 30
type input "**********"
click at [649, 211] on span "17" at bounding box center [643, 210] width 30 height 30
select select "*"
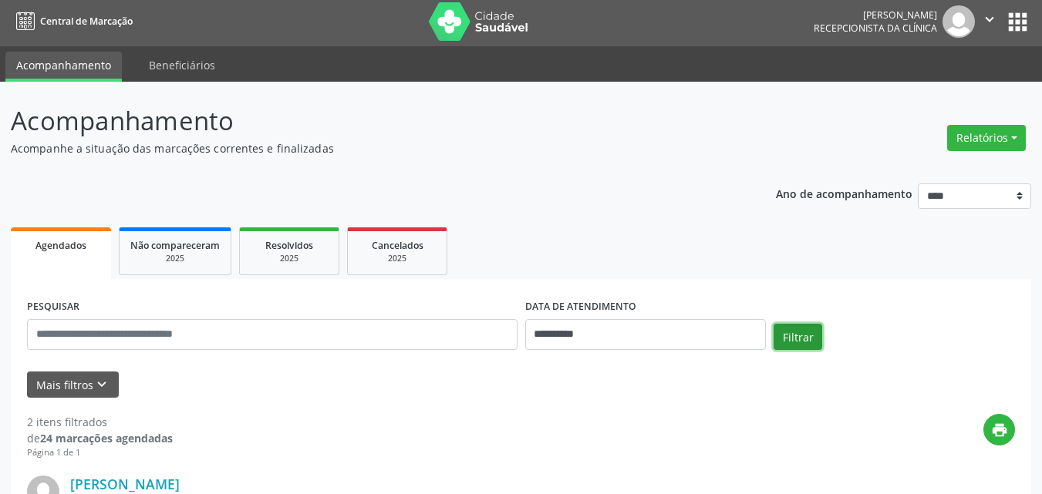
click at [797, 341] on button "Filtrar" at bounding box center [797, 337] width 49 height 26
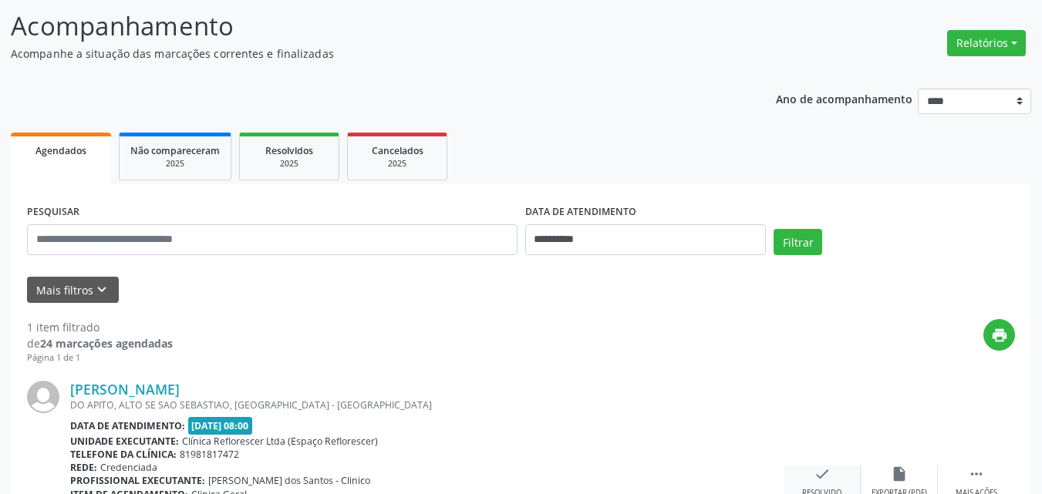
scroll to position [231, 0]
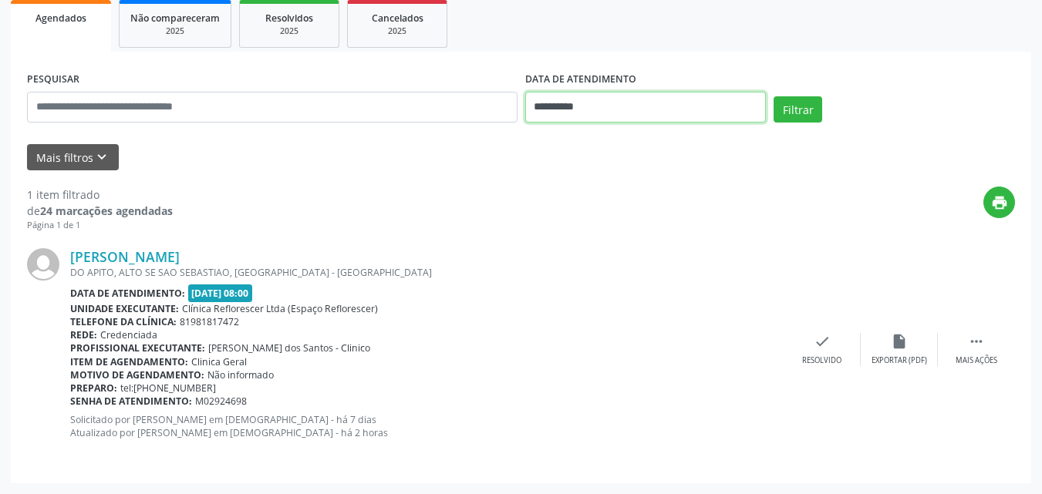
click at [655, 117] on input "**********" at bounding box center [645, 107] width 241 height 31
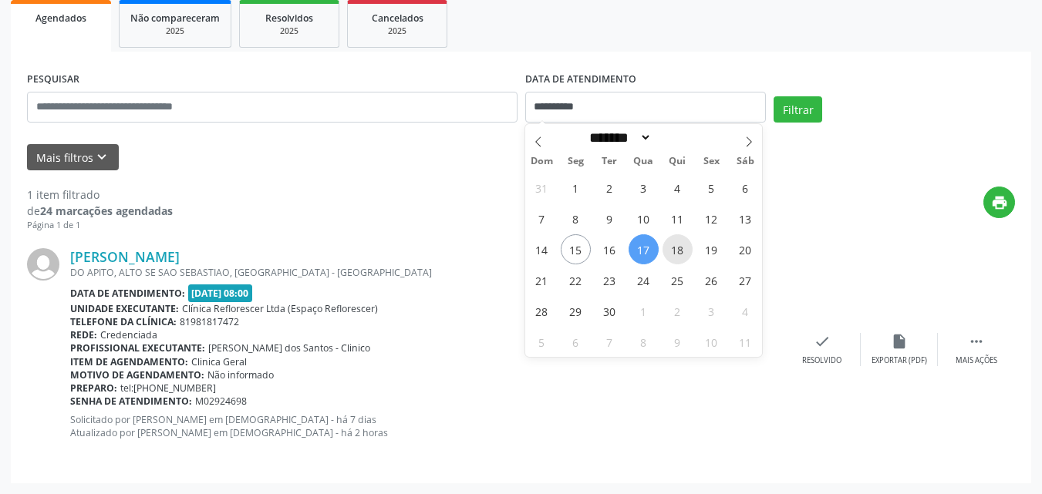
click at [674, 251] on span "18" at bounding box center [677, 249] width 30 height 30
type input "**********"
click at [674, 251] on span "18" at bounding box center [677, 249] width 30 height 30
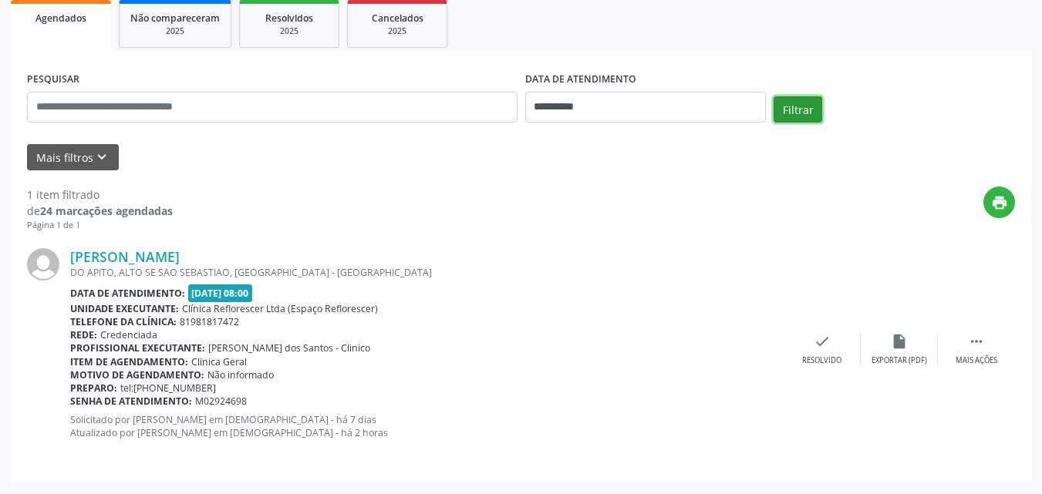
click at [800, 109] on button "Filtrar" at bounding box center [797, 109] width 49 height 26
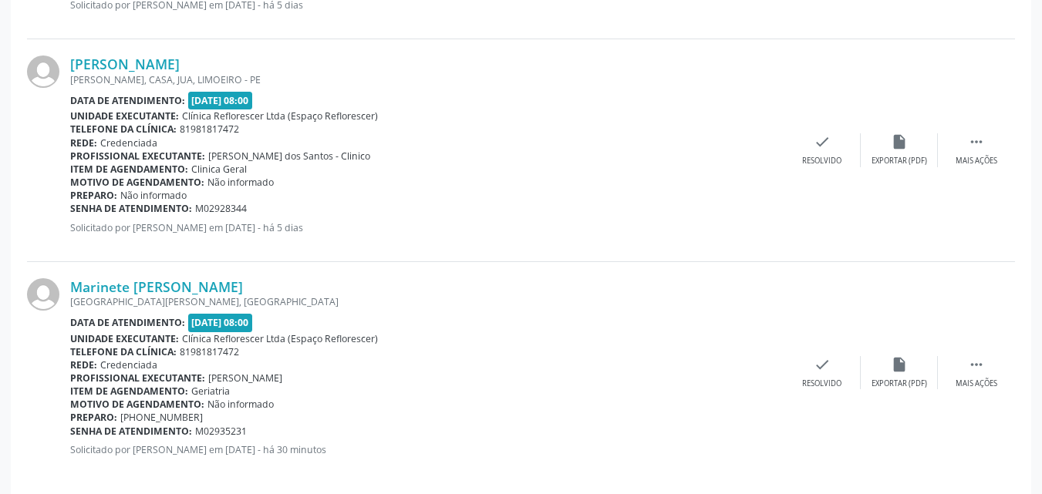
scroll to position [662, 0]
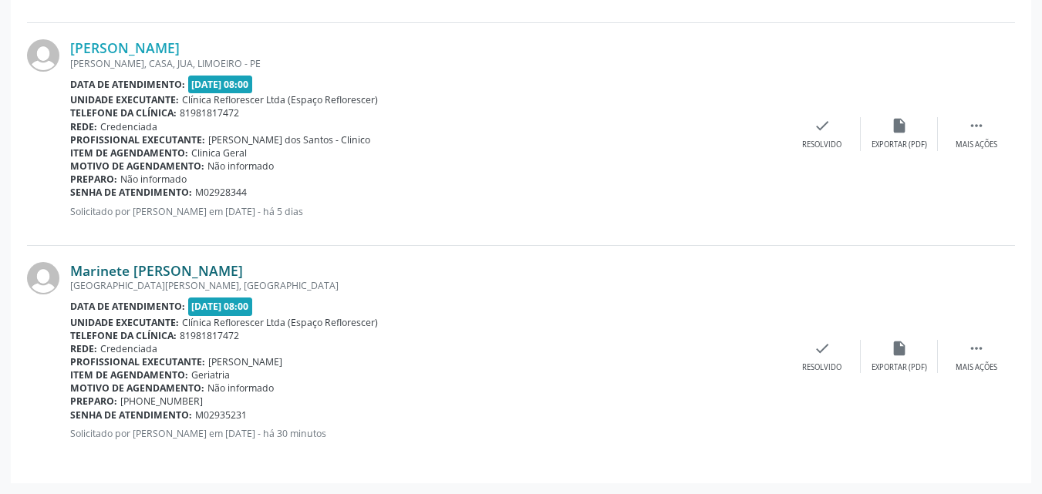
click at [212, 275] on link "Marinete Nunes de Farias Silva" at bounding box center [156, 270] width 173 height 17
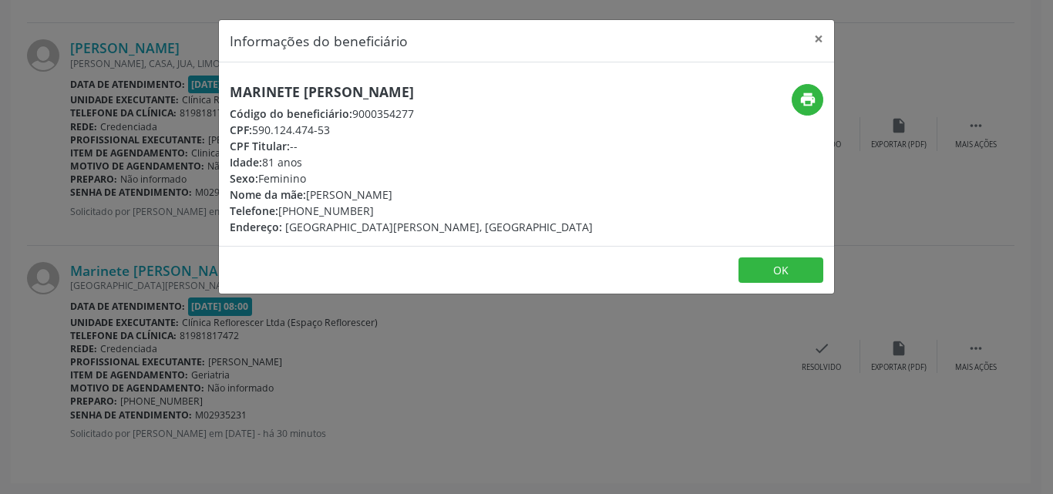
drag, startPoint x: 255, startPoint y: 128, endPoint x: 343, endPoint y: 128, distance: 87.9
click at [343, 128] on div "CPF: 590.124.474-53" at bounding box center [411, 130] width 363 height 16
copy div "590.124.474-53"
click at [789, 268] on button "OK" at bounding box center [781, 271] width 85 height 26
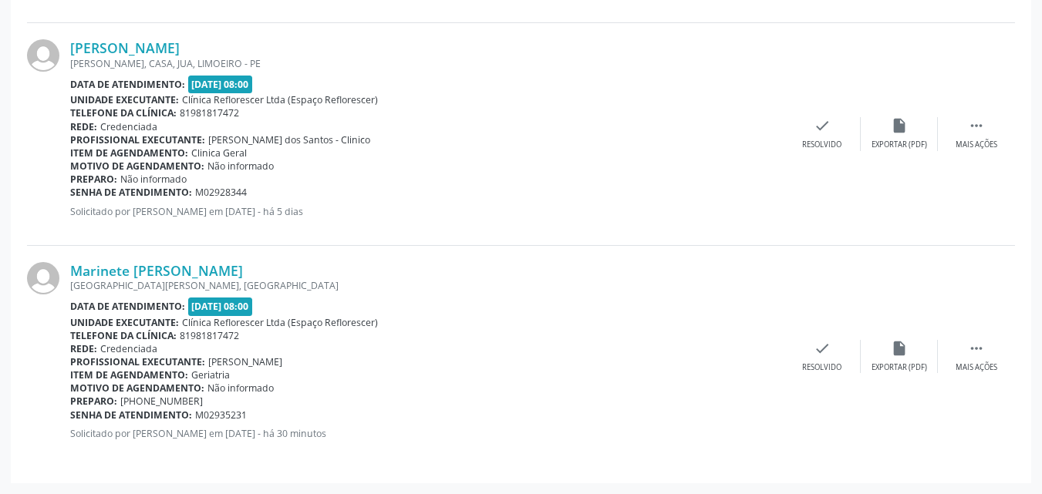
scroll to position [276, 0]
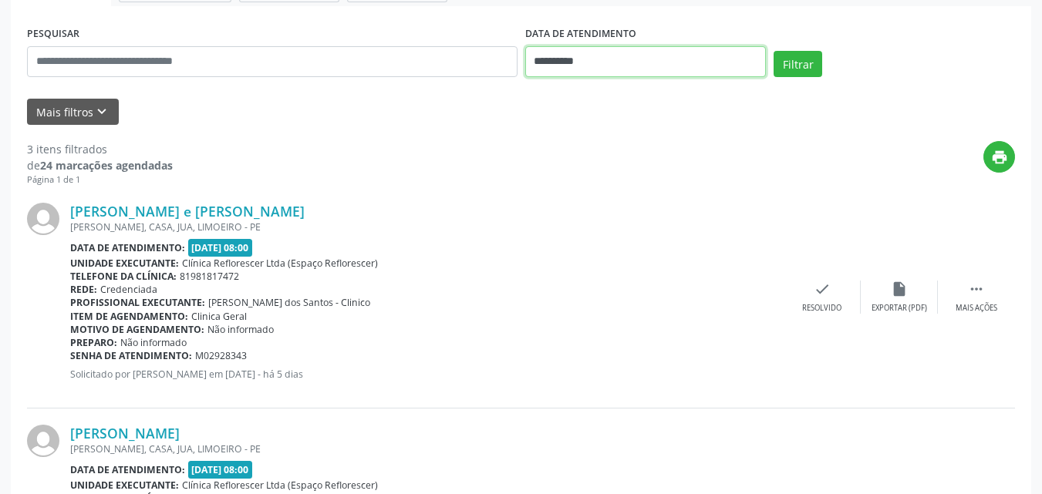
click at [604, 62] on input "**********" at bounding box center [645, 61] width 241 height 31
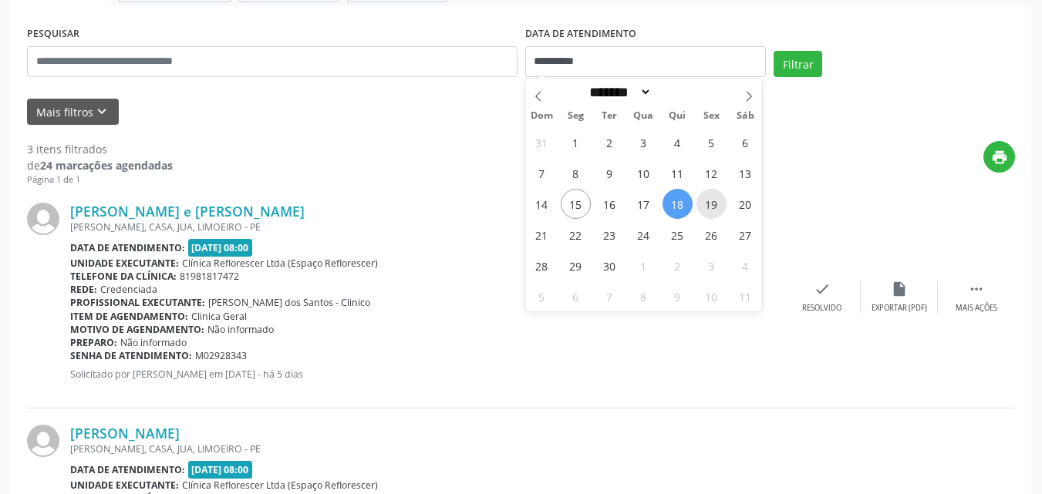
click at [710, 206] on span "19" at bounding box center [711, 204] width 30 height 30
type input "**********"
click at [710, 206] on span "19" at bounding box center [711, 204] width 30 height 30
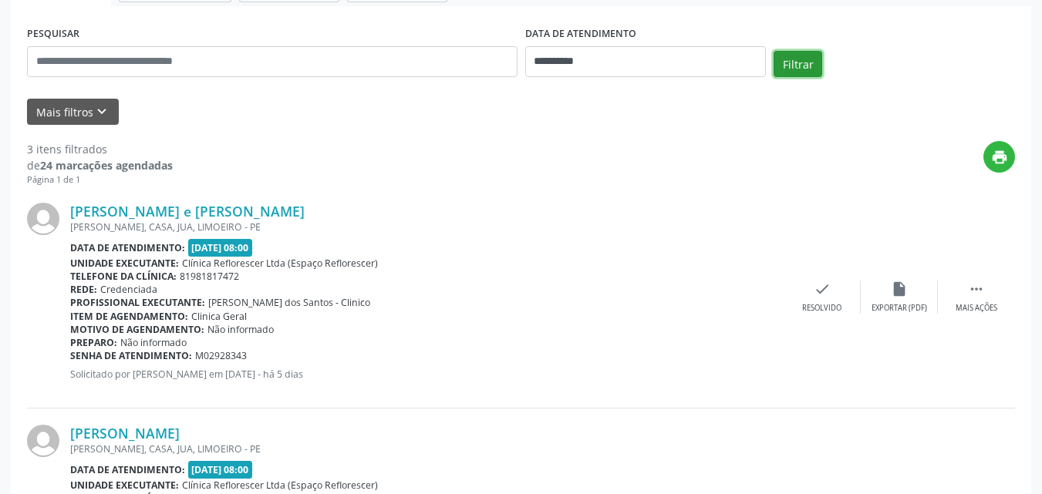
click at [794, 64] on button "Filtrar" at bounding box center [797, 64] width 49 height 26
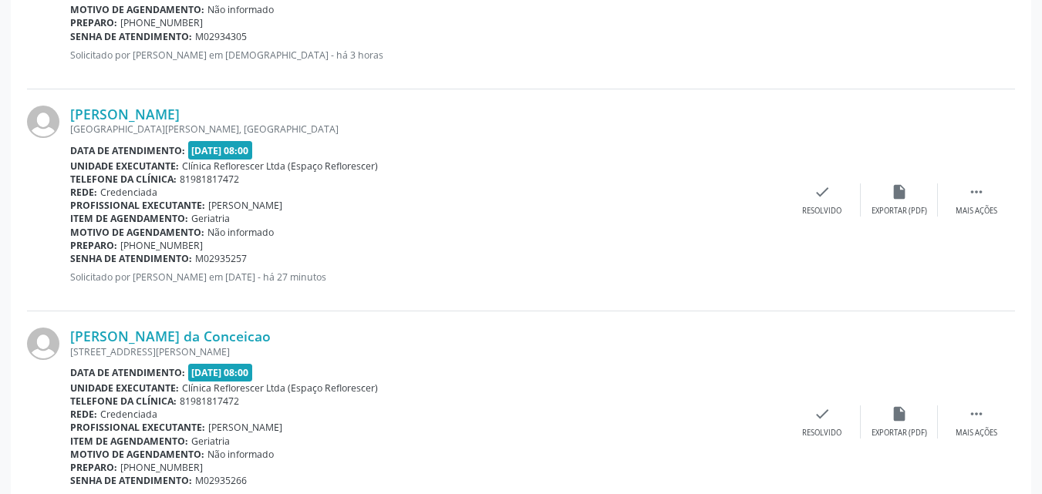
scroll to position [1064, 0]
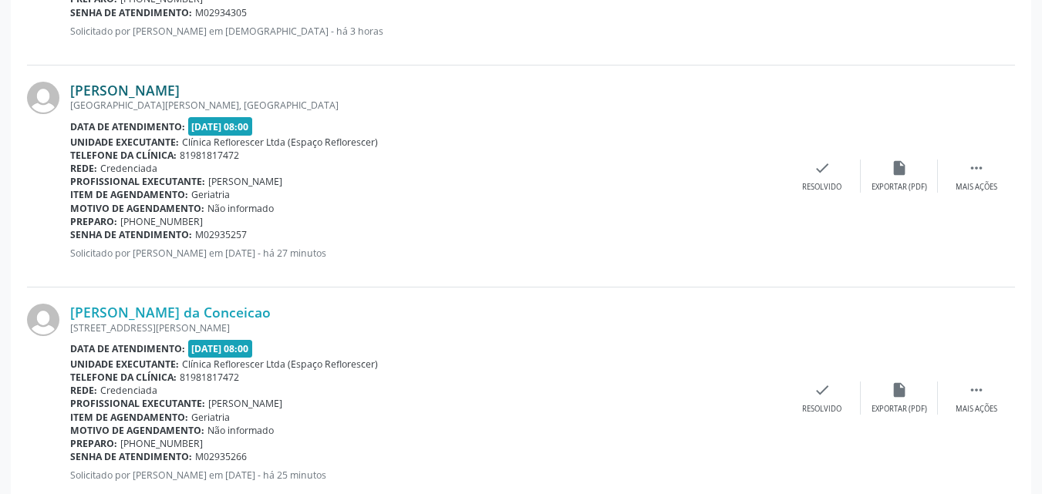
click at [180, 83] on link "Maria Jose Pessoa Chaves" at bounding box center [124, 90] width 109 height 17
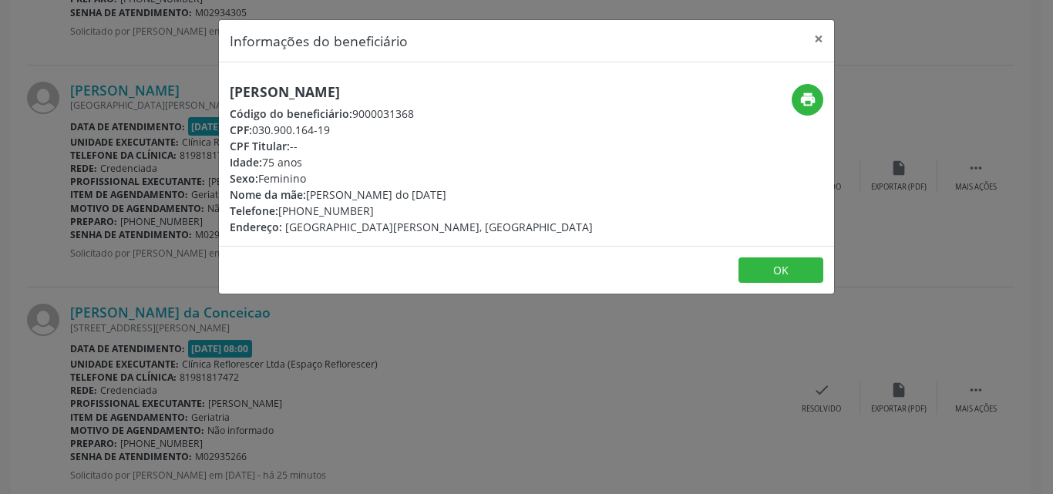
drag, startPoint x: 235, startPoint y: 91, endPoint x: 449, endPoint y: 94, distance: 213.6
click at [454, 92] on h5 "Maria Jose Pessoa Chaves" at bounding box center [411, 92] width 363 height 16
click at [438, 134] on div "CPF: 030.900.164-19" at bounding box center [411, 130] width 363 height 16
drag, startPoint x: 256, startPoint y: 130, endPoint x: 349, endPoint y: 130, distance: 93.3
click at [349, 130] on div "CPF: 030.900.164-19" at bounding box center [411, 130] width 363 height 16
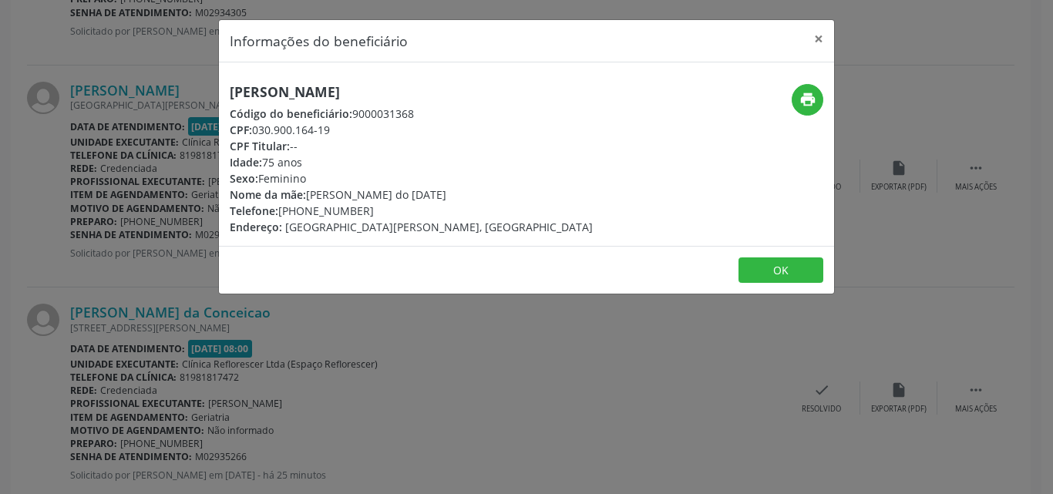
copy div "030.900.164-19"
click at [234, 89] on h5 "Maria Jose Pessoa Chaves" at bounding box center [411, 92] width 363 height 16
drag, startPoint x: 228, startPoint y: 87, endPoint x: 420, endPoint y: 93, distance: 192.1
click at [420, 93] on div "Maria Jose Pessoa Chaves Código do beneficiário: 9000031368 CPF: 030.900.164-19…" at bounding box center [424, 159] width 410 height 151
copy h5 "Maria Jose Pessoa Chaves"
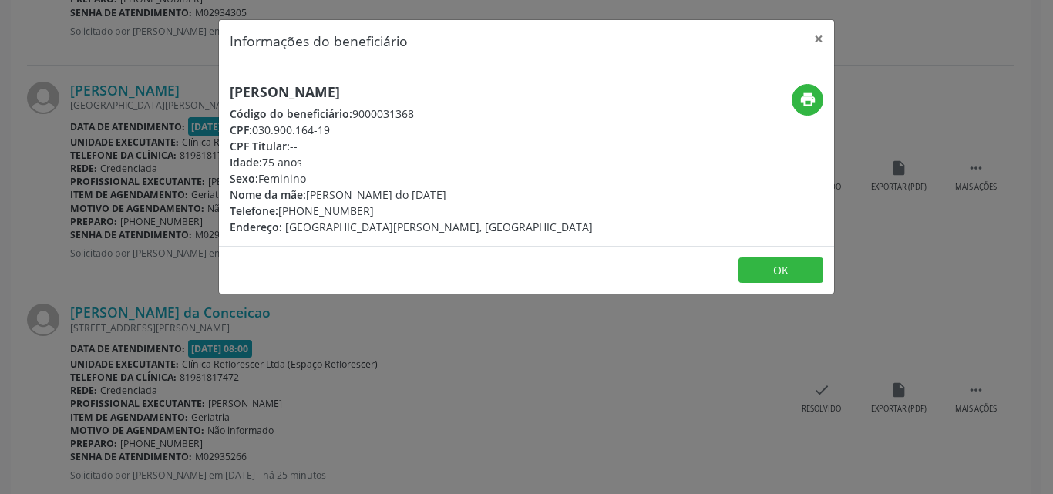
click at [364, 143] on div "CPF Titular: --" at bounding box center [411, 146] width 363 height 16
drag, startPoint x: 353, startPoint y: 113, endPoint x: 449, endPoint y: 112, distance: 95.6
click at [449, 112] on div "Código do beneficiário: 9000031368" at bounding box center [411, 114] width 363 height 16
copy div "9000031368"
click at [259, 133] on div "CPF: 030.900.164-19" at bounding box center [411, 130] width 363 height 16
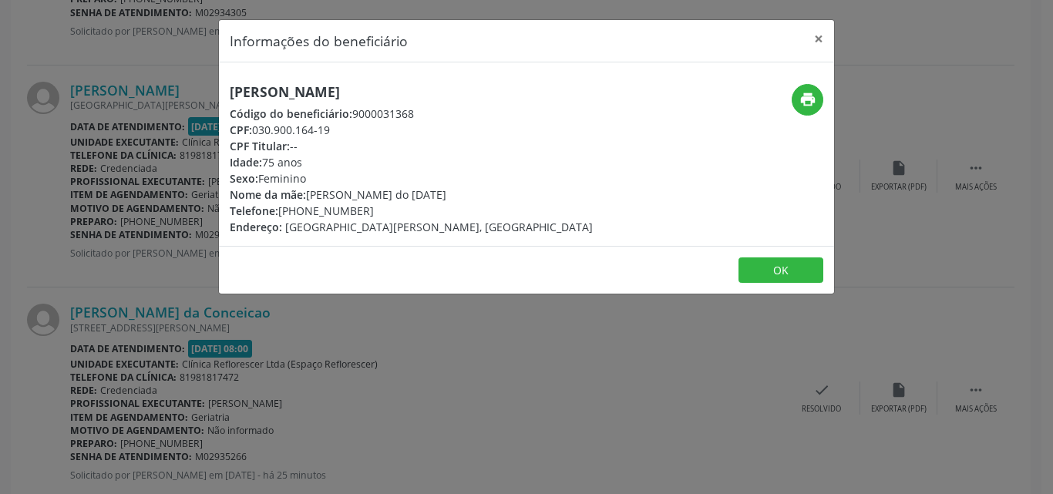
drag, startPoint x: 255, startPoint y: 128, endPoint x: 325, endPoint y: 128, distance: 70.2
click at [350, 128] on div "CPF: 030.900.164-19" at bounding box center [411, 130] width 363 height 16
copy div "030.900.164-19"
click at [797, 105] on button "print" at bounding box center [808, 100] width 32 height 32
drag, startPoint x: 282, startPoint y: 209, endPoint x: 379, endPoint y: 208, distance: 96.4
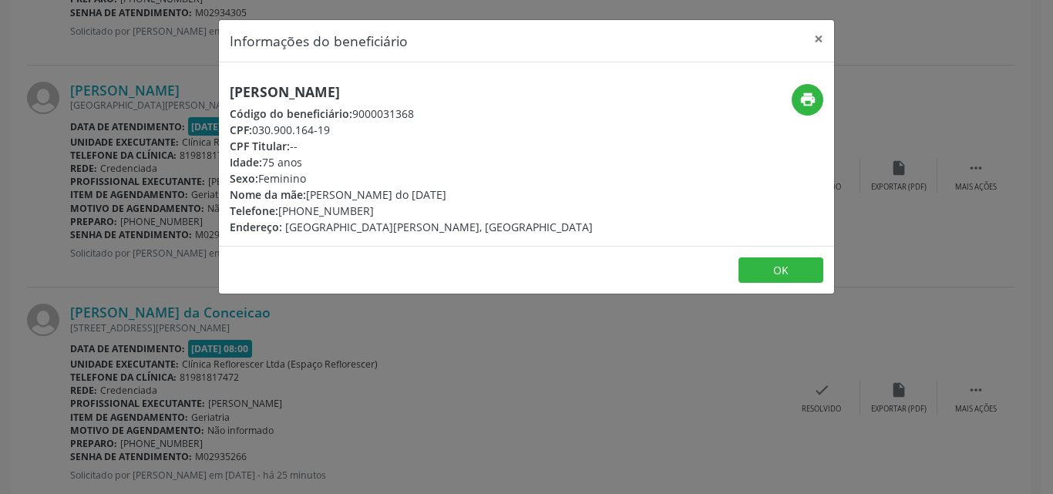
click at [379, 208] on div "Telefone: (81) 99356-1682" at bounding box center [411, 211] width 363 height 16
copy div "(81) 99356-1682"
click at [763, 262] on button "OK" at bounding box center [781, 271] width 85 height 26
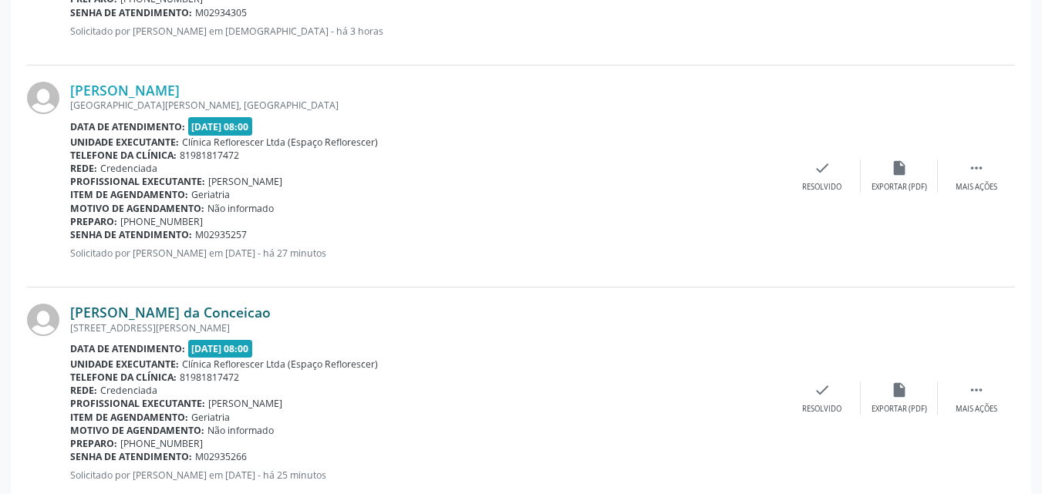
click at [180, 312] on link "Ivanete Etelvina da Conceicao" at bounding box center [170, 312] width 200 height 17
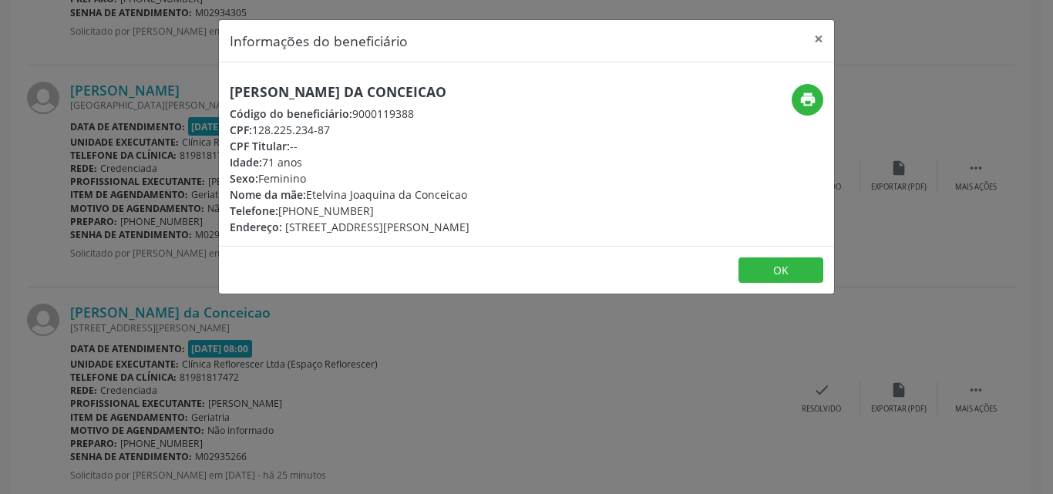
drag, startPoint x: 261, startPoint y: 130, endPoint x: 372, endPoint y: 131, distance: 111.0
click at [376, 131] on div "CPF: 128.225.234-87" at bounding box center [350, 130] width 240 height 16
copy div "128.225.234-87"
click at [775, 269] on button "OK" at bounding box center [781, 271] width 85 height 26
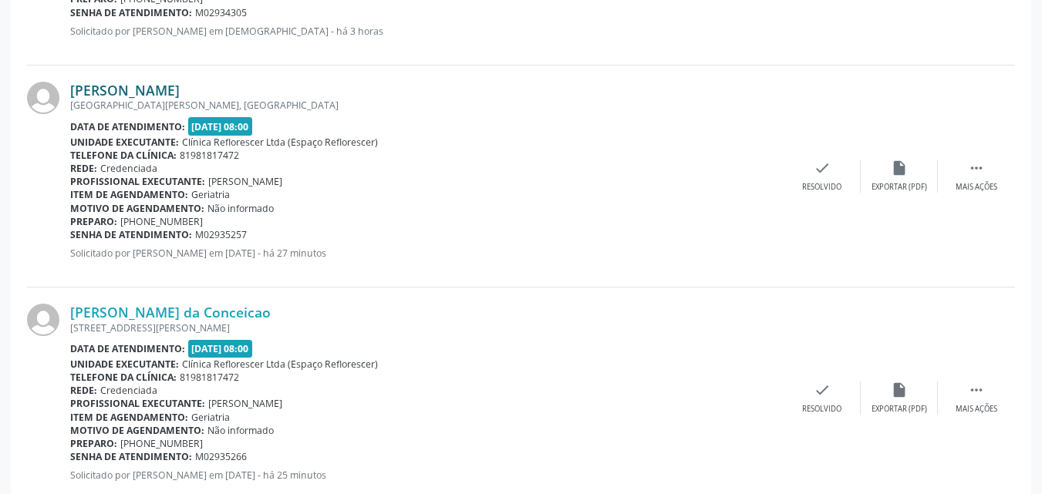
click at [177, 84] on link "Maria Jose Pessoa Chaves" at bounding box center [124, 90] width 109 height 17
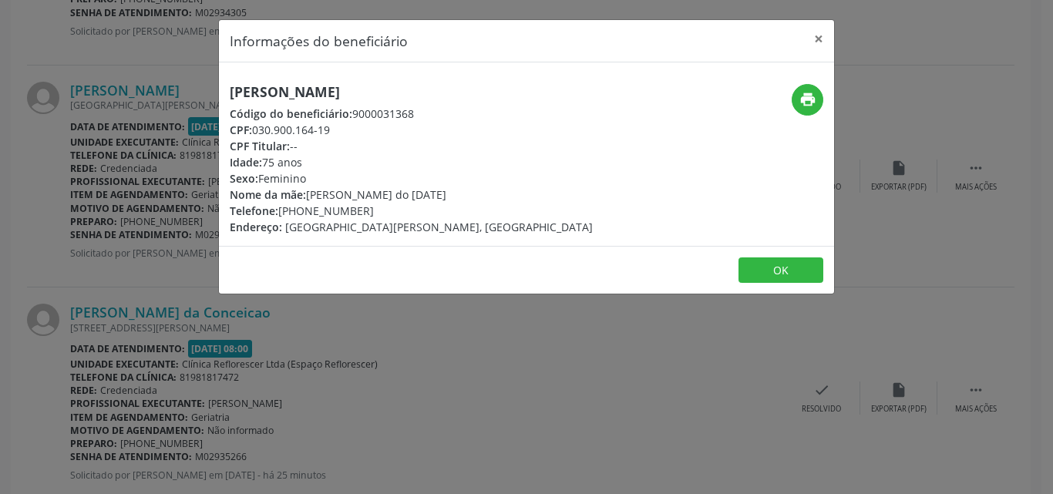
drag, startPoint x: 254, startPoint y: 88, endPoint x: 412, endPoint y: 103, distance: 158.1
click at [412, 103] on div "Maria Jose Pessoa Chaves Código do beneficiário: 9000031368 CPF: 030.900.164-19…" at bounding box center [411, 159] width 363 height 151
click at [234, 93] on h5 "Maria Jose Pessoa Chaves" at bounding box center [411, 92] width 363 height 16
drag, startPoint x: 230, startPoint y: 91, endPoint x: 416, endPoint y: 93, distance: 185.8
click at [455, 93] on h5 "Maria Jose Pessoa Chaves" at bounding box center [411, 92] width 363 height 16
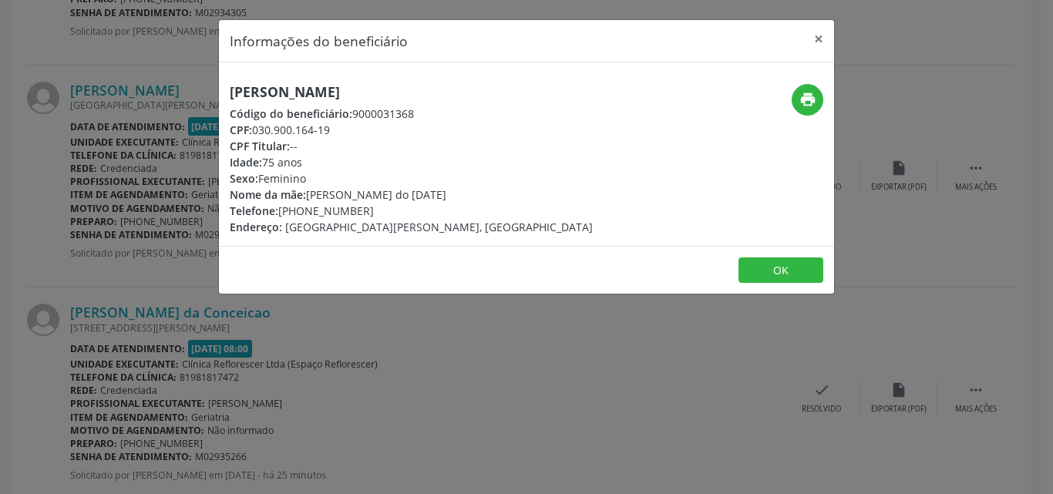
copy h5 "Maria Jose Pessoa Chaves"
click at [765, 274] on button "OK" at bounding box center [781, 271] width 85 height 26
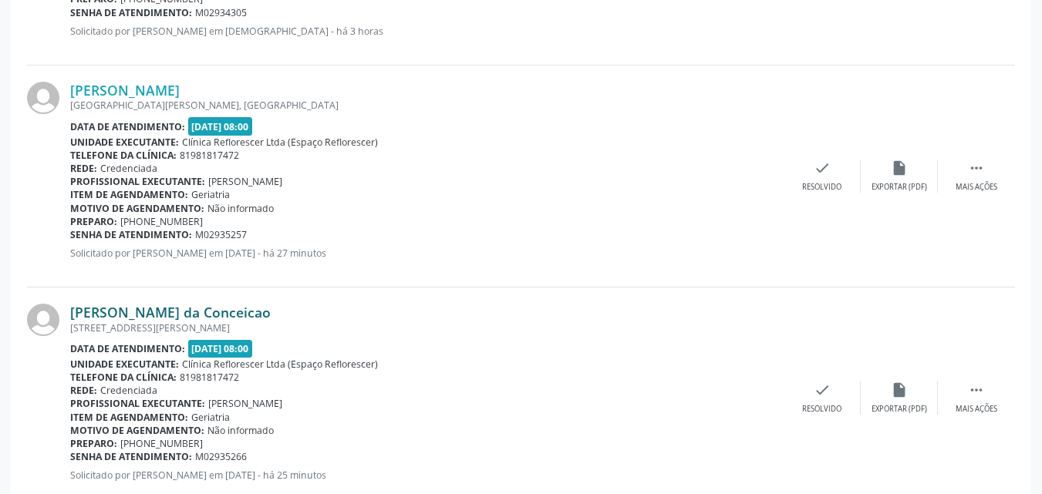
click at [132, 311] on link "Ivanete Etelvina da Conceicao" at bounding box center [170, 312] width 200 height 17
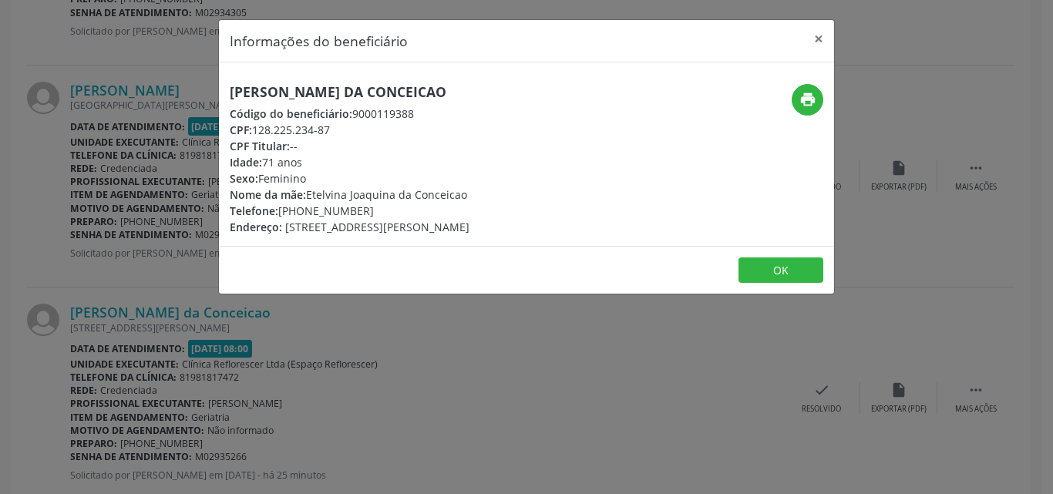
drag, startPoint x: 229, startPoint y: 93, endPoint x: 482, endPoint y: 96, distance: 252.9
click at [482, 96] on div "Ivanete Etelvina da Conceicao Código do beneficiário: 9000119388 CPF: 128.225.2…" at bounding box center [424, 159] width 410 height 151
click at [446, 93] on h5 "Ivanete Etelvina da Conceicao" at bounding box center [350, 92] width 240 height 16
drag, startPoint x: 446, startPoint y: 93, endPoint x: 248, endPoint y: 101, distance: 199.1
click at [248, 103] on div "Ivanete Etelvina da Conceicao Código do beneficiário: 9000119388 CPF: 128.225.2…" at bounding box center [350, 159] width 240 height 151
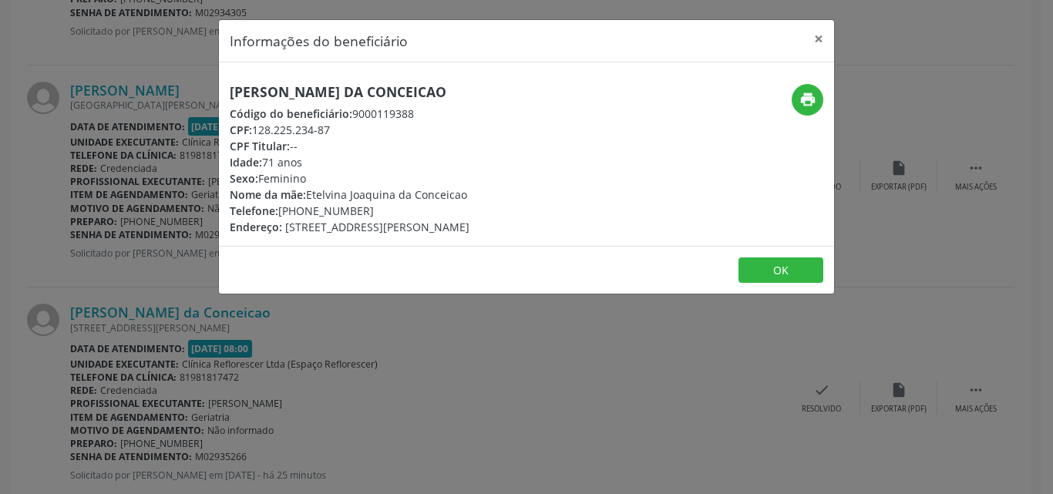
drag, startPoint x: 231, startPoint y: 93, endPoint x: 478, endPoint y: 93, distance: 247.5
click at [470, 92] on h5 "Ivanete Etelvina da Conceicao" at bounding box center [350, 92] width 240 height 16
copy h5 "Ivanete Etelvina da Conceicao"
click at [772, 275] on button "OK" at bounding box center [781, 271] width 85 height 26
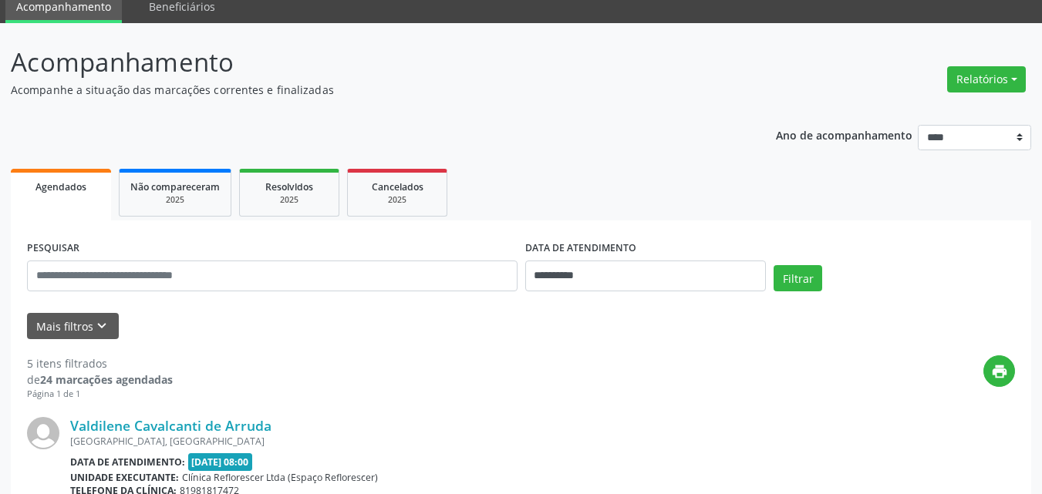
scroll to position [0, 0]
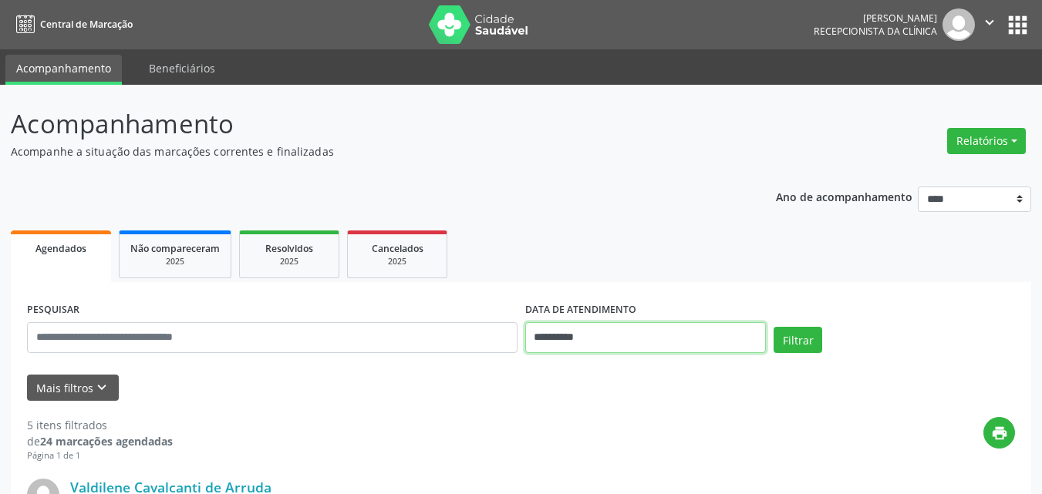
click at [596, 341] on input "**********" at bounding box center [645, 337] width 241 height 31
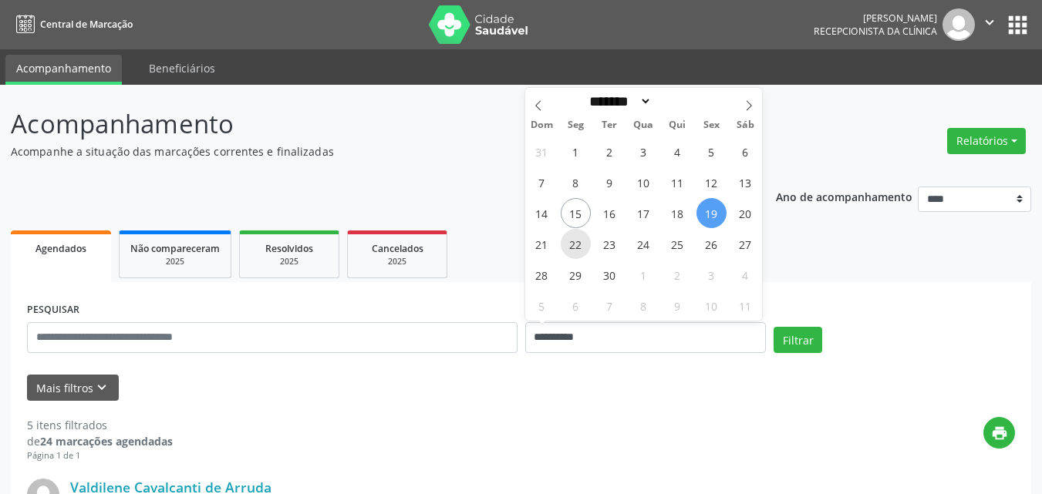
click at [584, 250] on span "22" at bounding box center [576, 244] width 30 height 30
type input "**********"
click at [584, 250] on span "22" at bounding box center [576, 244] width 30 height 30
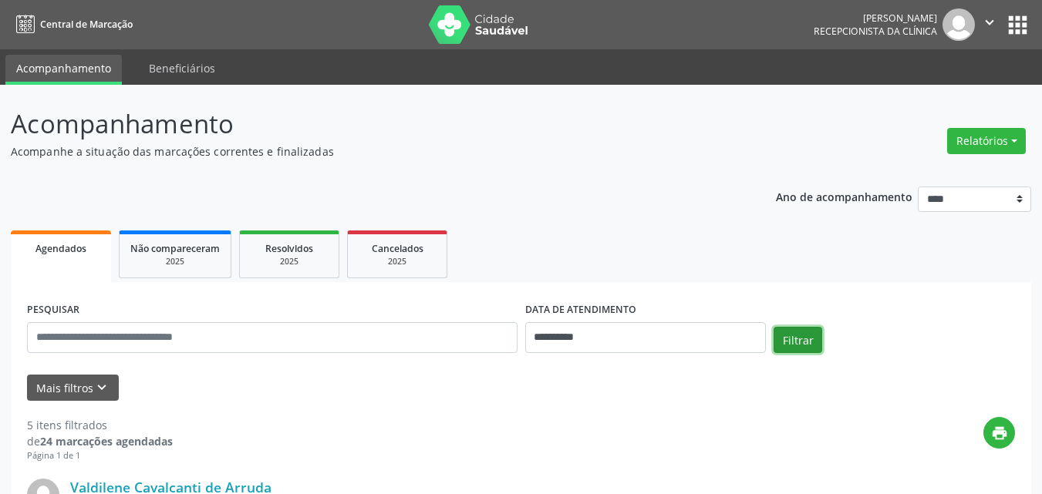
click at [777, 335] on button "Filtrar" at bounding box center [797, 340] width 49 height 26
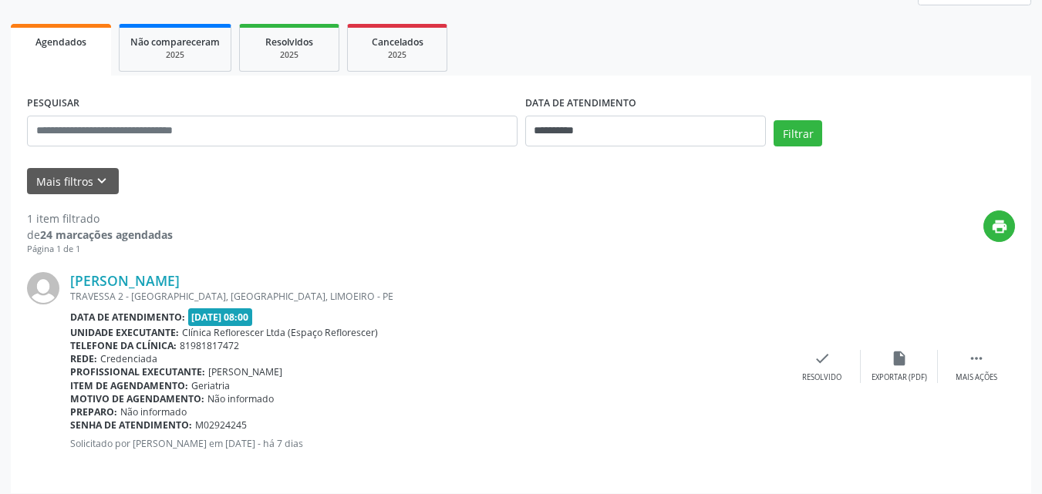
scroll to position [217, 0]
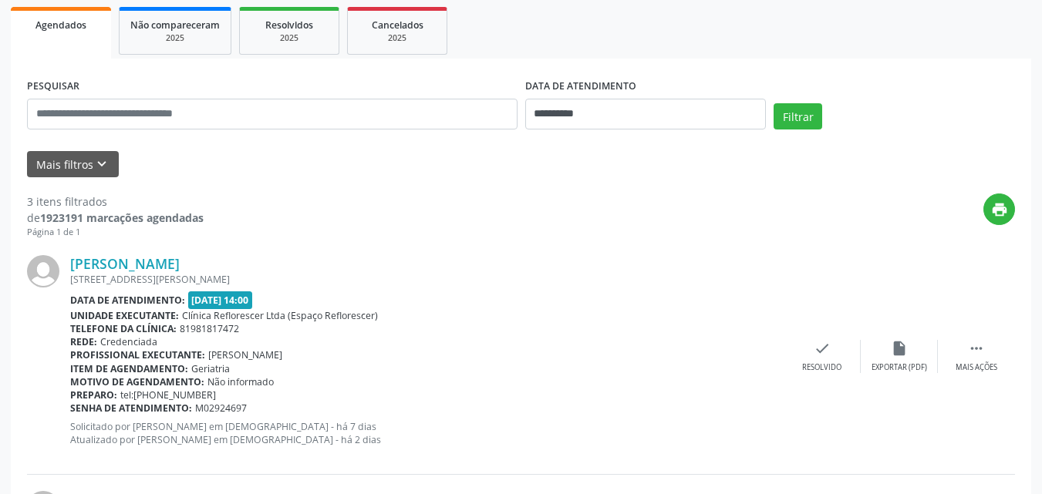
scroll to position [231, 0]
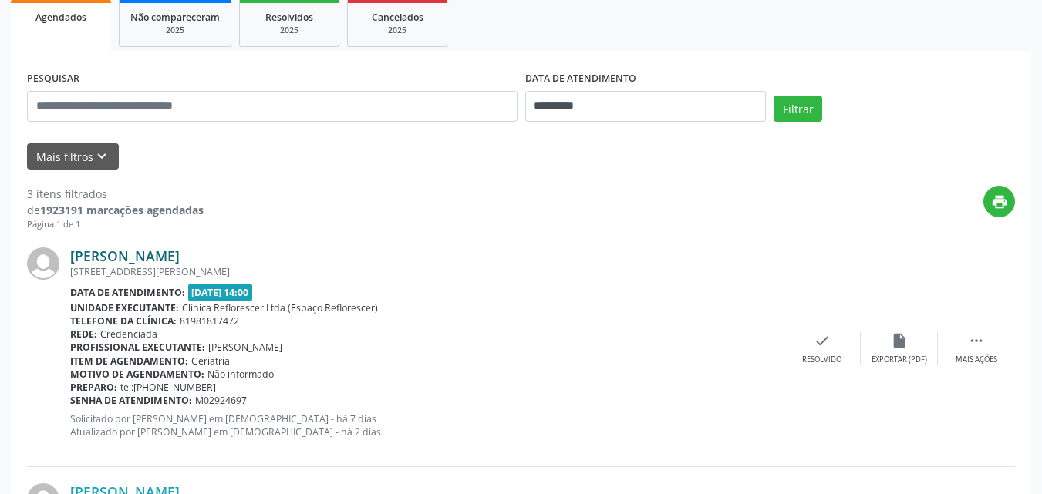
click at [180, 259] on link "[PERSON_NAME]" at bounding box center [124, 256] width 109 height 17
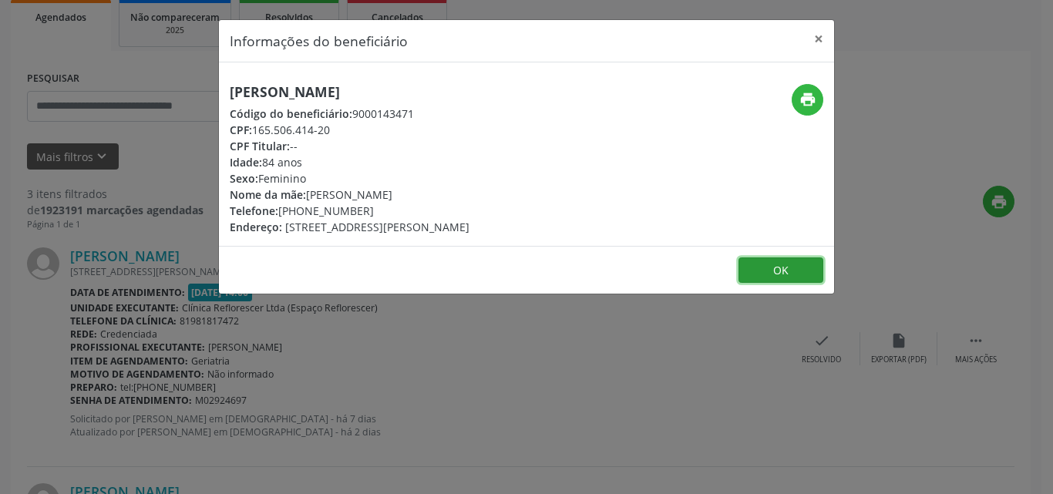
click at [760, 275] on button "OK" at bounding box center [781, 271] width 85 height 26
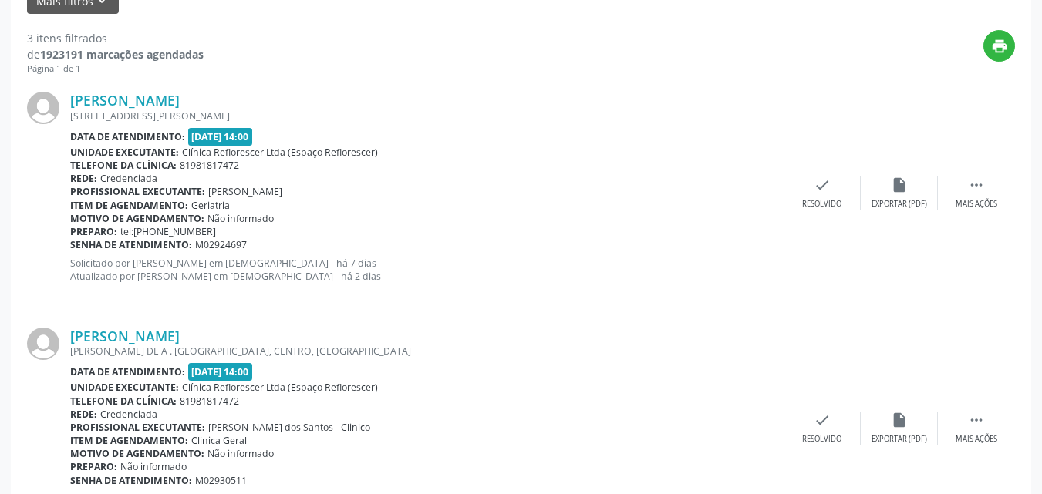
scroll to position [386, 0]
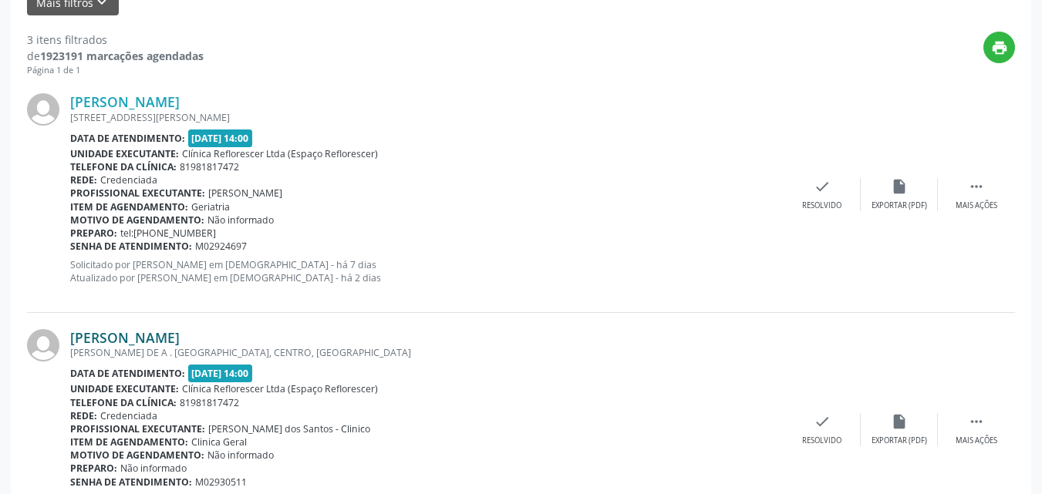
click at [167, 339] on link "[PERSON_NAME]" at bounding box center [124, 337] width 109 height 17
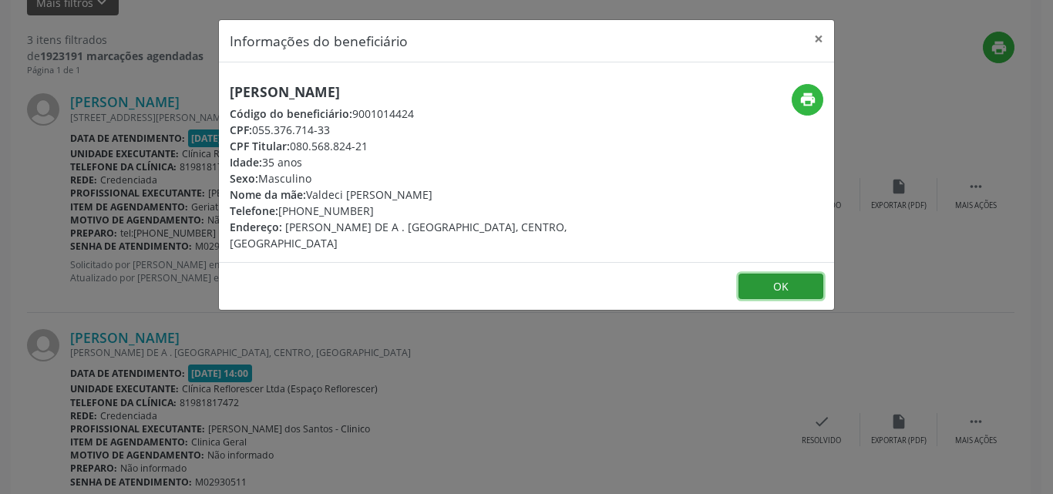
click at [764, 274] on button "OK" at bounding box center [781, 287] width 85 height 26
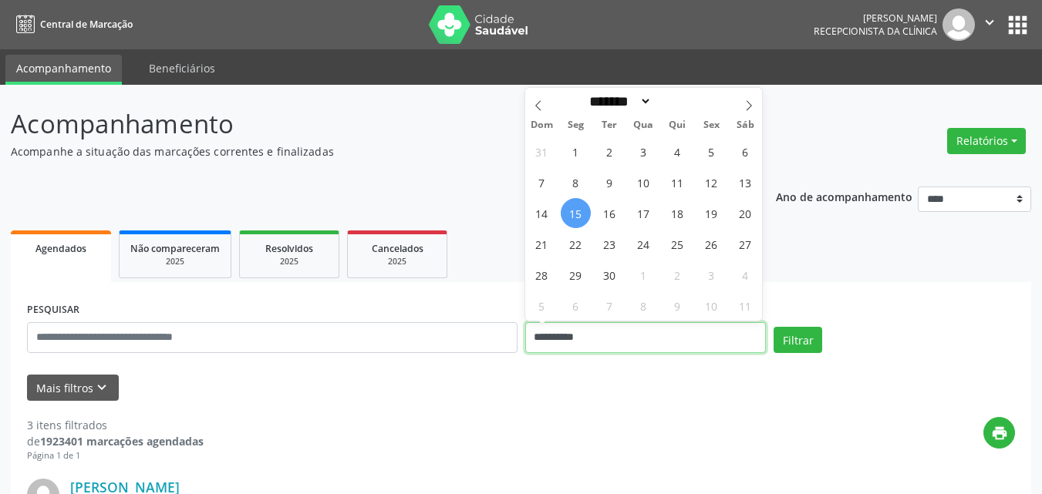
click at [609, 329] on input "**********" at bounding box center [645, 337] width 241 height 31
click at [611, 214] on span "16" at bounding box center [609, 213] width 30 height 30
type input "**********"
click at [611, 214] on span "16" at bounding box center [609, 213] width 30 height 30
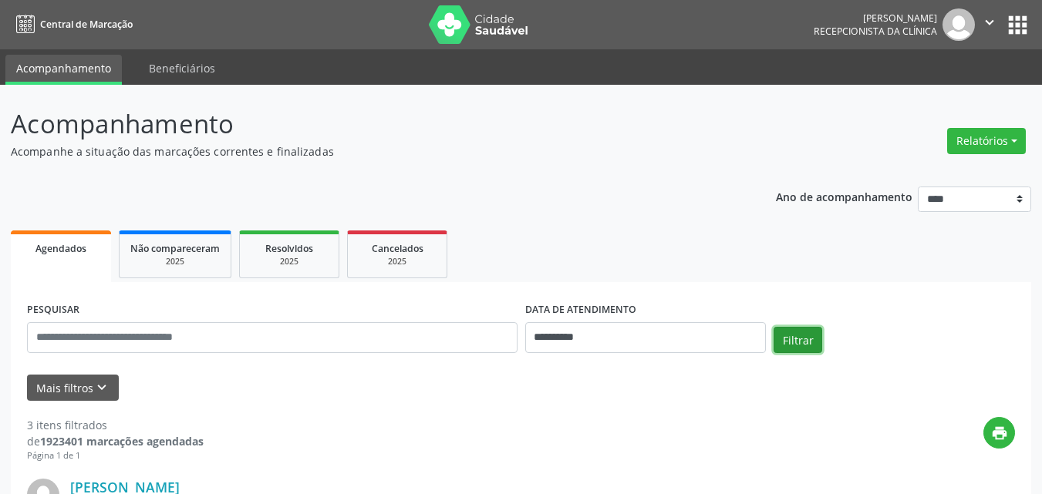
click at [818, 345] on button "Filtrar" at bounding box center [797, 340] width 49 height 26
click at [543, 144] on p "Acompanhe a situação das marcações correntes e finalizadas" at bounding box center [368, 151] width 714 height 16
